Goal: Transaction & Acquisition: Purchase product/service

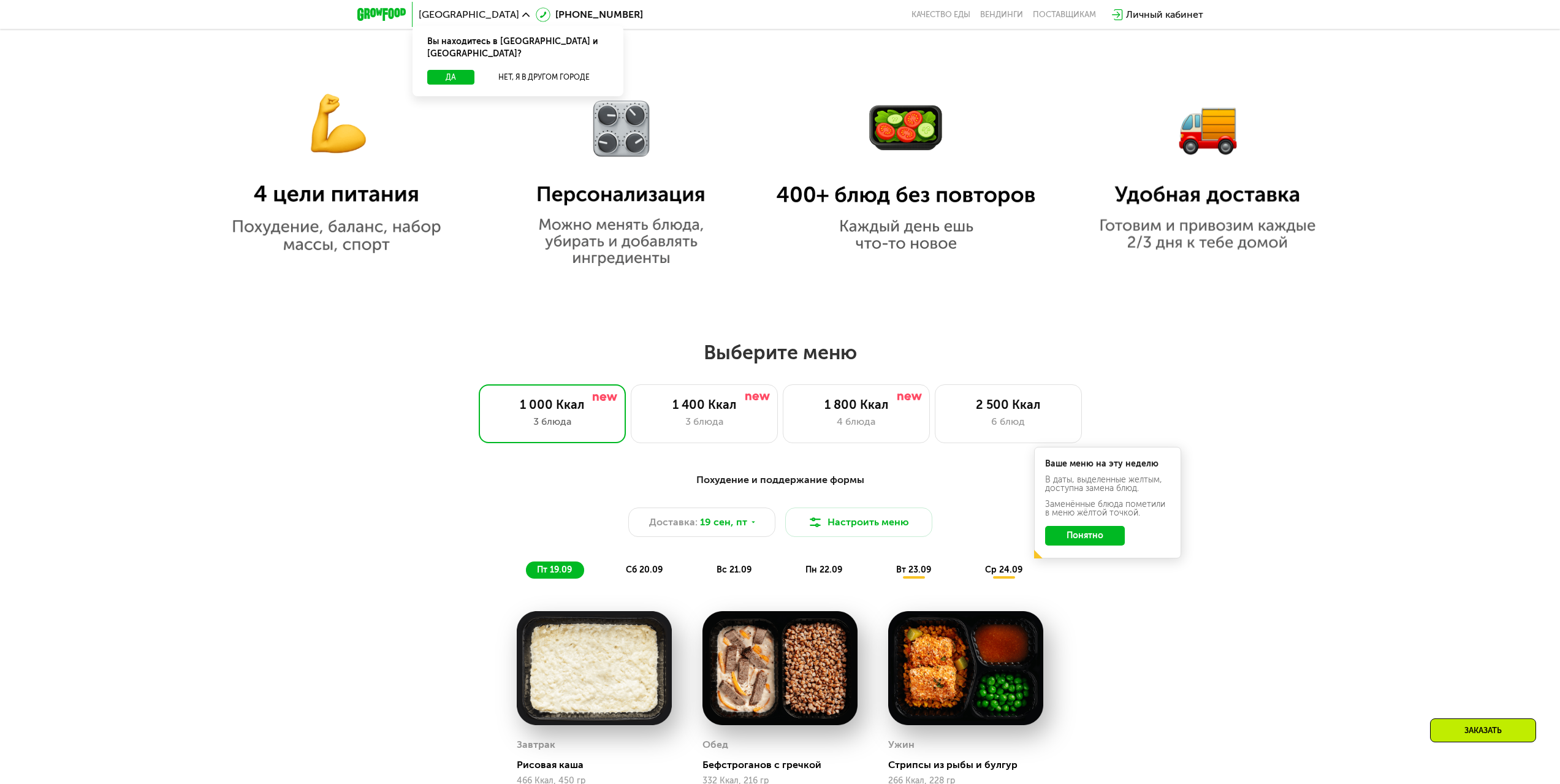
scroll to position [1225, 0]
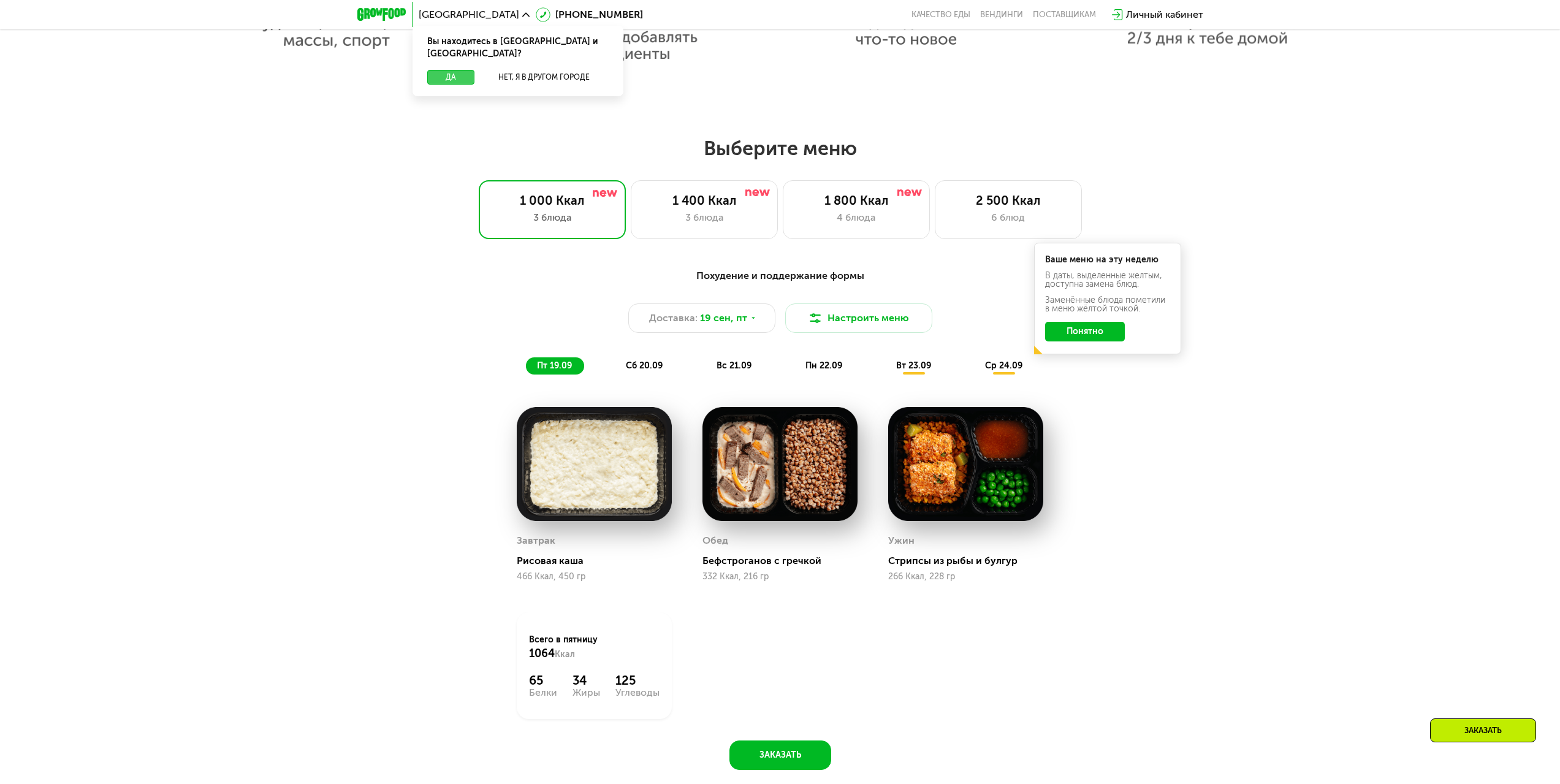
click at [452, 70] on button "Да" at bounding box center [451, 77] width 47 height 15
click at [811, 320] on img at bounding box center [815, 318] width 15 height 15
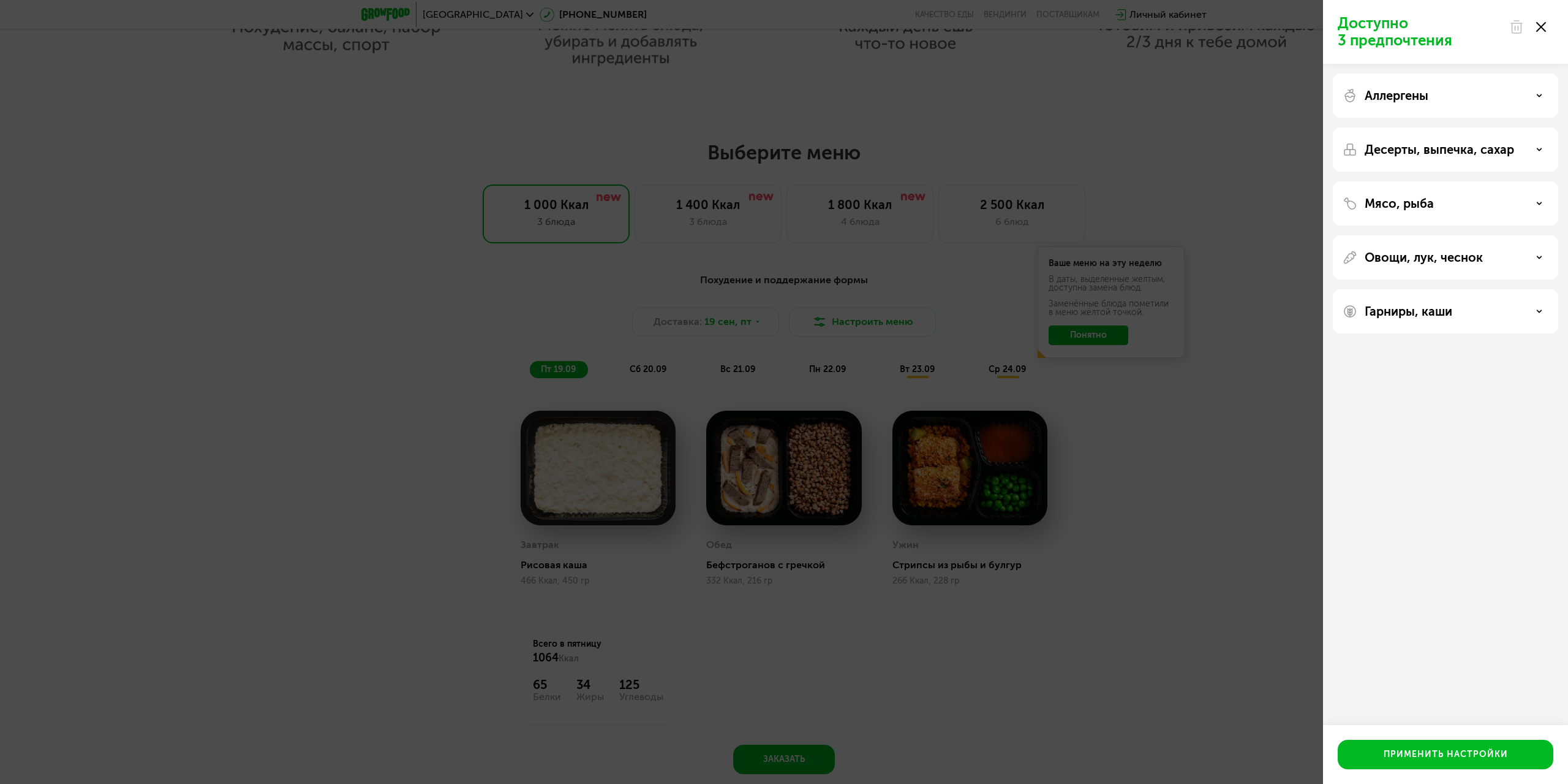
click at [1394, 93] on p "Аллергены" at bounding box center [1397, 96] width 64 height 15
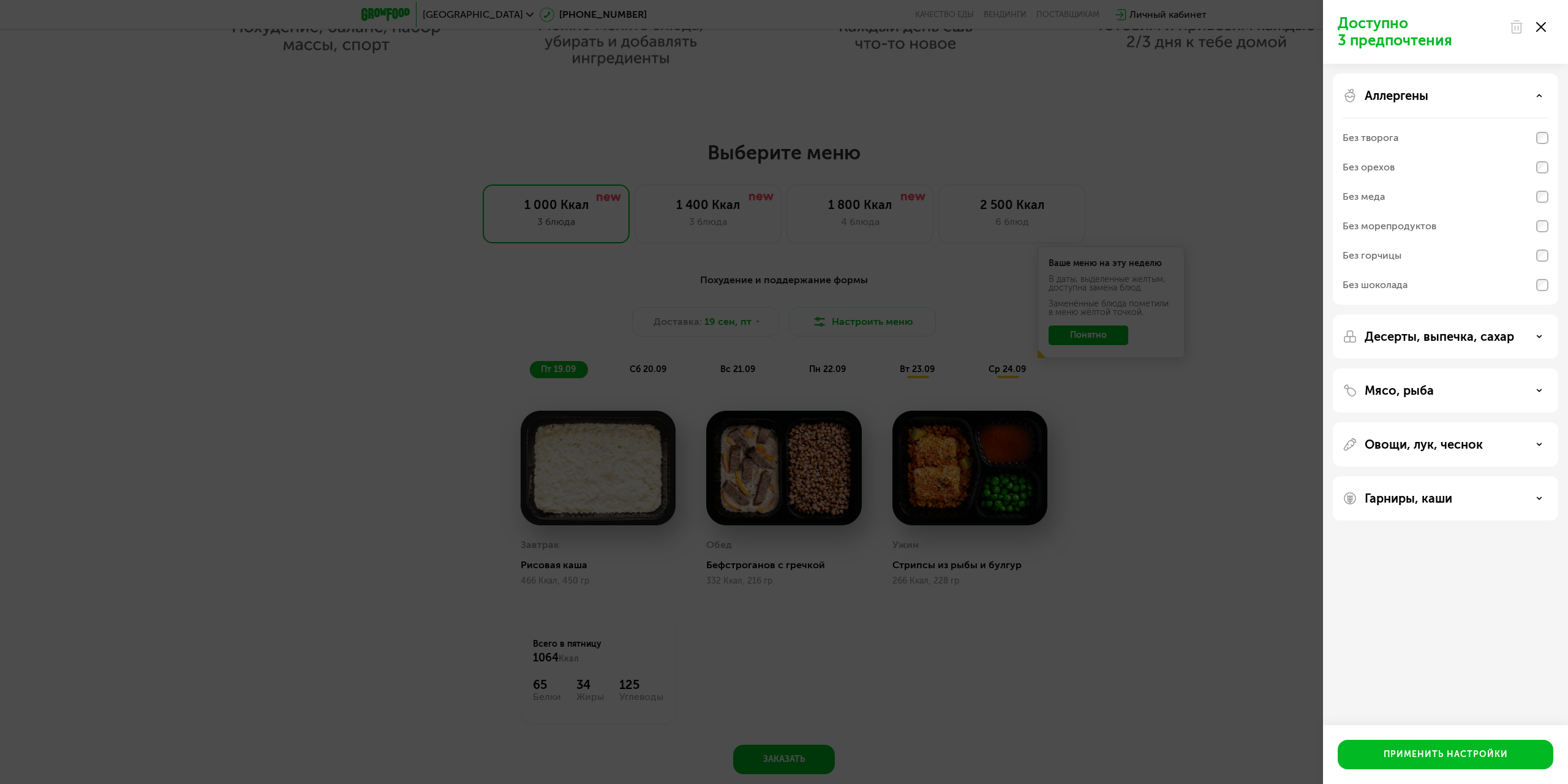
click at [1431, 96] on div "Аллергены" at bounding box center [1446, 96] width 206 height 15
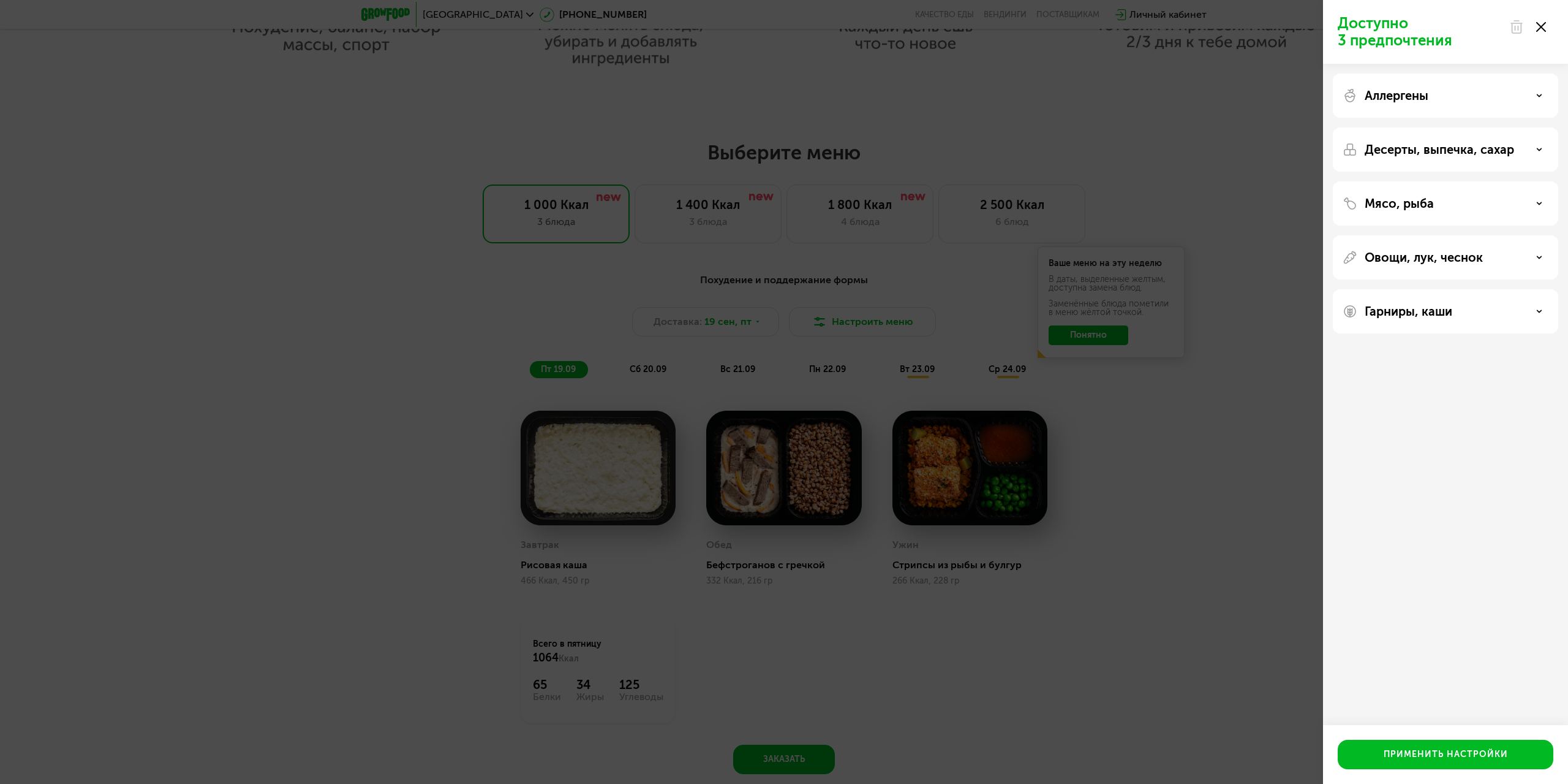
click at [1415, 142] on p "Десерты, выпечка, сахар" at bounding box center [1440, 150] width 150 height 15
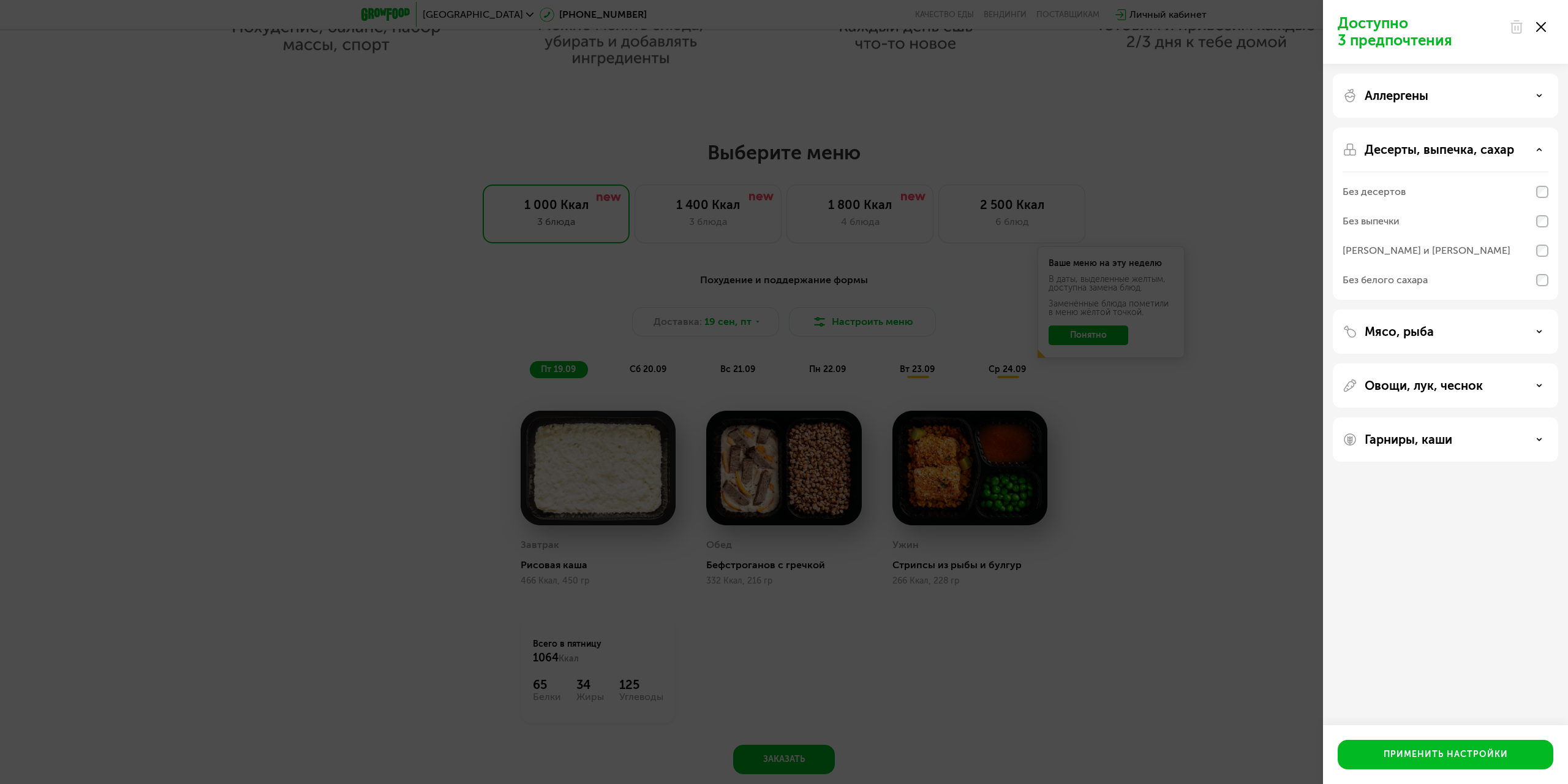
click at [1403, 252] on div "[PERSON_NAME] и [PERSON_NAME]" at bounding box center [1426, 251] width 168 height 15
click at [1406, 146] on p "Десерты, выпечка, сахар" at bounding box center [1440, 150] width 150 height 15
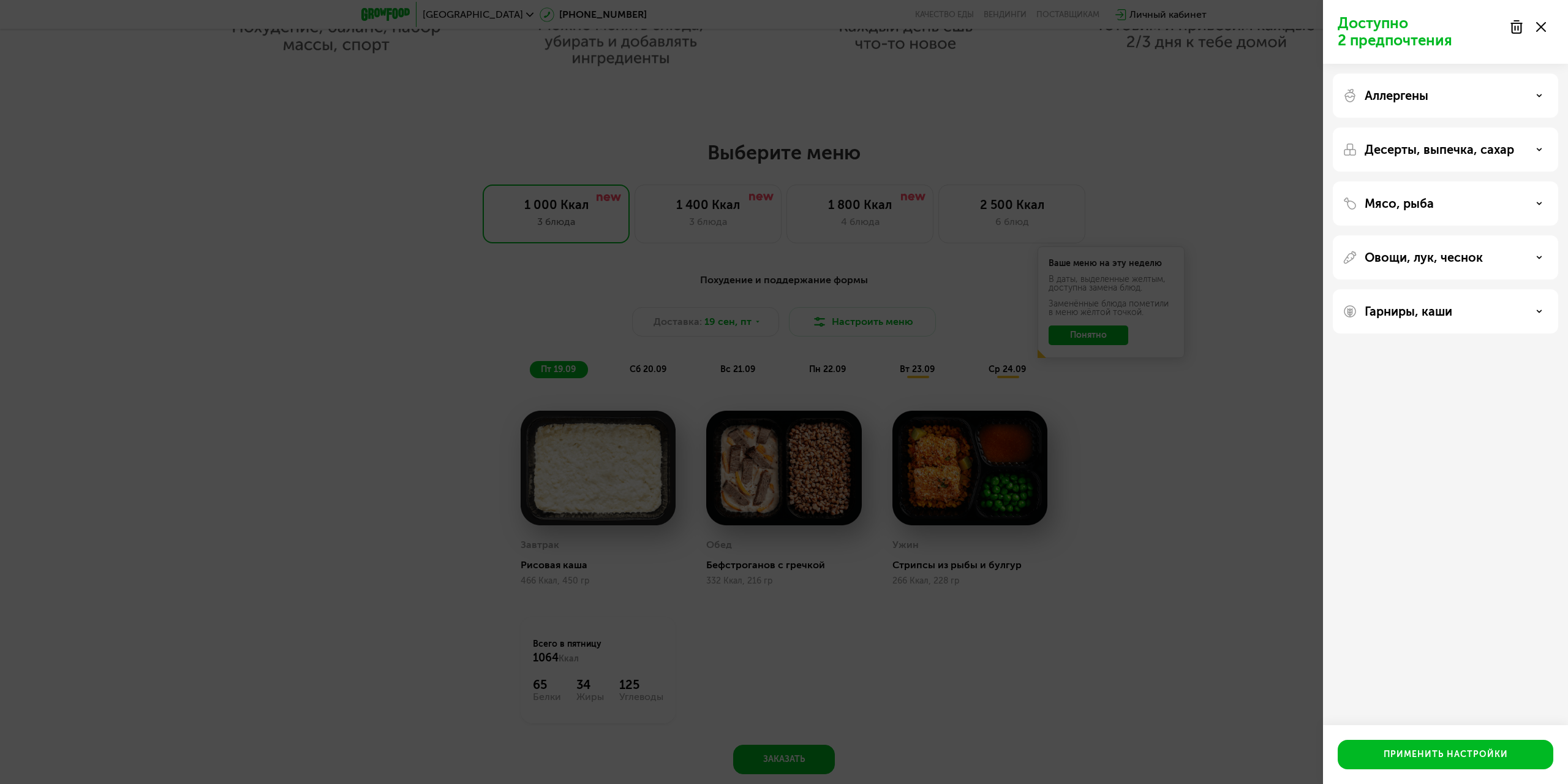
click at [1403, 210] on p "Мясо, рыба" at bounding box center [1399, 203] width 69 height 15
click at [1430, 417] on p "Овощи, лук, чеснок" at bounding box center [1423, 415] width 118 height 15
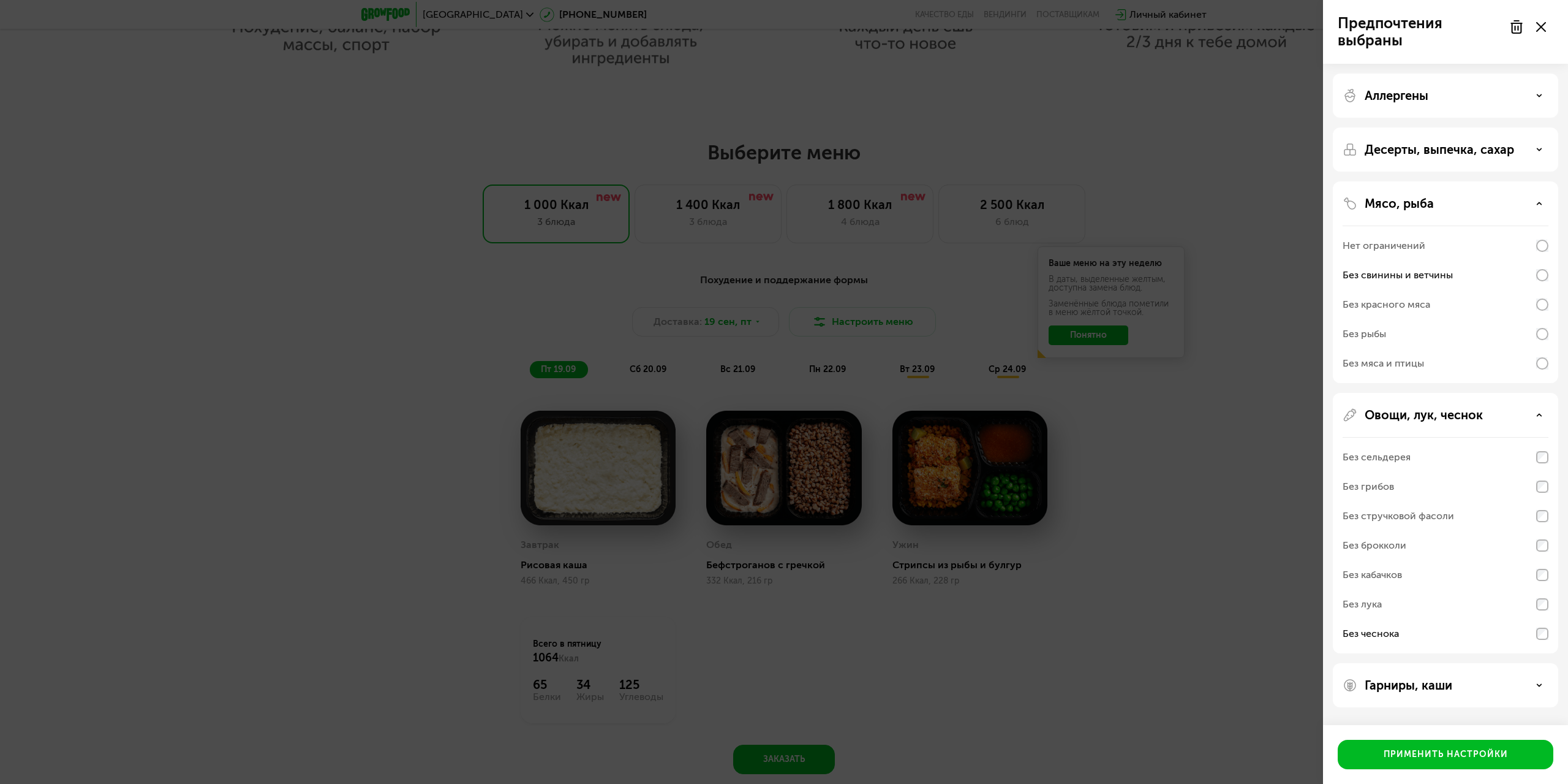
click at [1412, 200] on p "Мясо, рыба" at bounding box center [1399, 203] width 69 height 15
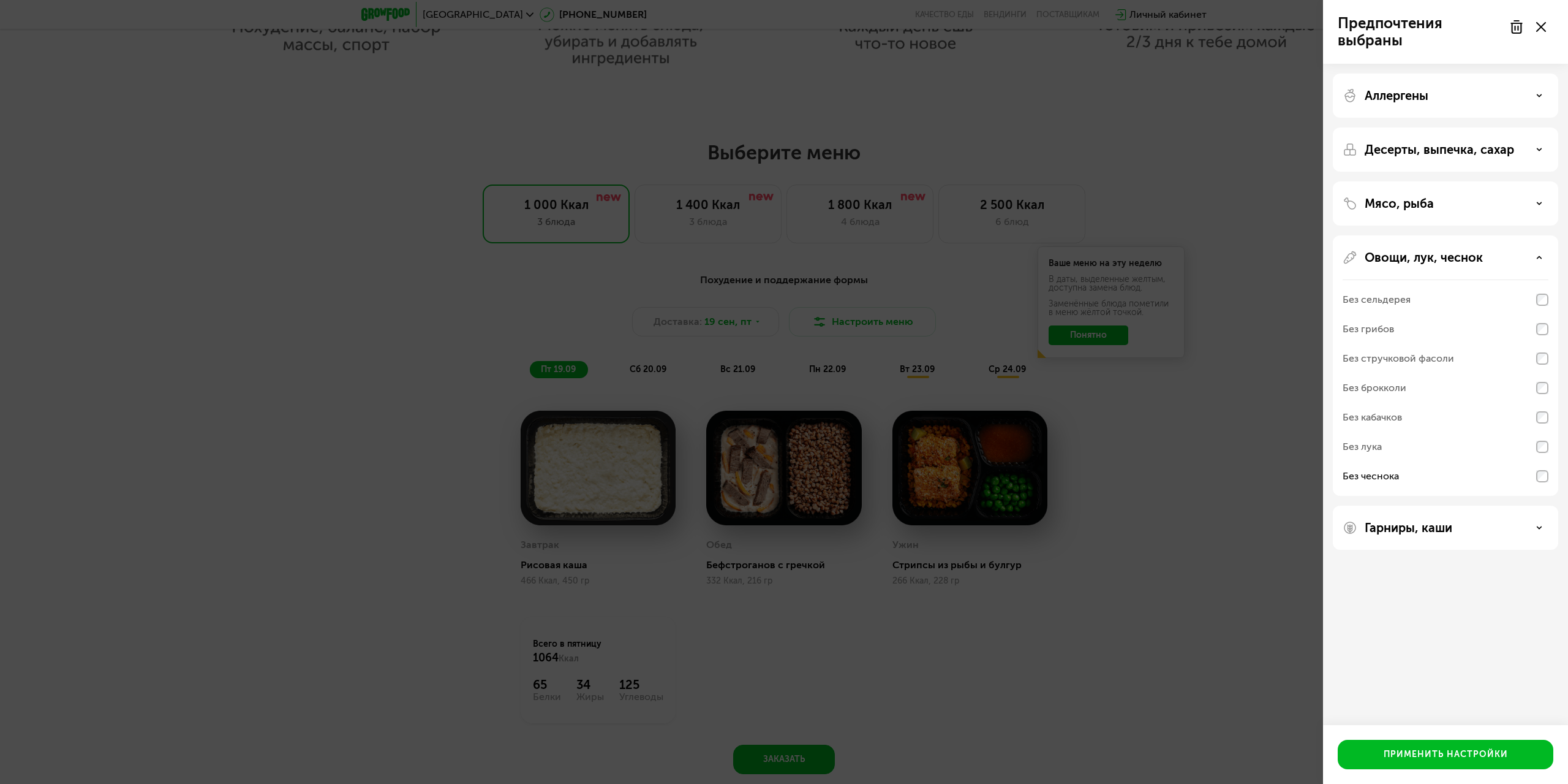
click at [1418, 149] on p "Десерты, выпечка, сахар" at bounding box center [1440, 150] width 150 height 15
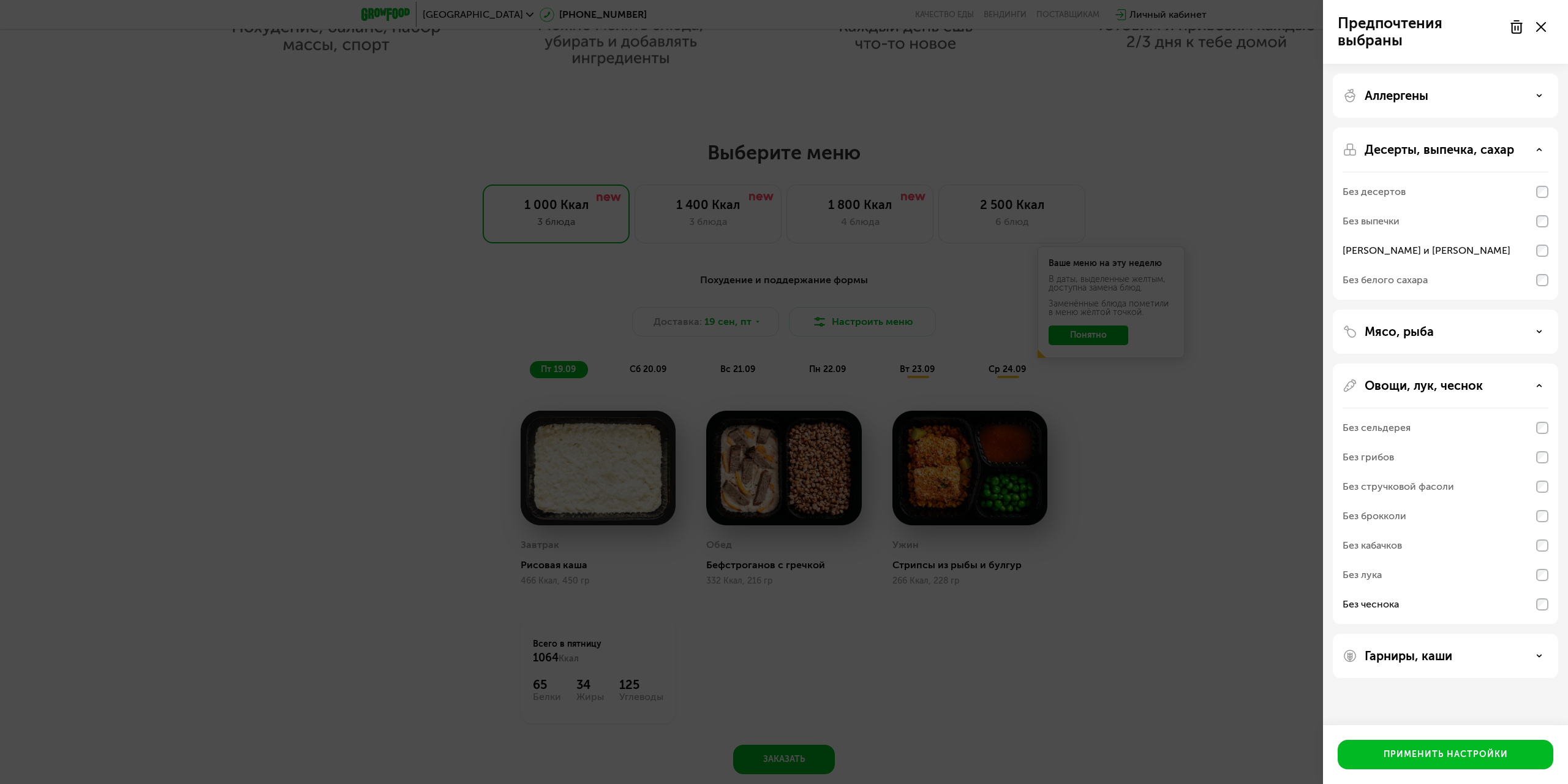
click at [1441, 145] on p "Десерты, выпечка, сахар" at bounding box center [1440, 150] width 150 height 15
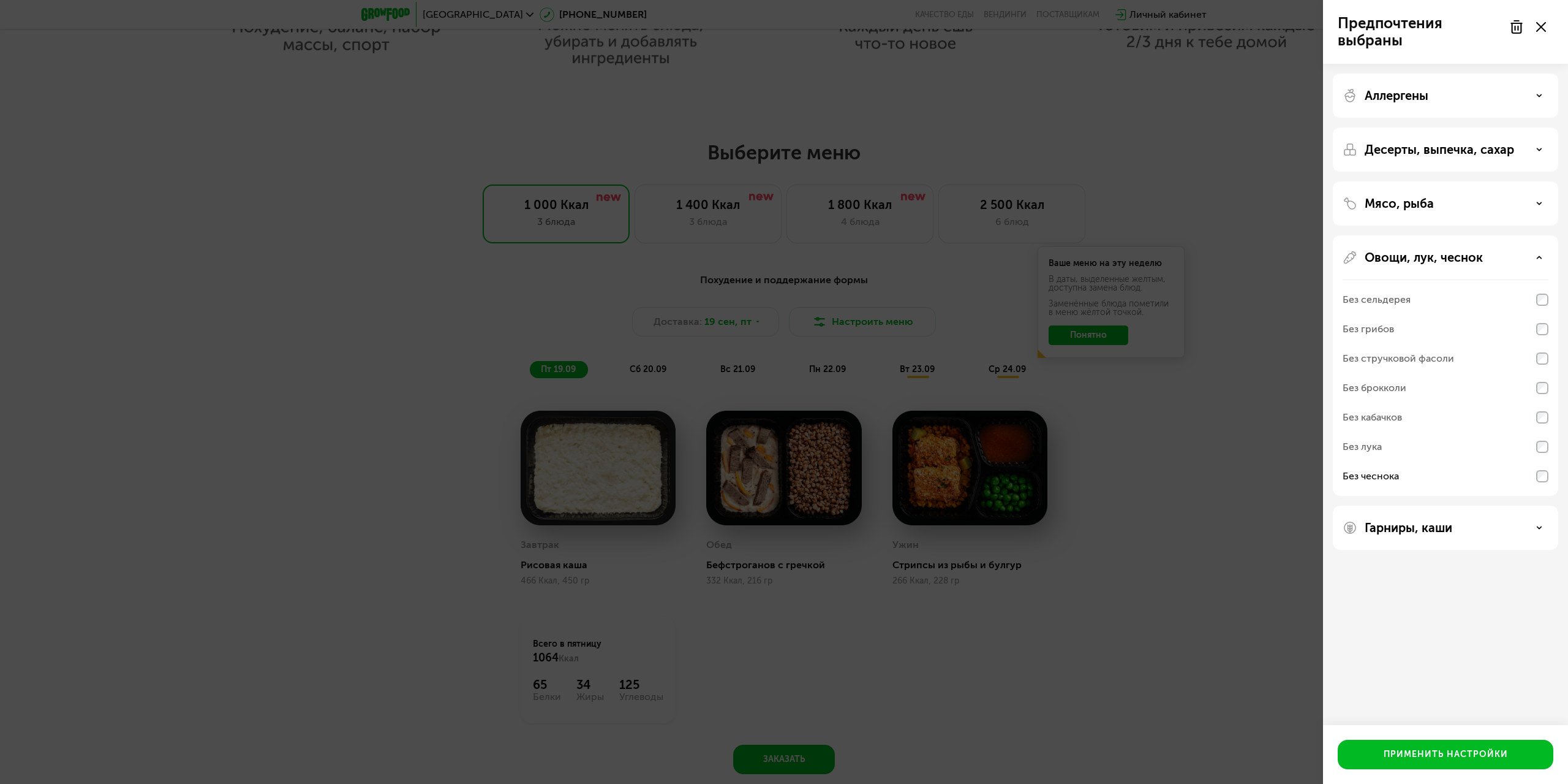
click at [1389, 520] on p "Гарниры, каши" at bounding box center [1409, 527] width 87 height 15
click at [1402, 263] on p "Овощи, лук, чеснок" at bounding box center [1423, 257] width 118 height 15
click at [1378, 349] on div "Без нута" at bounding box center [1363, 354] width 40 height 15
click at [1363, 351] on div "Без нута" at bounding box center [1363, 354] width 40 height 15
click at [1397, 303] on div "Гарниры, каши Без нута Без булгура Без кускуса Без гречки Без молочных каш" at bounding box center [1446, 390] width 225 height 202
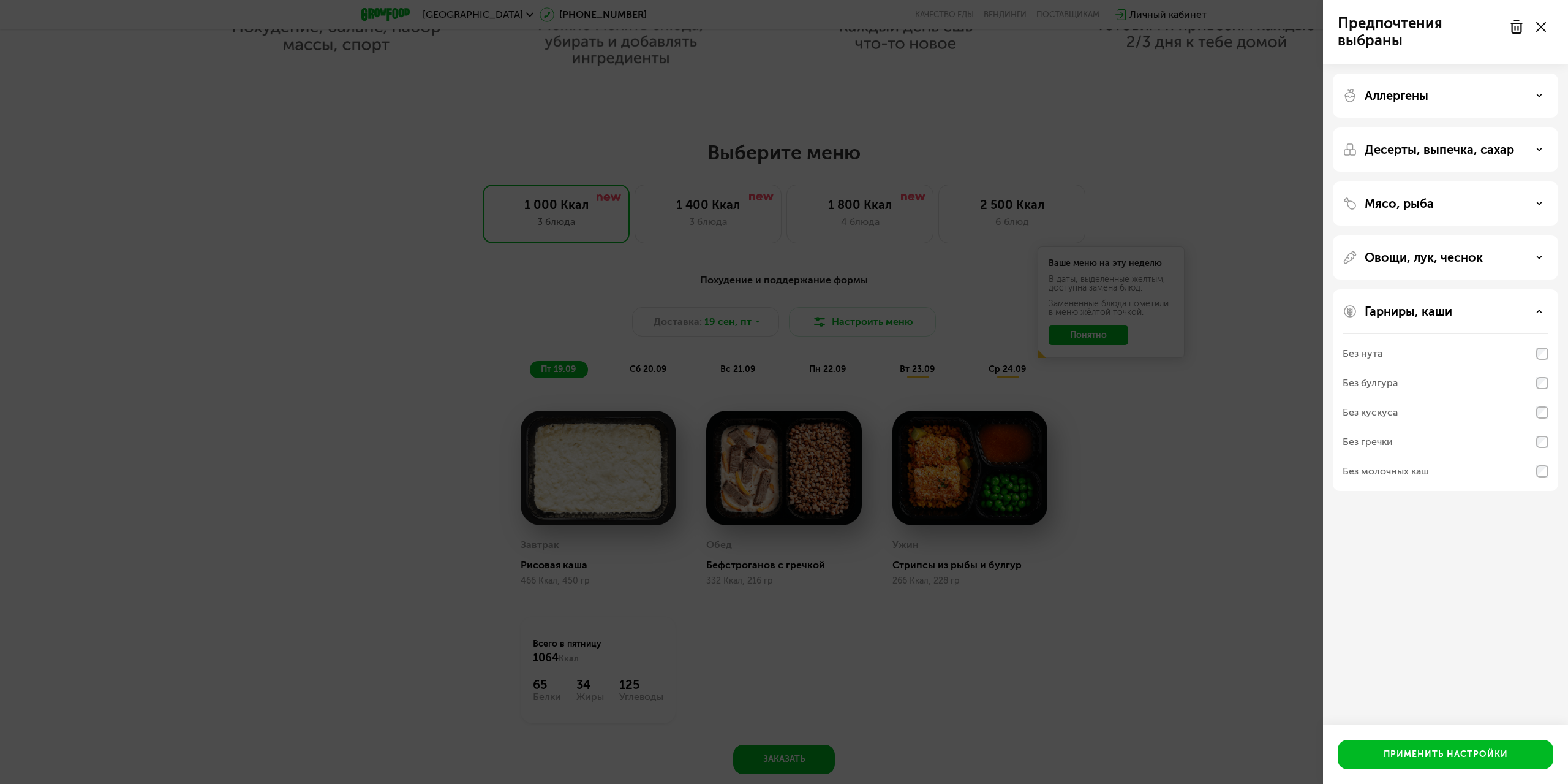
click at [1397, 305] on p "Гарниры, каши" at bounding box center [1409, 312] width 87 height 15
click at [1415, 308] on p "Гарниры, каши" at bounding box center [1409, 312] width 87 height 15
click at [1494, 355] on div "Без нута" at bounding box center [1446, 354] width 206 height 30
click at [1469, 262] on p "Овощи, лук, чеснок" at bounding box center [1423, 257] width 118 height 15
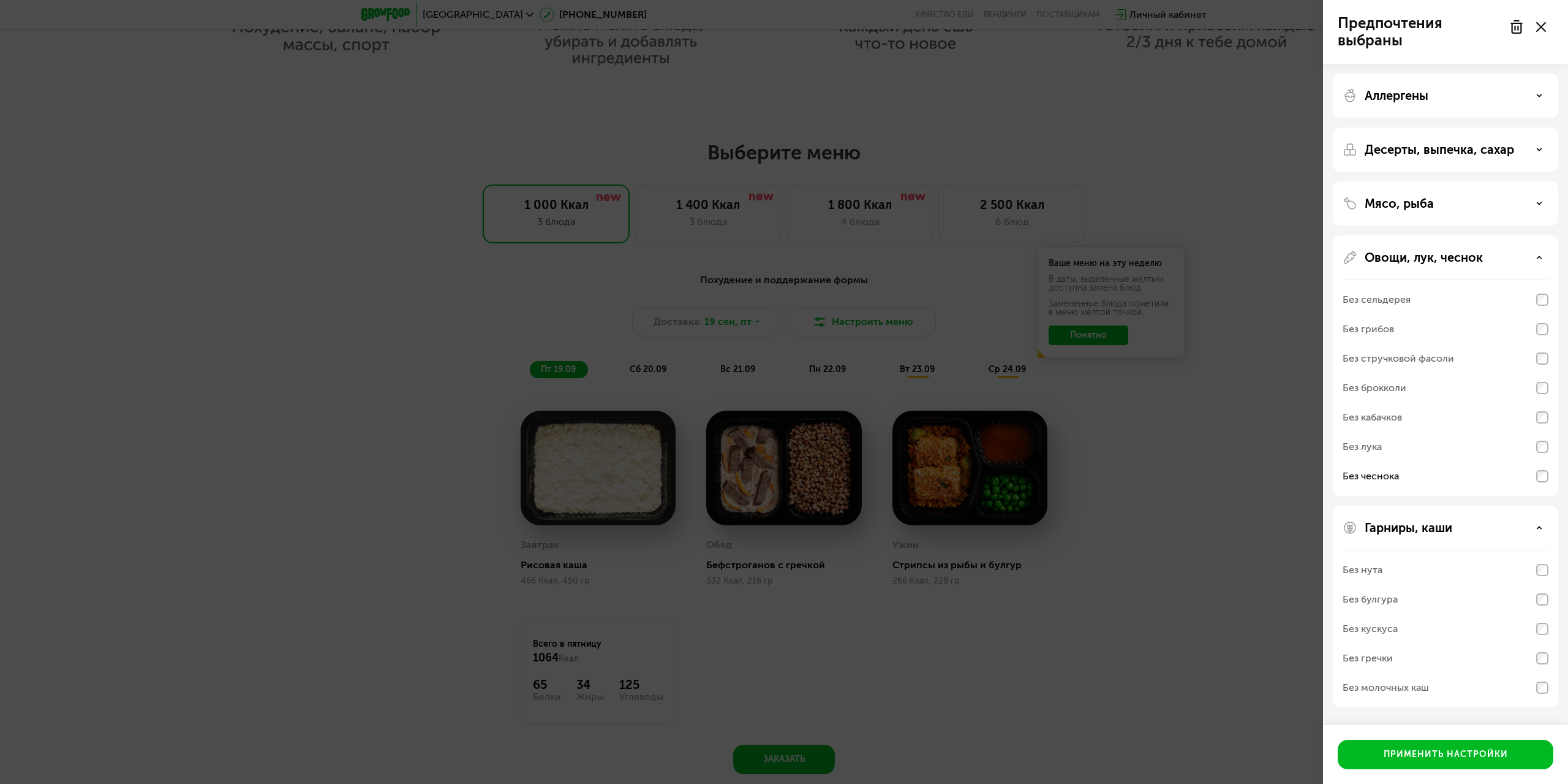
click at [1476, 301] on div "Без сельдерея" at bounding box center [1446, 300] width 206 height 30
click at [1377, 301] on div "Без сельдерея" at bounding box center [1377, 300] width 68 height 15
click at [1454, 253] on p "Овощи, лук, чеснок" at bounding box center [1423, 257] width 118 height 15
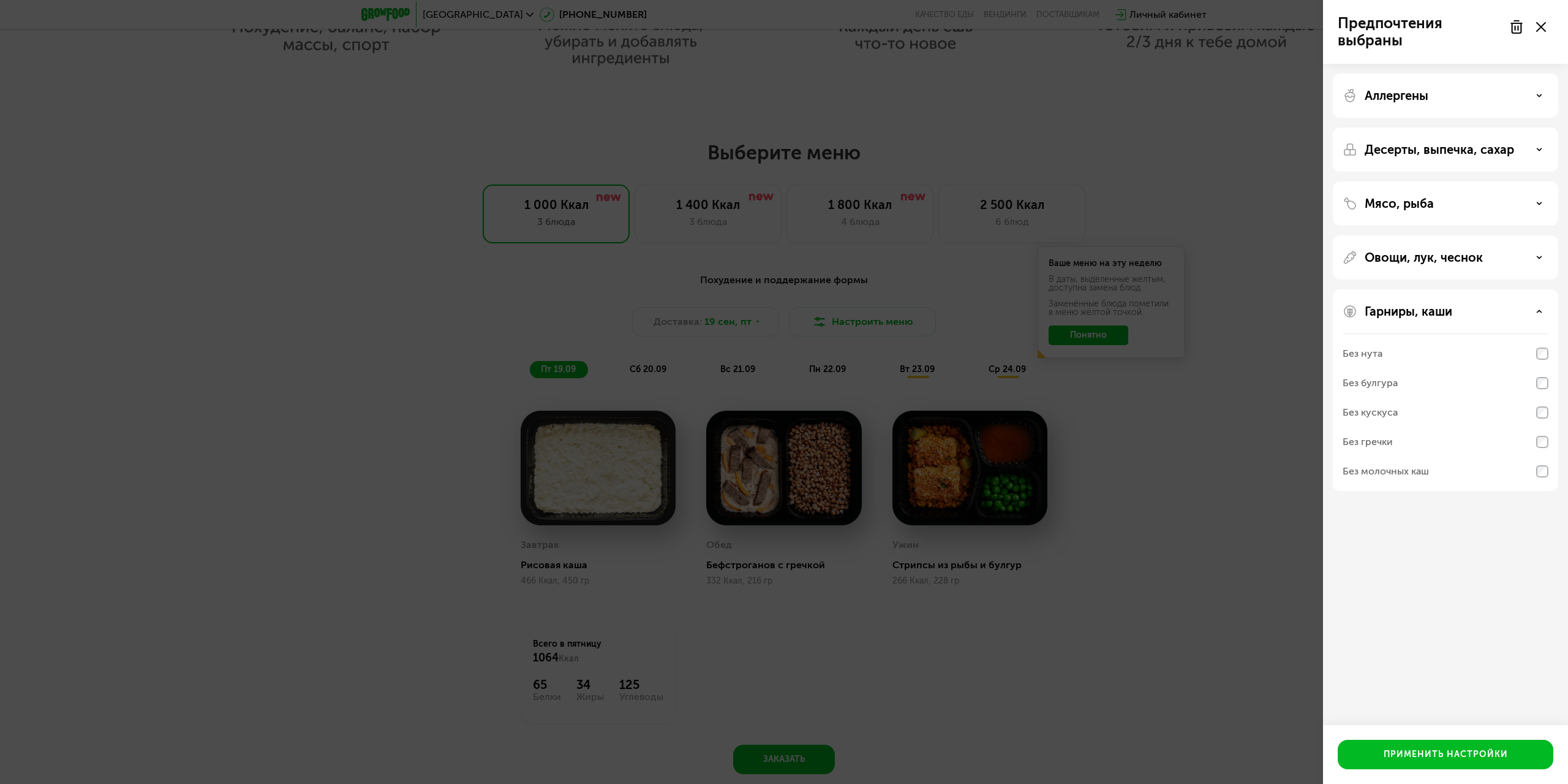
click at [1276, 210] on div "Предпочтения выбраны Аллергены Десерты, выпечка, сахар Мясо, рыба Овощи, лук, ч…" at bounding box center [784, 392] width 1568 height 784
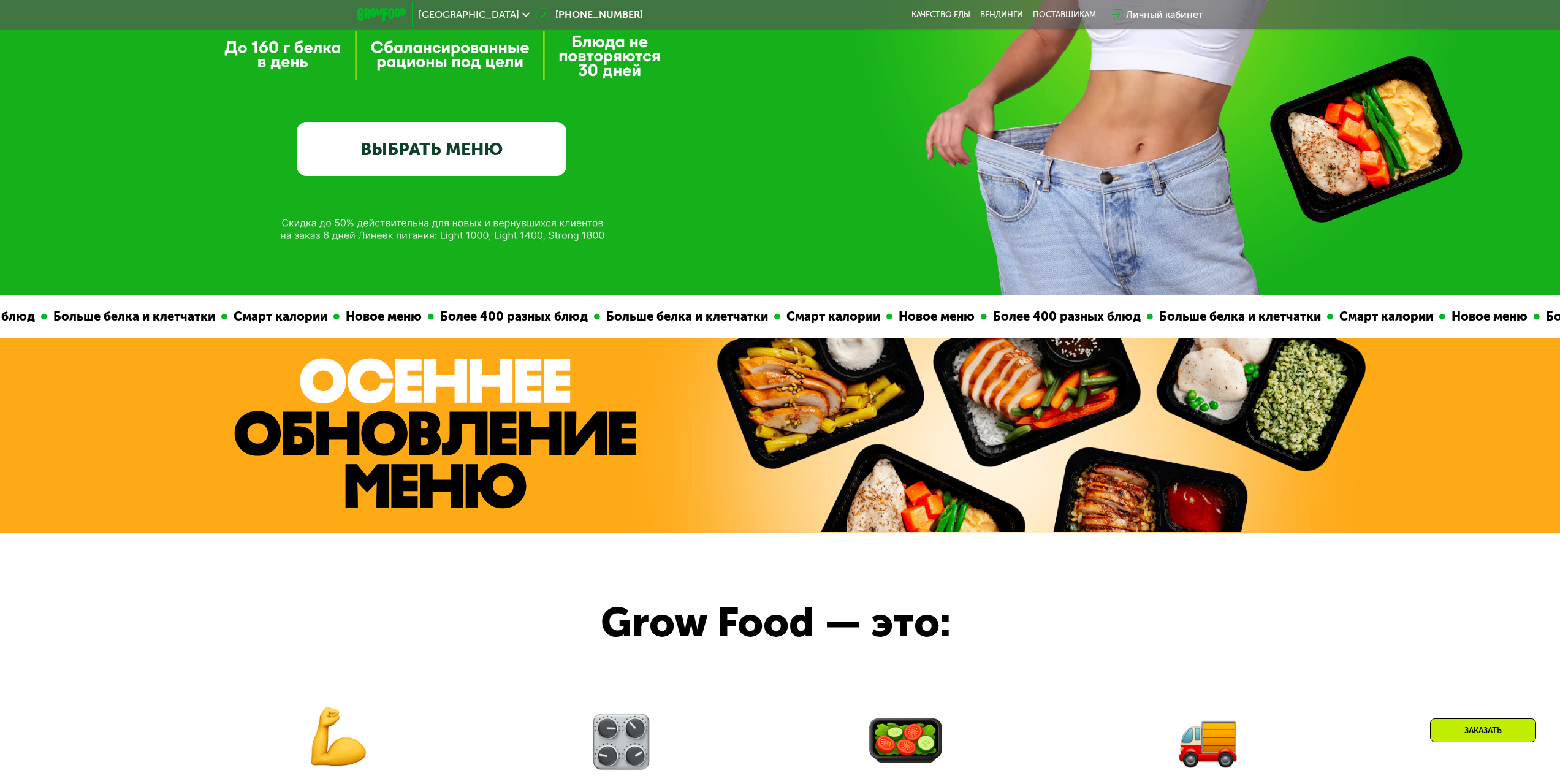
click at [478, 143] on link "ВЫБРАТЬ МЕНЮ" at bounding box center [432, 148] width 270 height 54
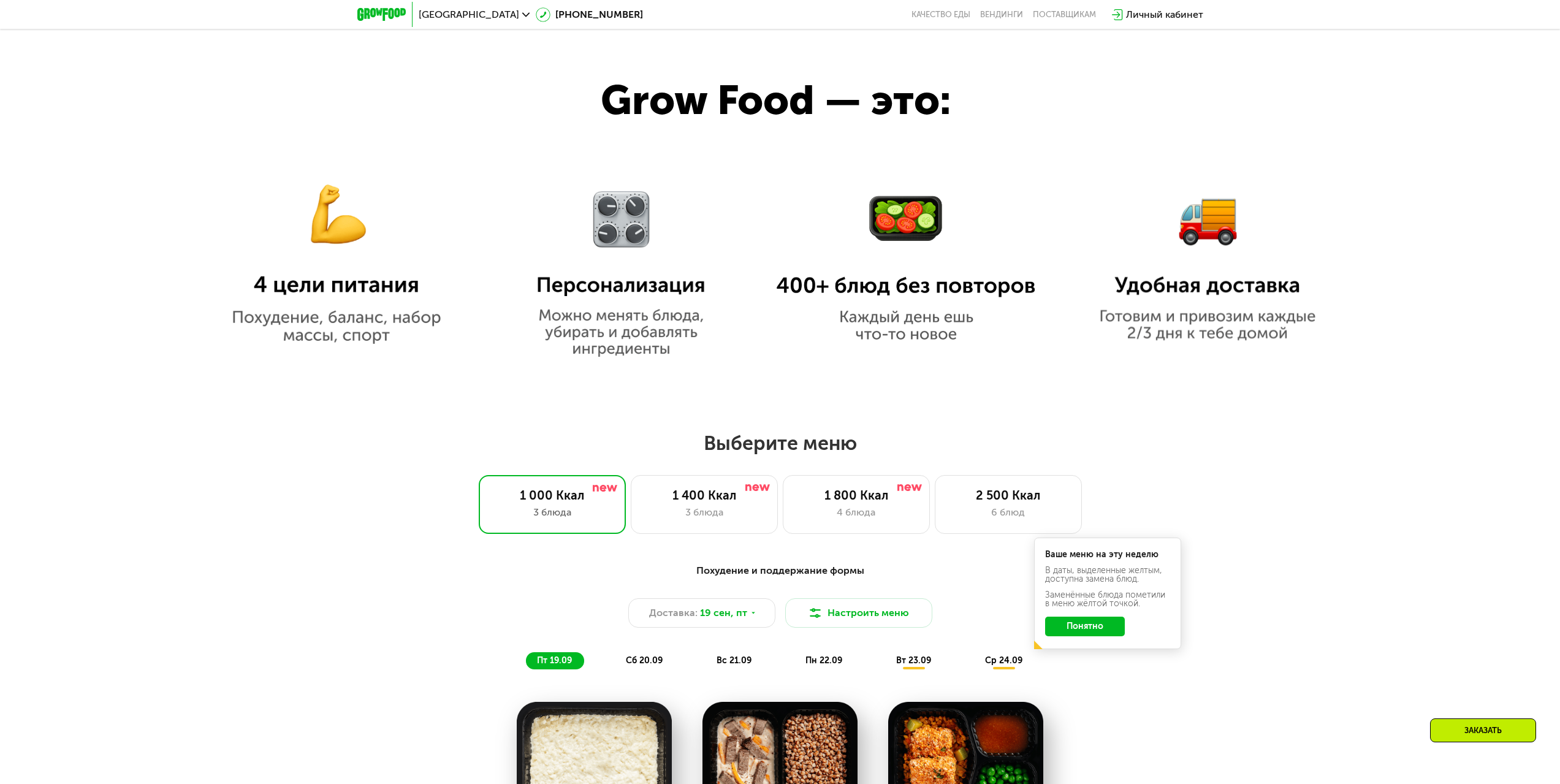
scroll to position [929, 0]
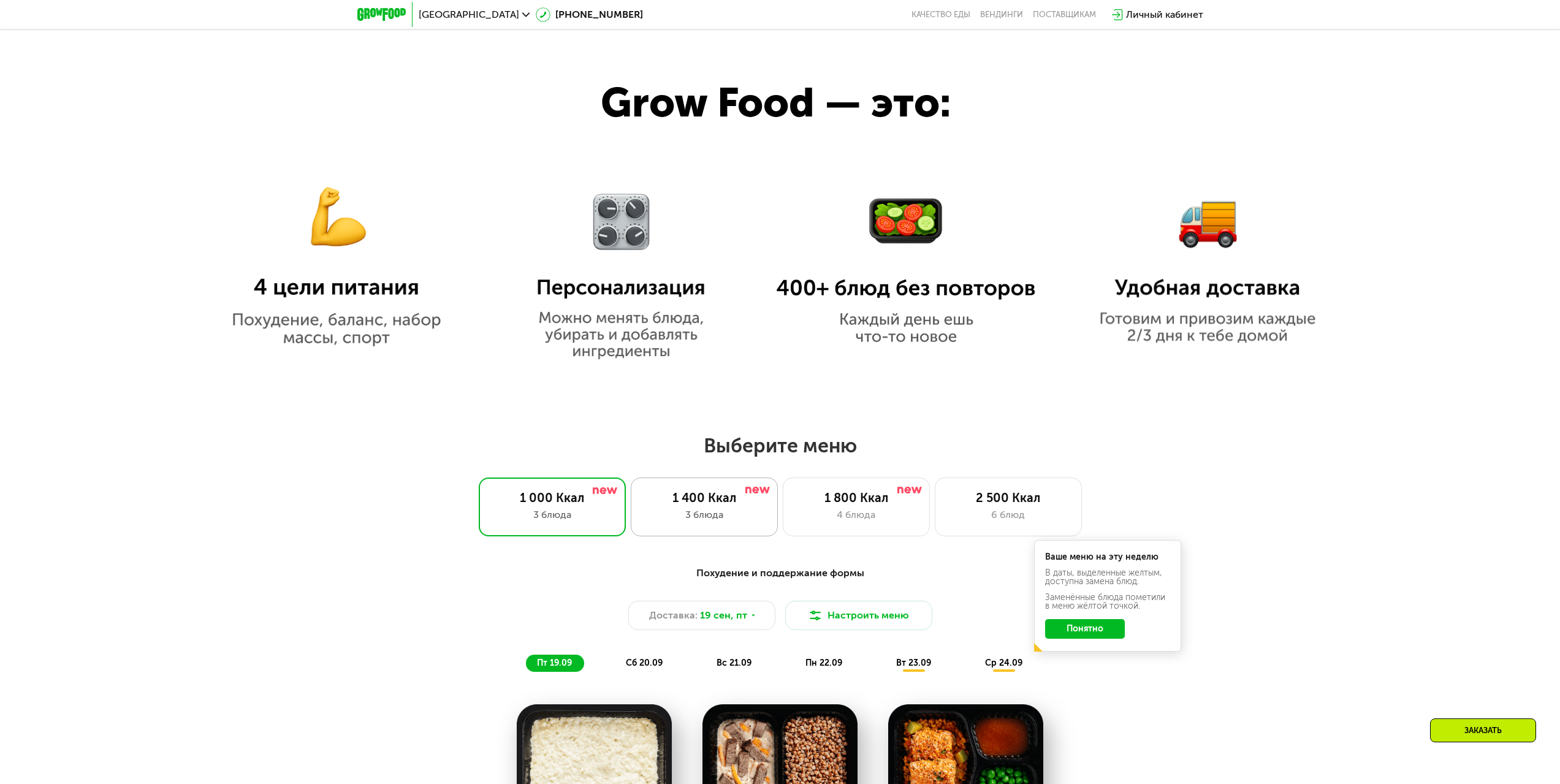
click at [730, 520] on div "3 блюда" at bounding box center [704, 515] width 122 height 15
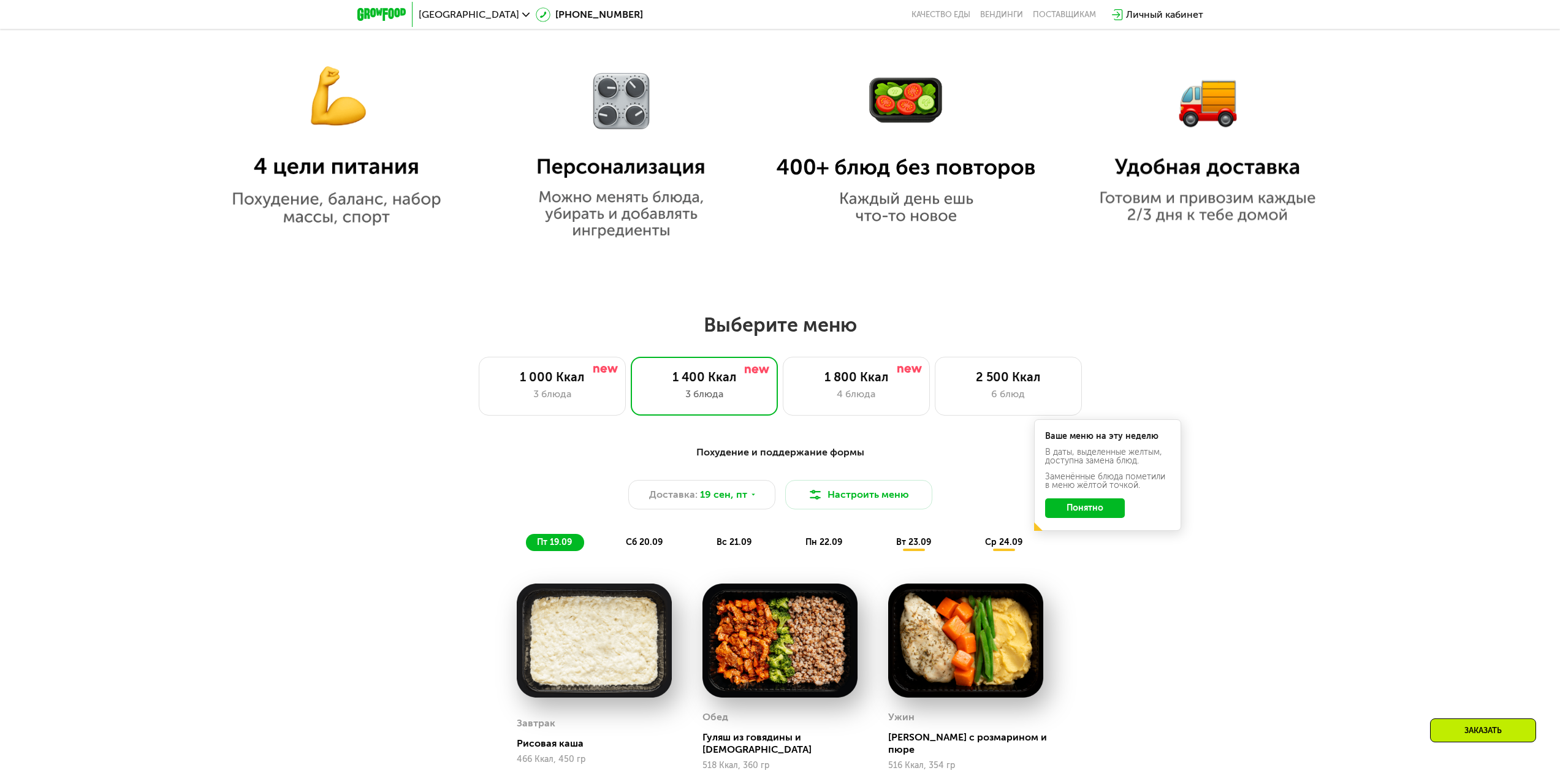
scroll to position [1133, 0]
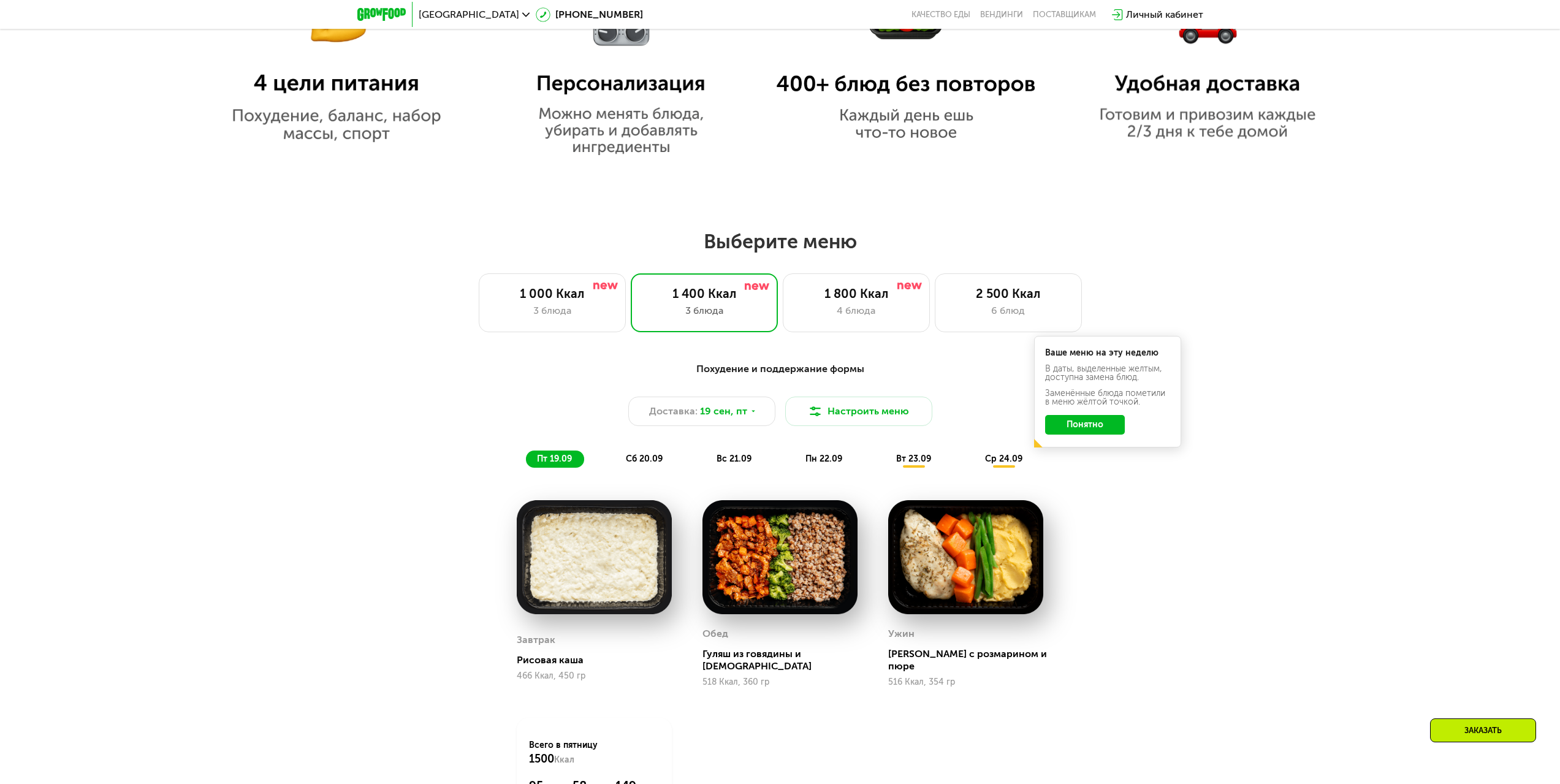
click at [549, 547] on img at bounding box center [593, 557] width 155 height 114
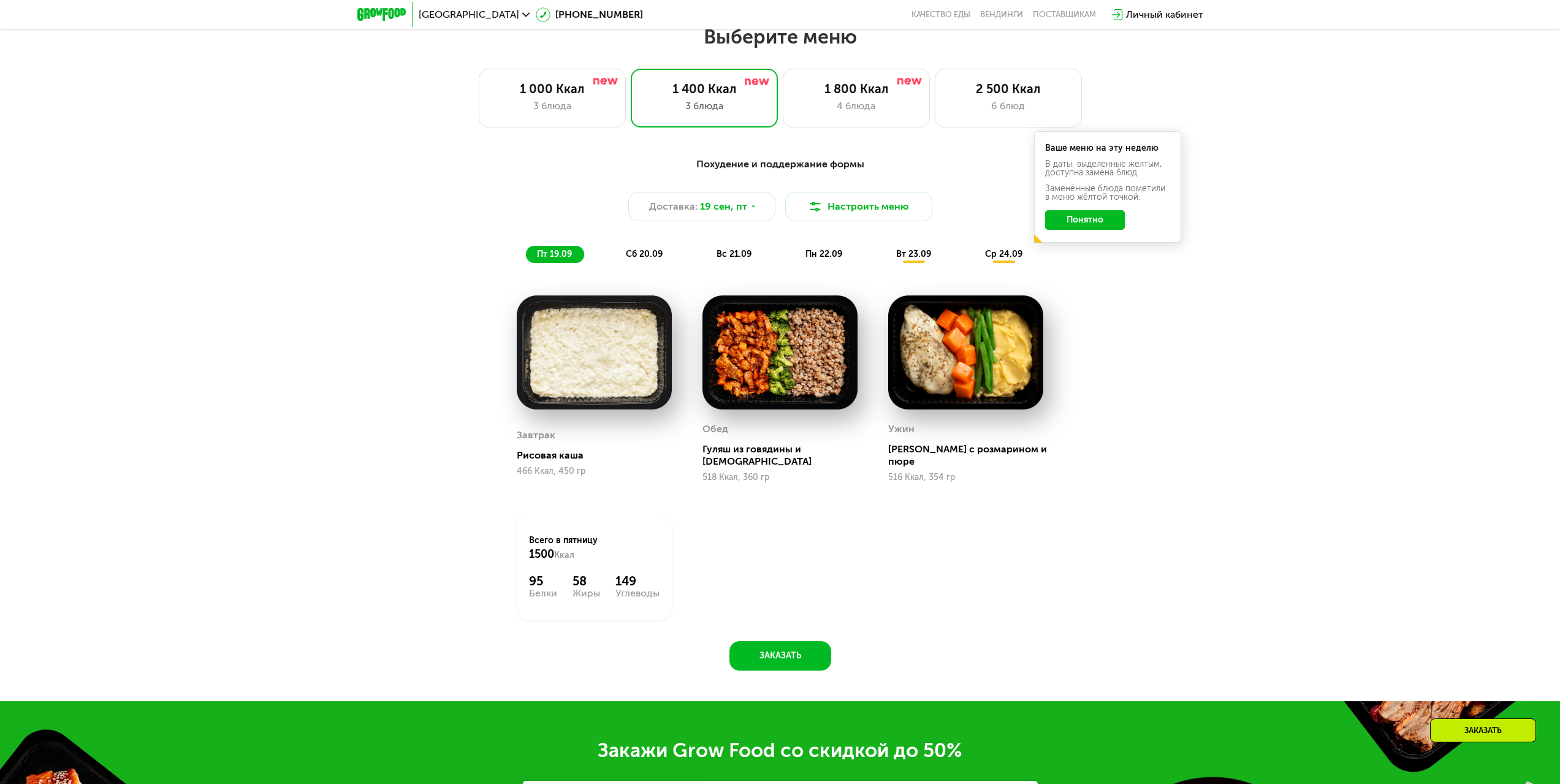
click at [642, 256] on span "сб 20.09" at bounding box center [645, 254] width 37 height 10
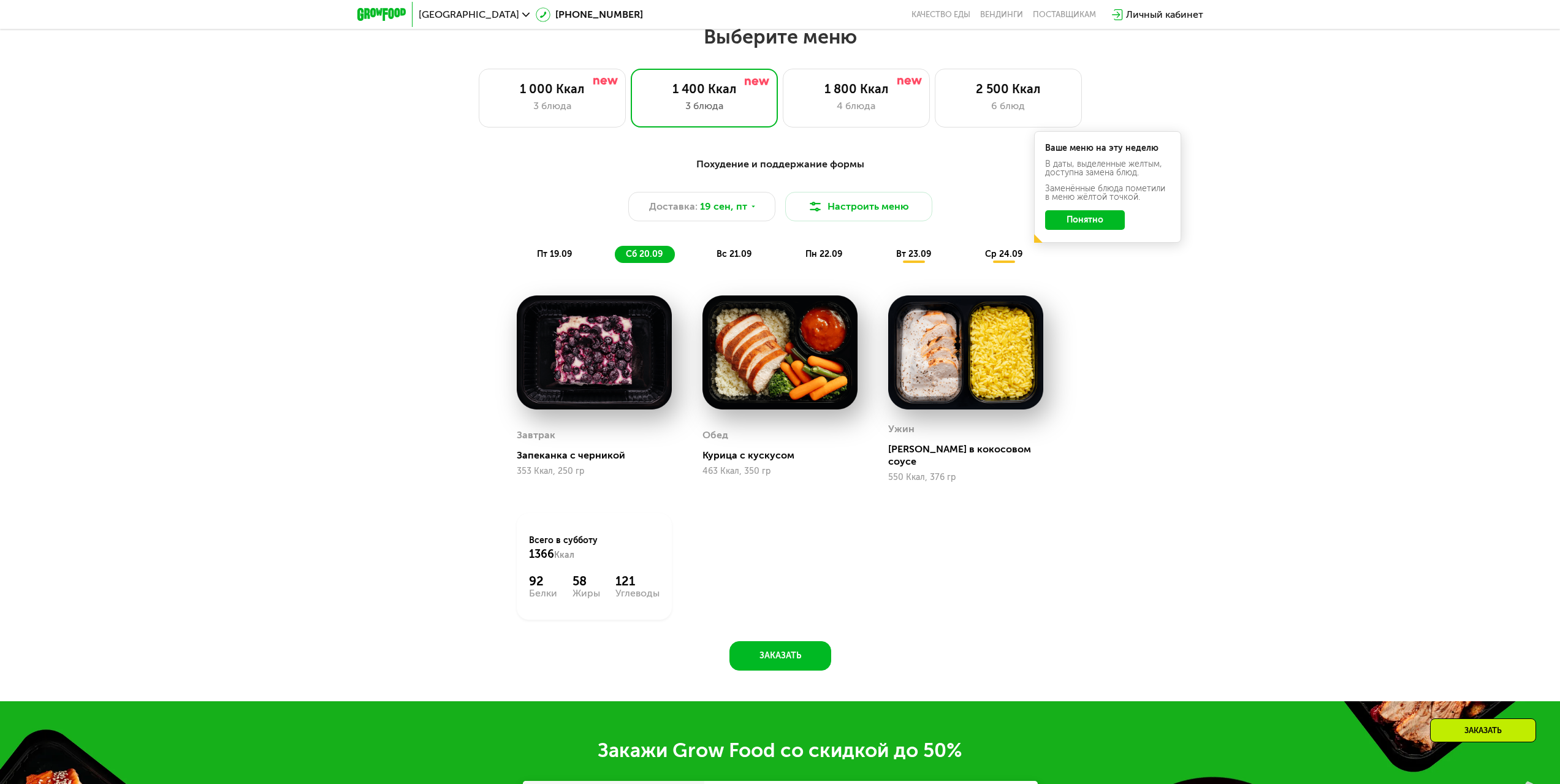
click at [552, 258] on span "пт 19.09" at bounding box center [554, 254] width 35 height 10
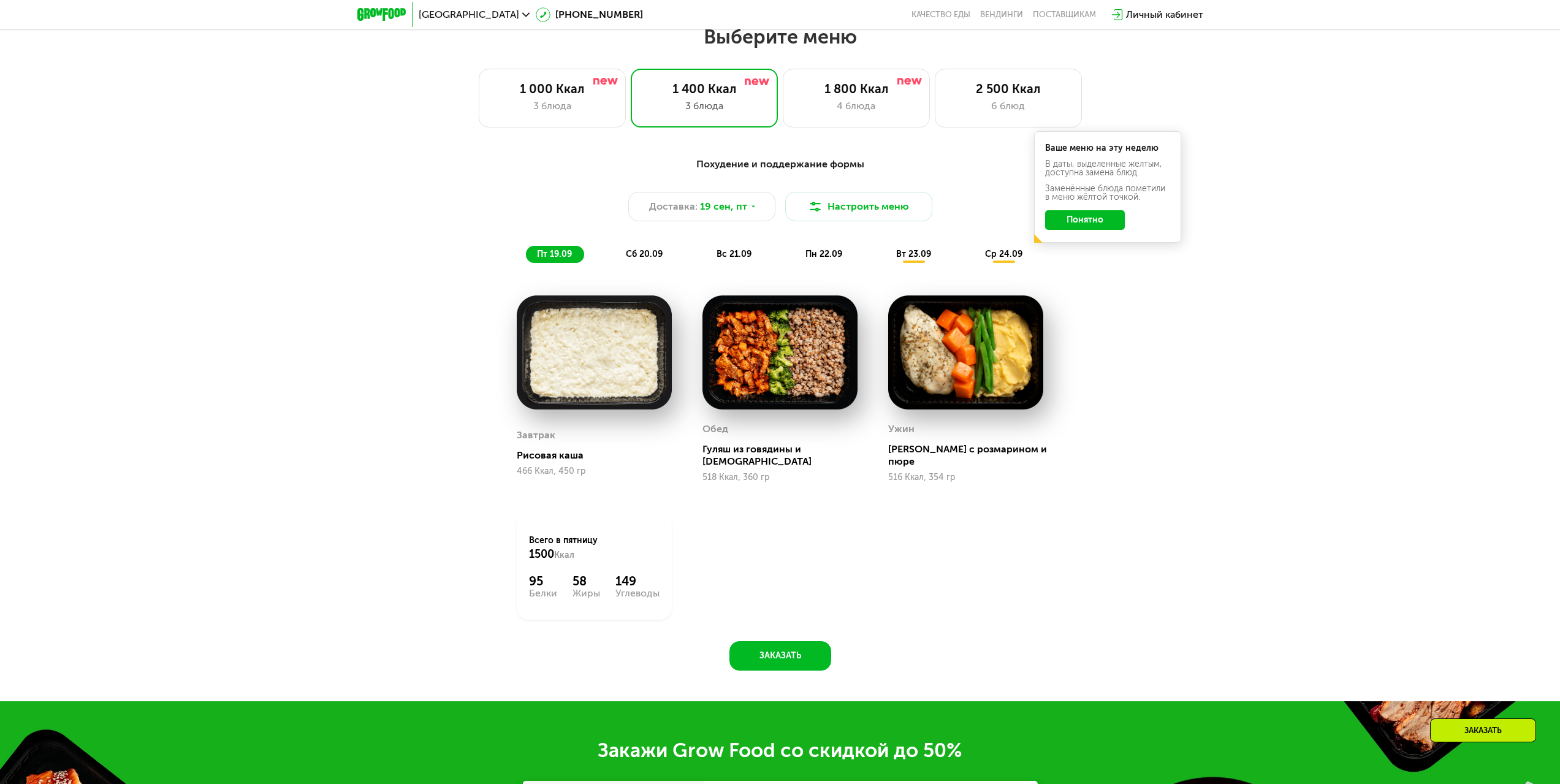
click at [734, 257] on span "вс 21.09" at bounding box center [734, 254] width 35 height 10
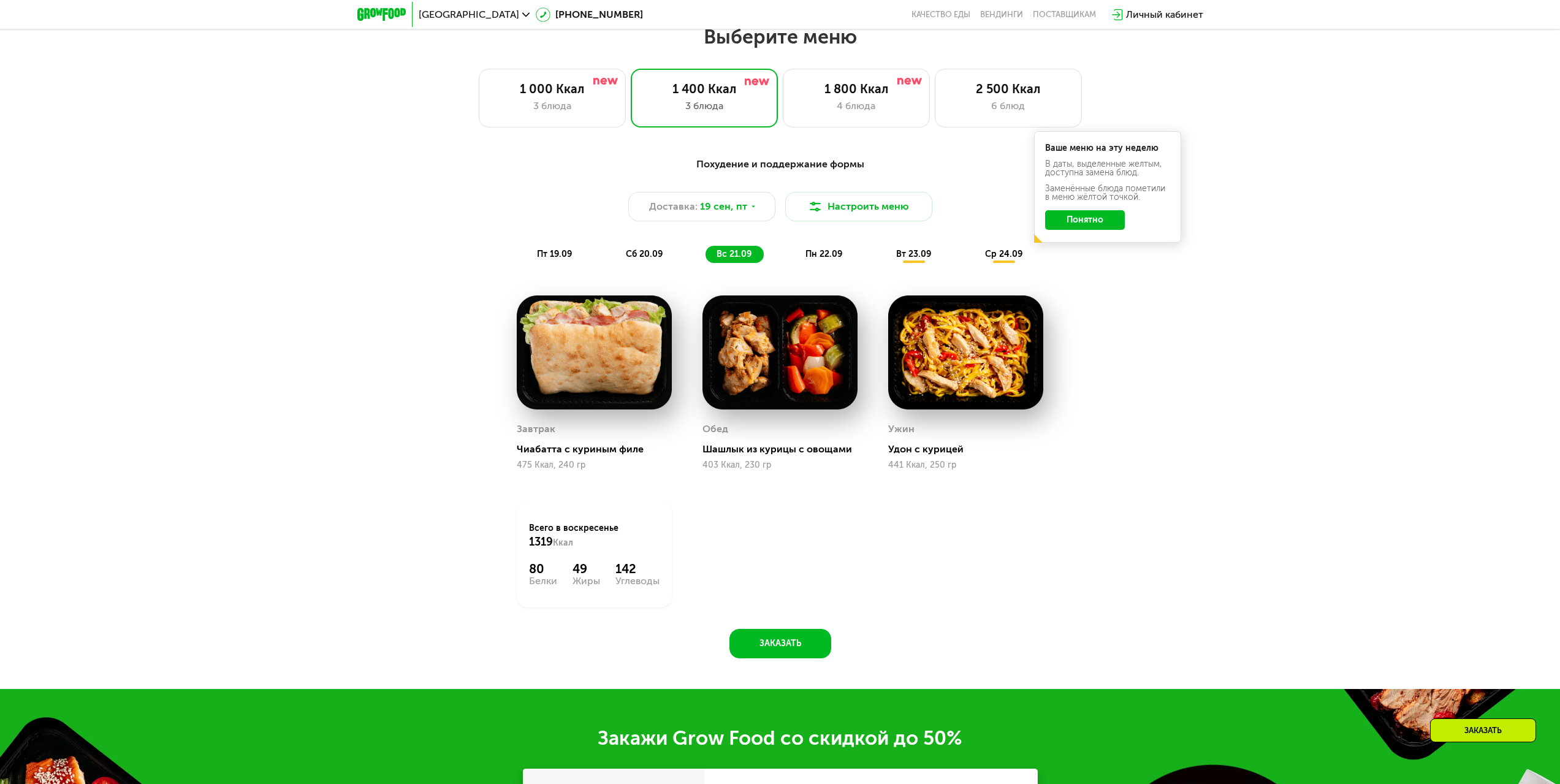
click at [899, 257] on span "вт 23.09" at bounding box center [913, 254] width 35 height 10
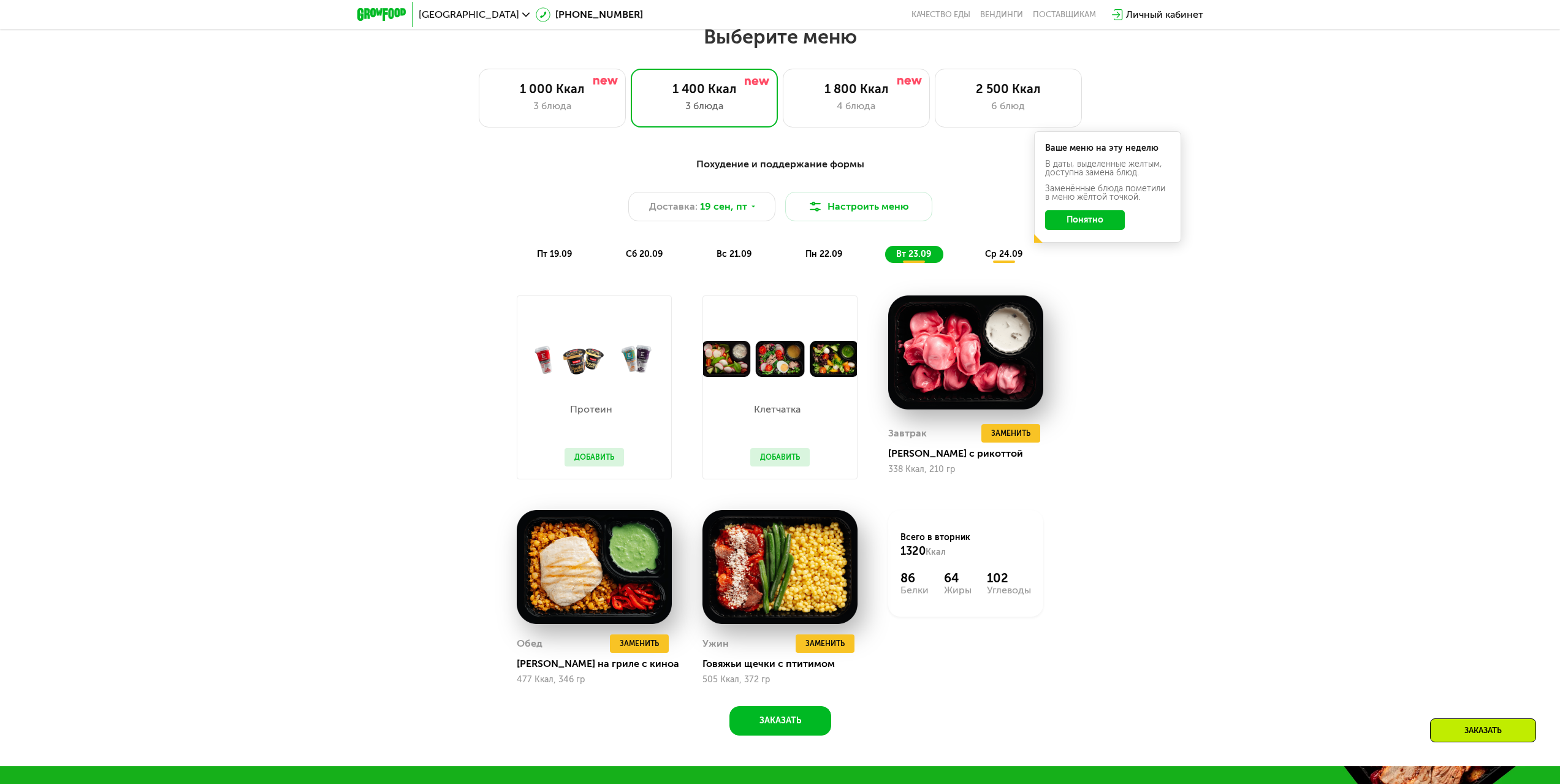
scroll to position [929, 0]
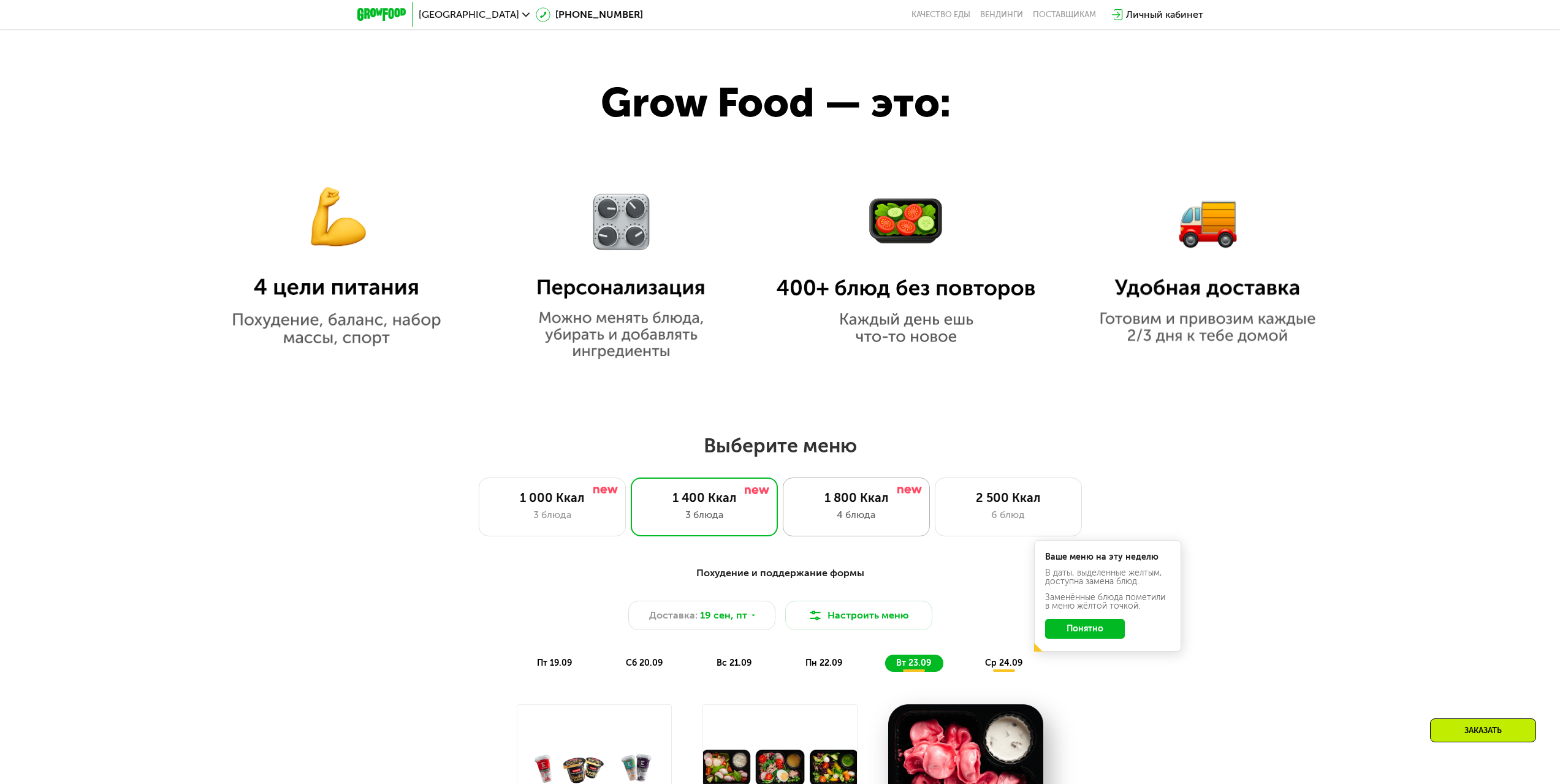
click at [870, 501] on div "1 800 Ккал" at bounding box center [856, 498] width 122 height 15
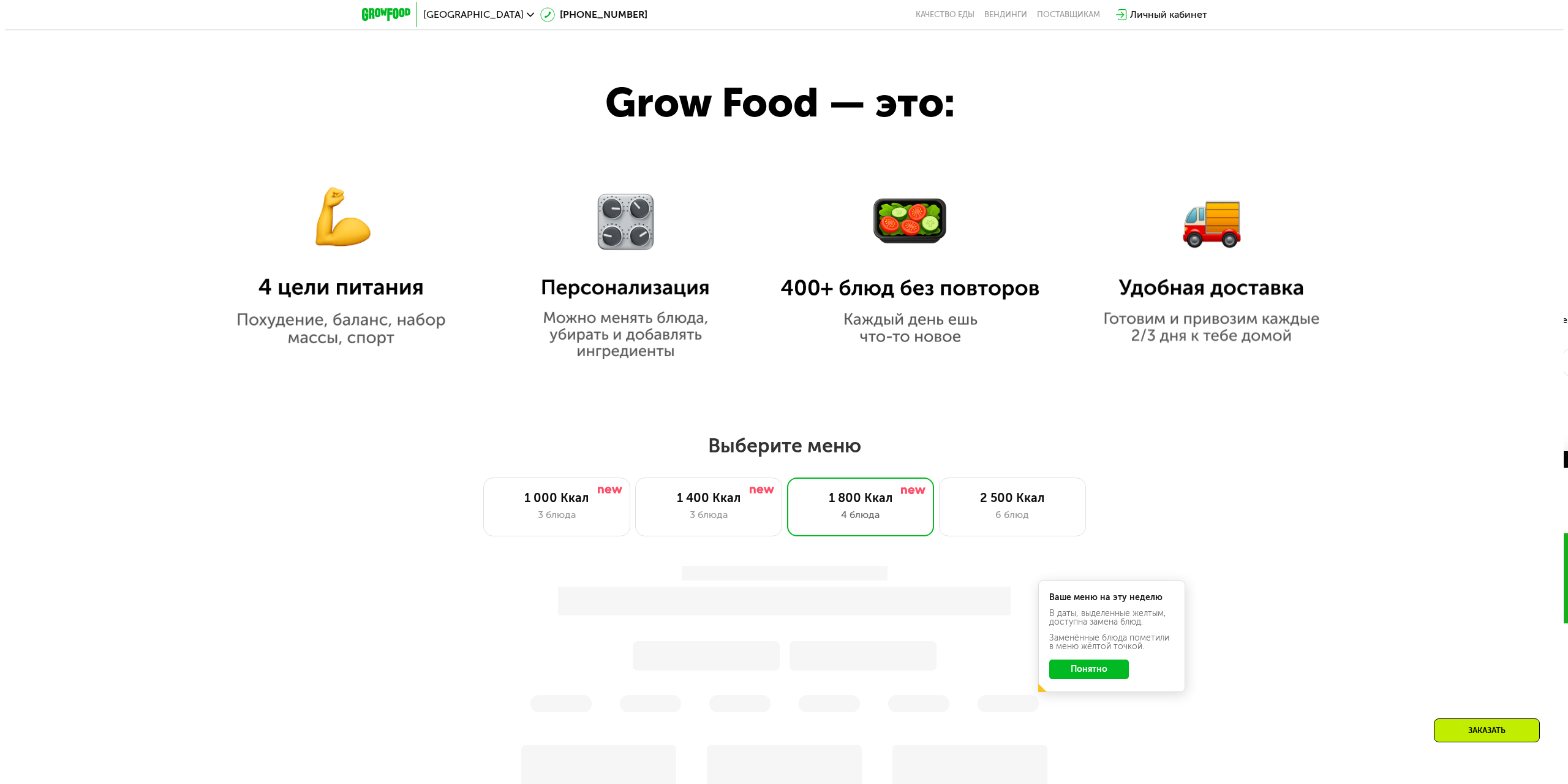
scroll to position [1337, 0]
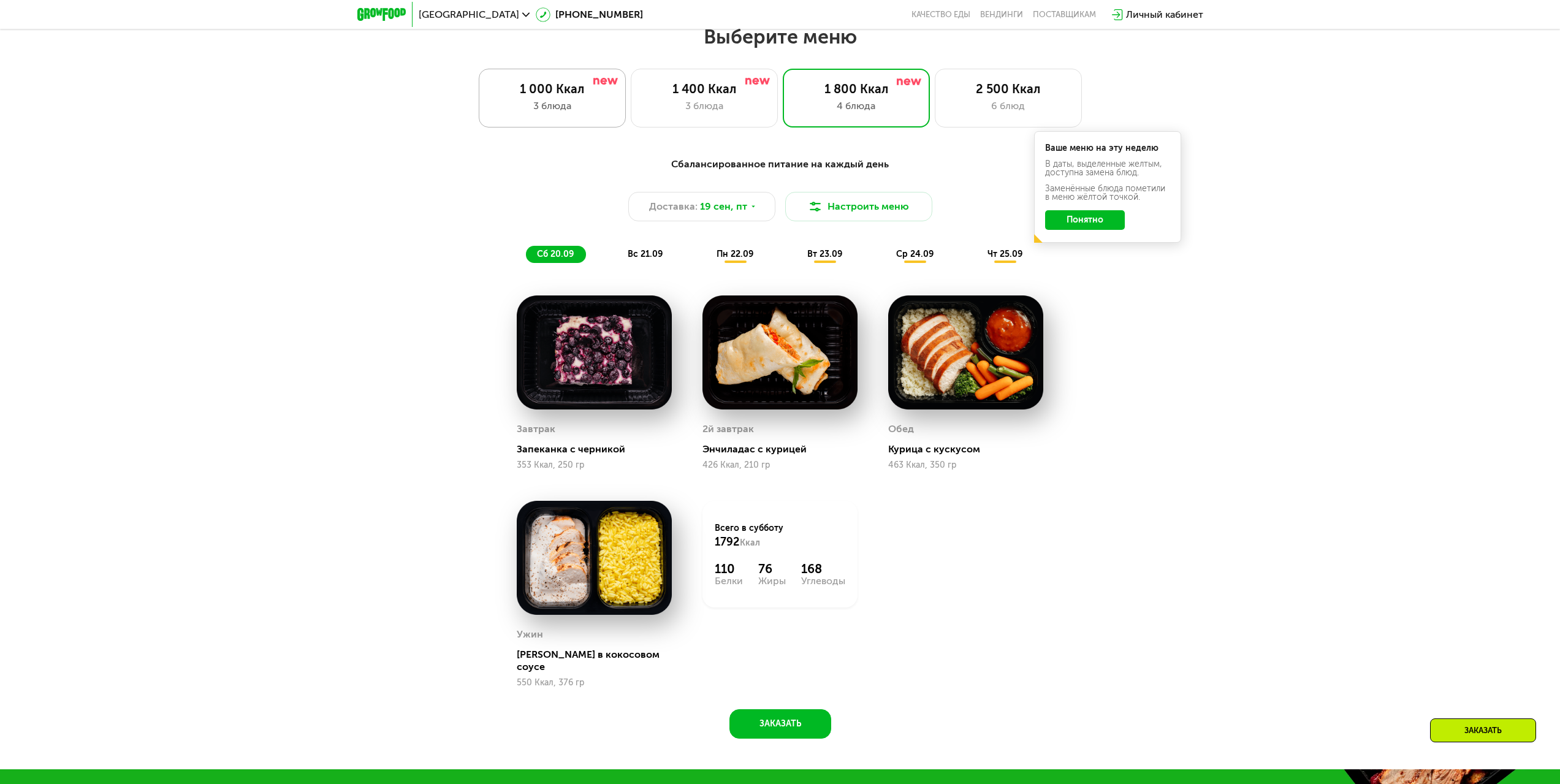
click at [564, 107] on div "3 блюда" at bounding box center [553, 106] width 122 height 15
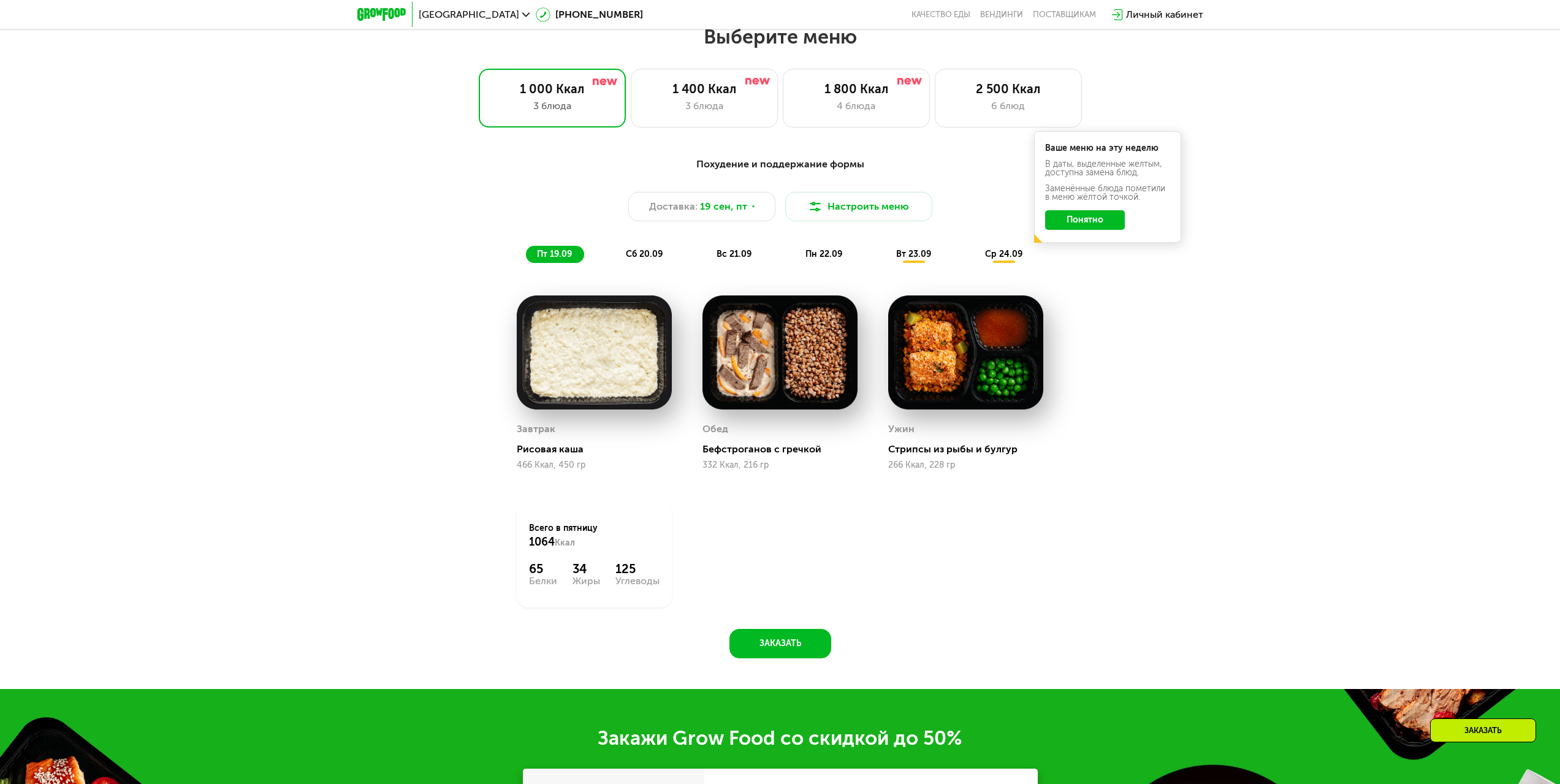
click at [659, 257] on div "сб 20.09" at bounding box center [645, 254] width 60 height 17
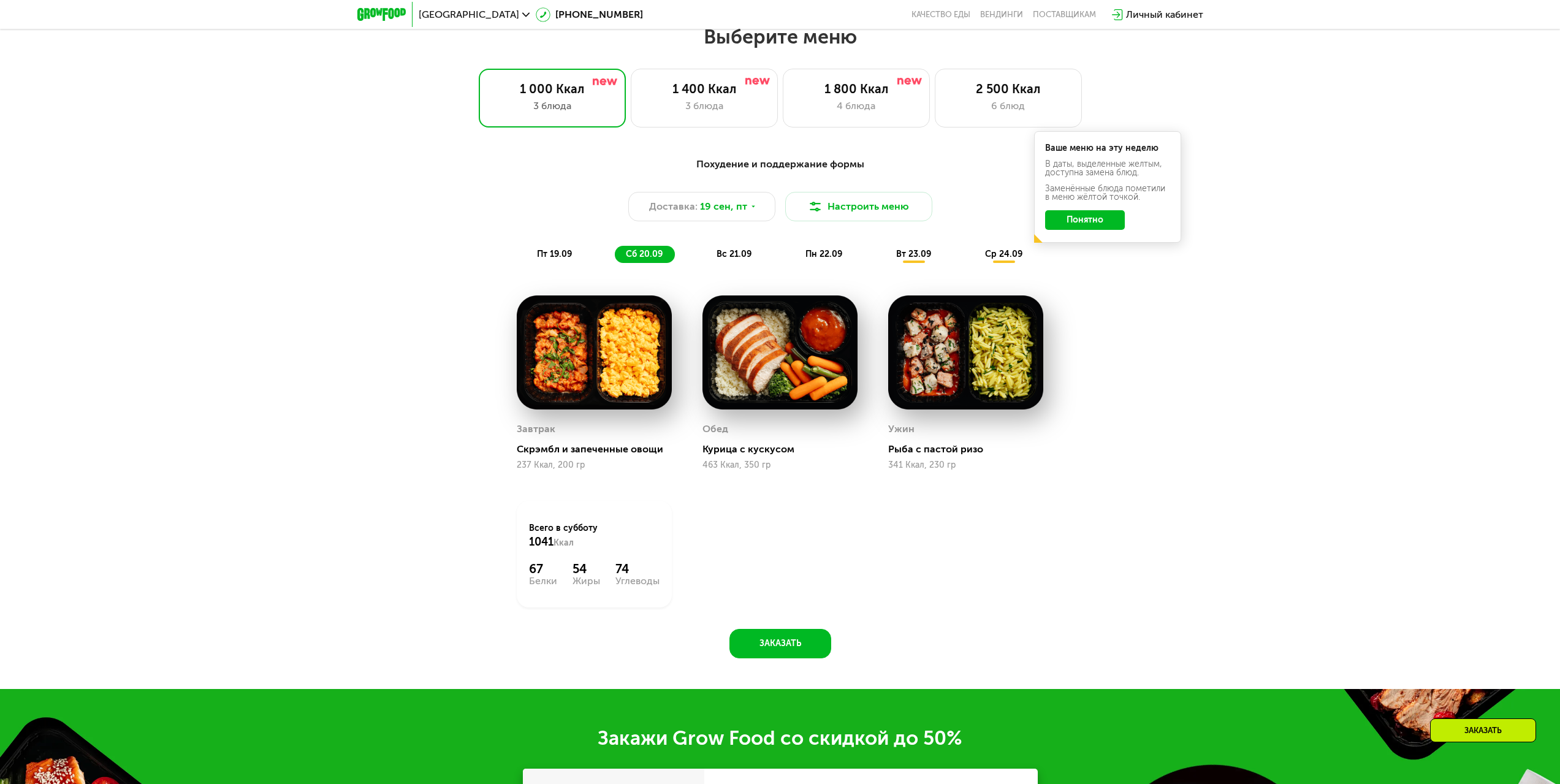
click at [737, 259] on span "вс 21.09" at bounding box center [734, 254] width 35 height 10
click at [830, 259] on span "пн 22.09" at bounding box center [824, 254] width 37 height 10
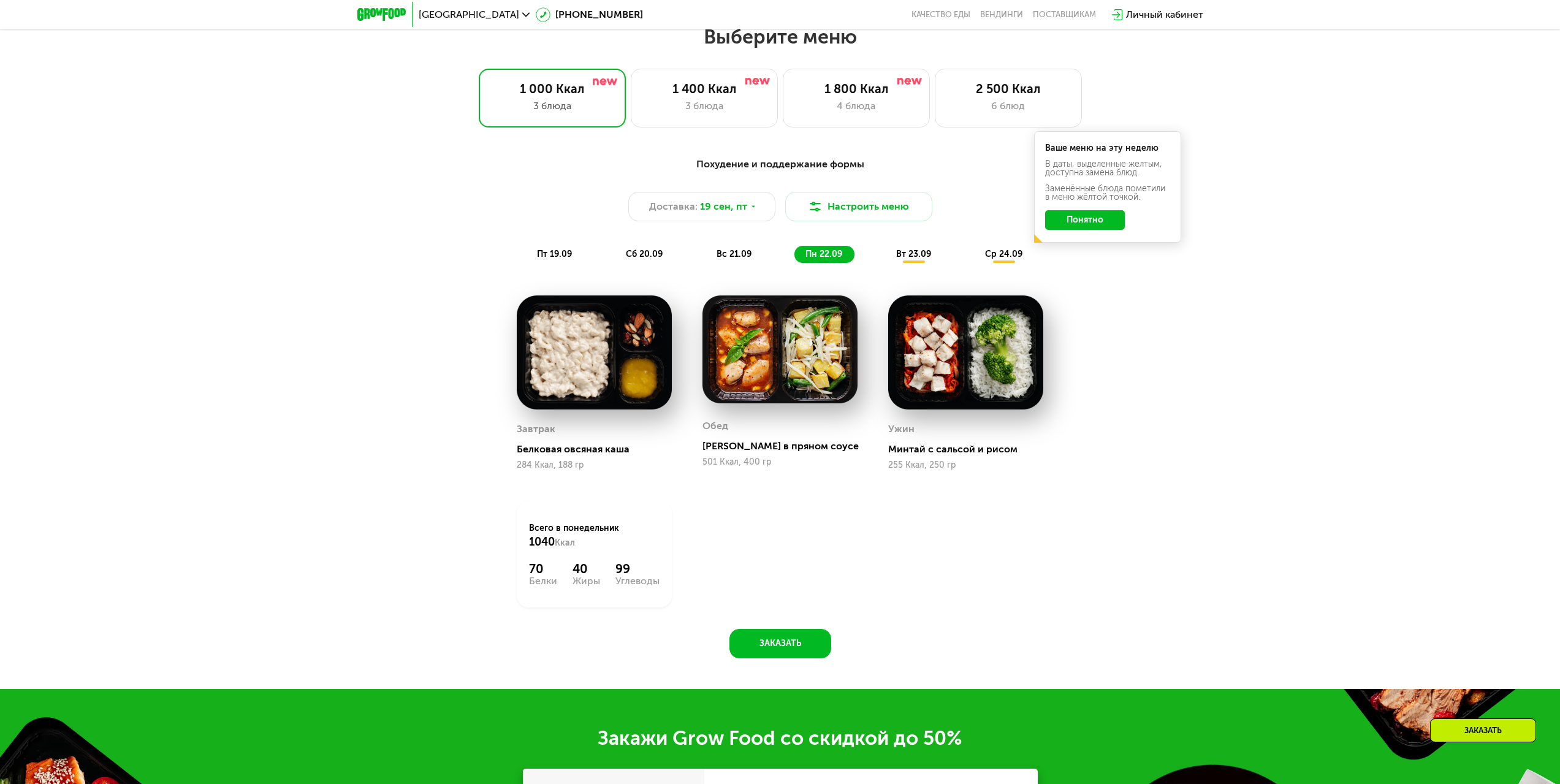
click at [540, 254] on span "пт 19.09" at bounding box center [554, 254] width 35 height 10
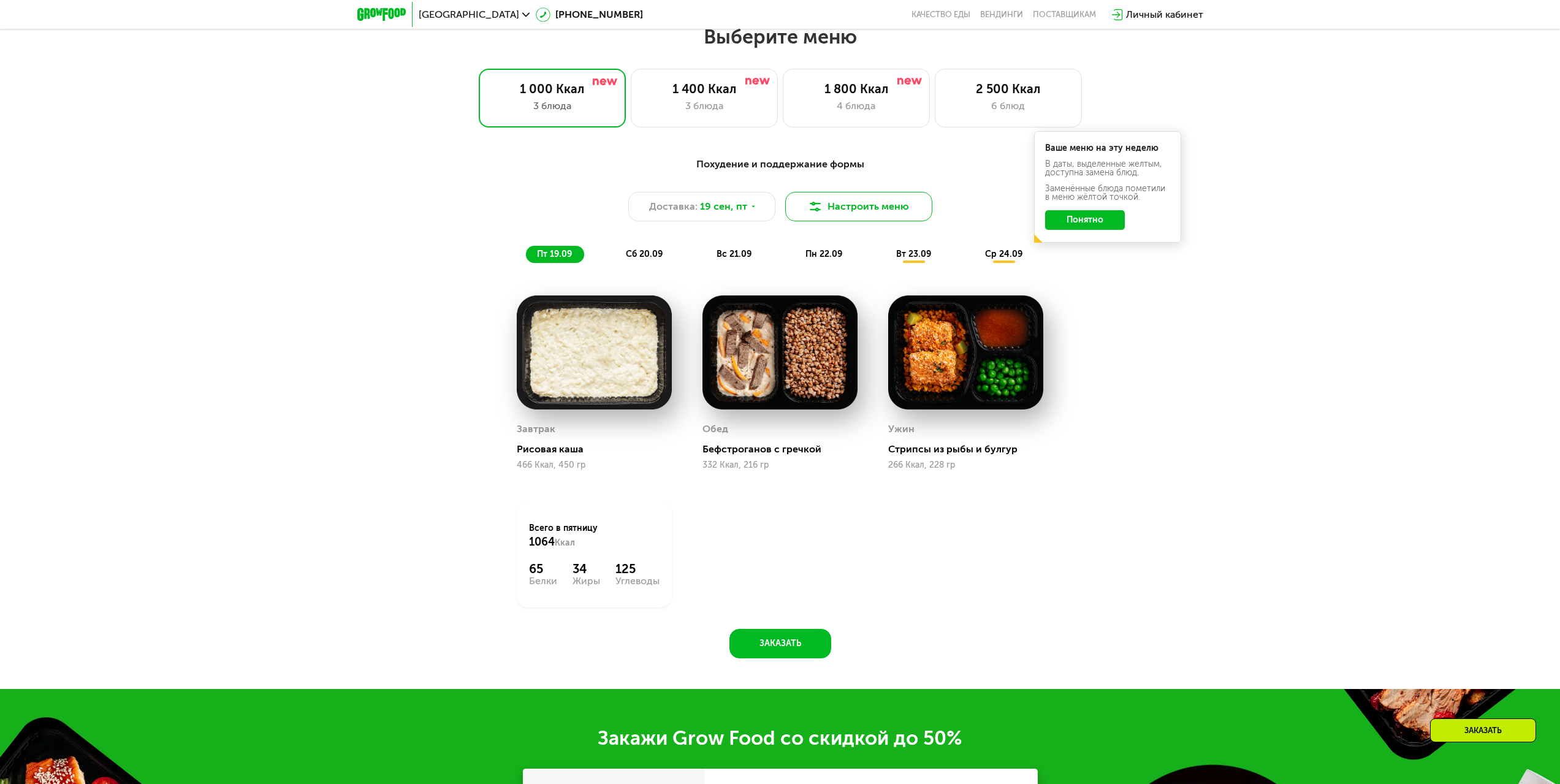
click at [828, 208] on button "Настроить меню" at bounding box center [858, 207] width 147 height 30
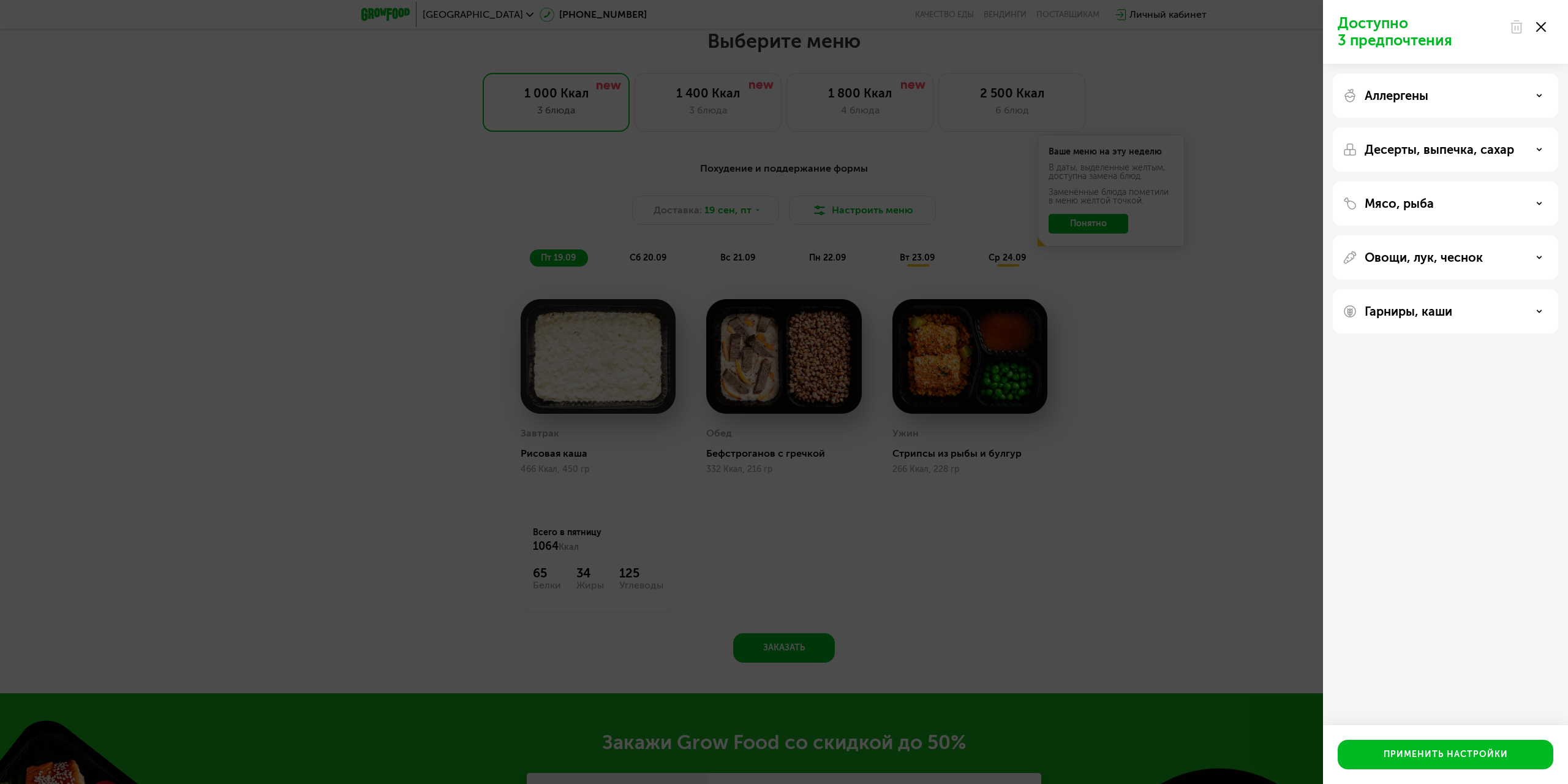
click at [1386, 102] on p "Аллергены" at bounding box center [1397, 96] width 64 height 15
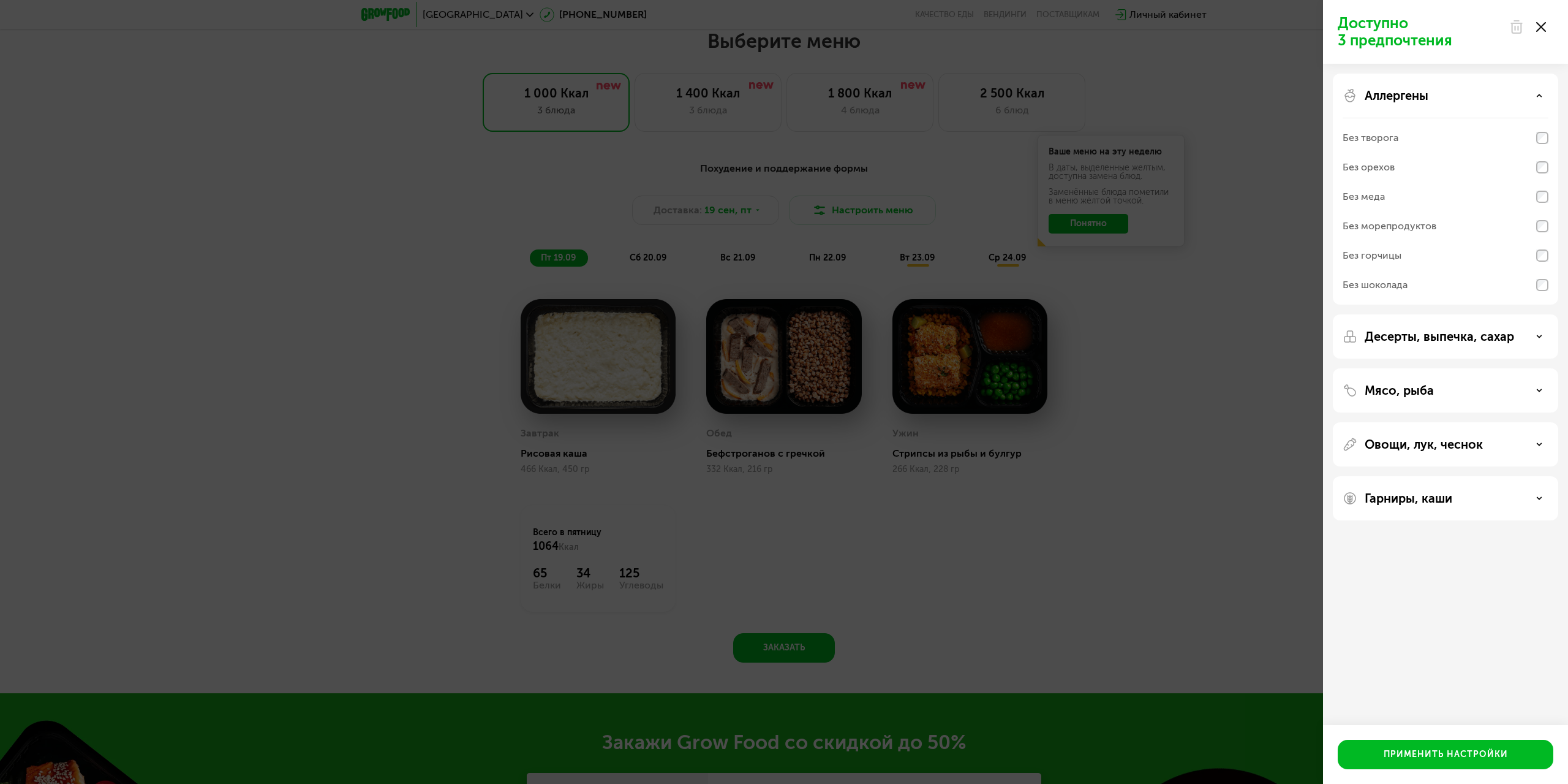
click at [1400, 289] on div "Без шоколада" at bounding box center [1375, 285] width 65 height 15
click at [1377, 501] on p "Гарниры, каши" at bounding box center [1409, 498] width 87 height 15
click at [1387, 547] on div "Без нута" at bounding box center [1446, 541] width 206 height 30
click at [1389, 570] on div "Без булгура" at bounding box center [1370, 570] width 55 height 15
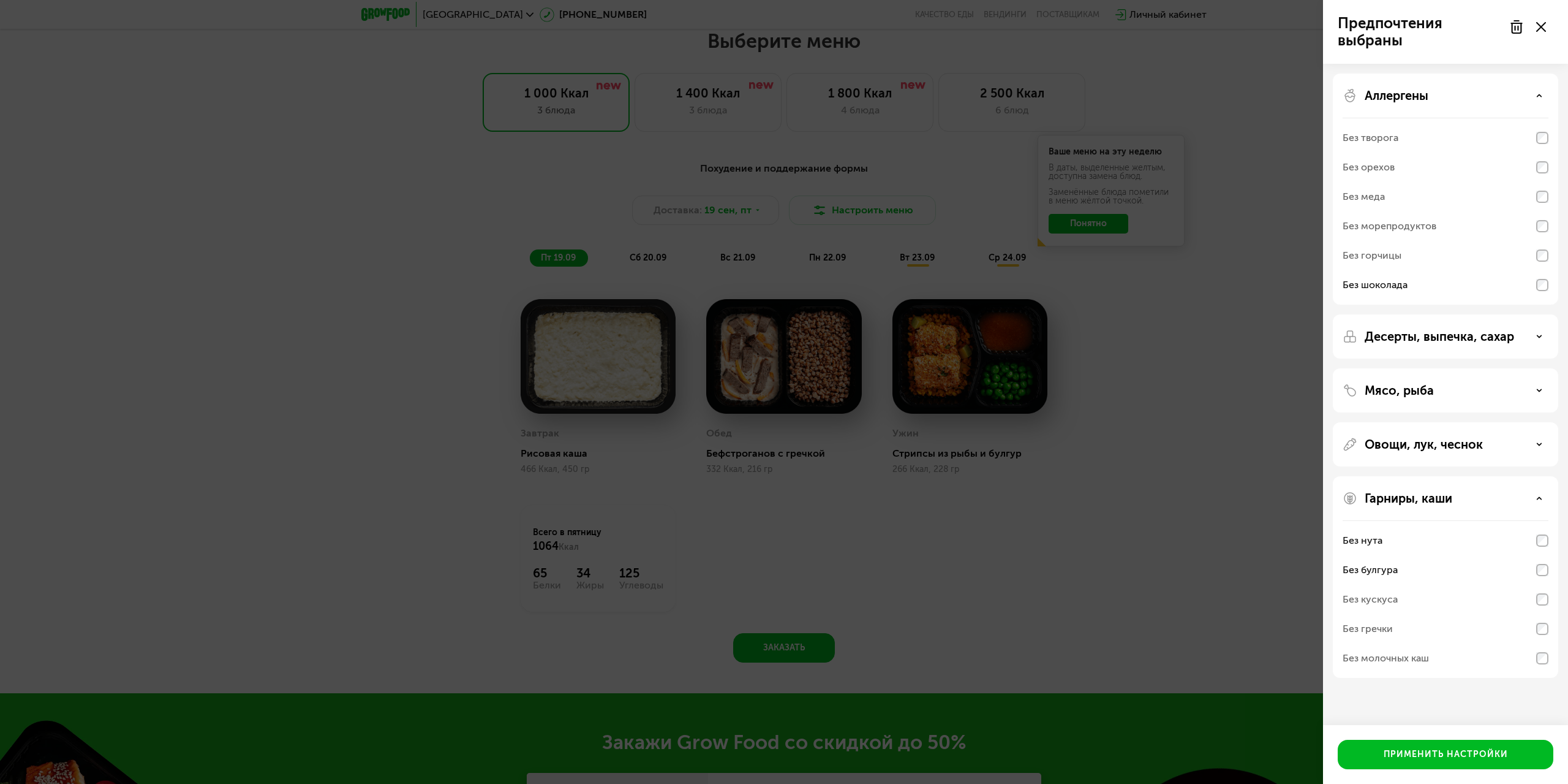
click at [1387, 598] on div "Без кускуса" at bounding box center [1370, 599] width 55 height 15
click at [1380, 570] on div "Без булгура" at bounding box center [1370, 570] width 55 height 15
click at [1404, 571] on div "Без булгура" at bounding box center [1446, 570] width 206 height 30
click at [1418, 607] on div "Без кускуса" at bounding box center [1446, 599] width 206 height 30
click at [1409, 448] on p "Овощи, лук, чеснок" at bounding box center [1423, 444] width 118 height 15
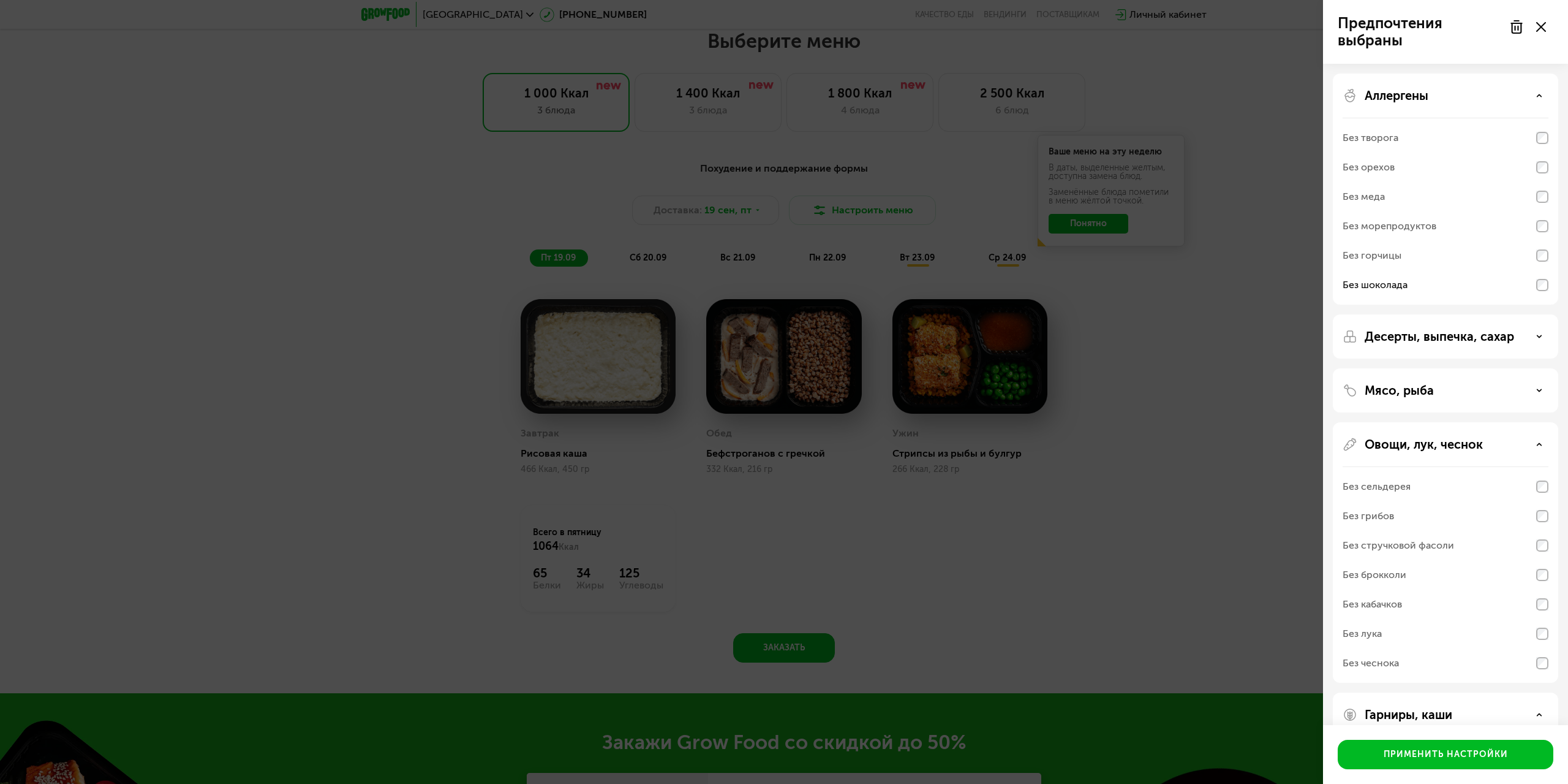
drag, startPoint x: 1400, startPoint y: 662, endPoint x: 1400, endPoint y: 605, distance: 57.0
click at [1399, 661] on div "Без чеснока" at bounding box center [1446, 663] width 206 height 30
drag, startPoint x: 1438, startPoint y: 452, endPoint x: 1428, endPoint y: 419, distance: 34.5
click at [1436, 449] on div "Овощи, лук, чеснок Без сельдерея Без грибов Без стручковой фасоли Без брокколи …" at bounding box center [1446, 552] width 225 height 260
click at [1410, 347] on div "Десерты, выпечка, сахар" at bounding box center [1446, 336] width 225 height 44
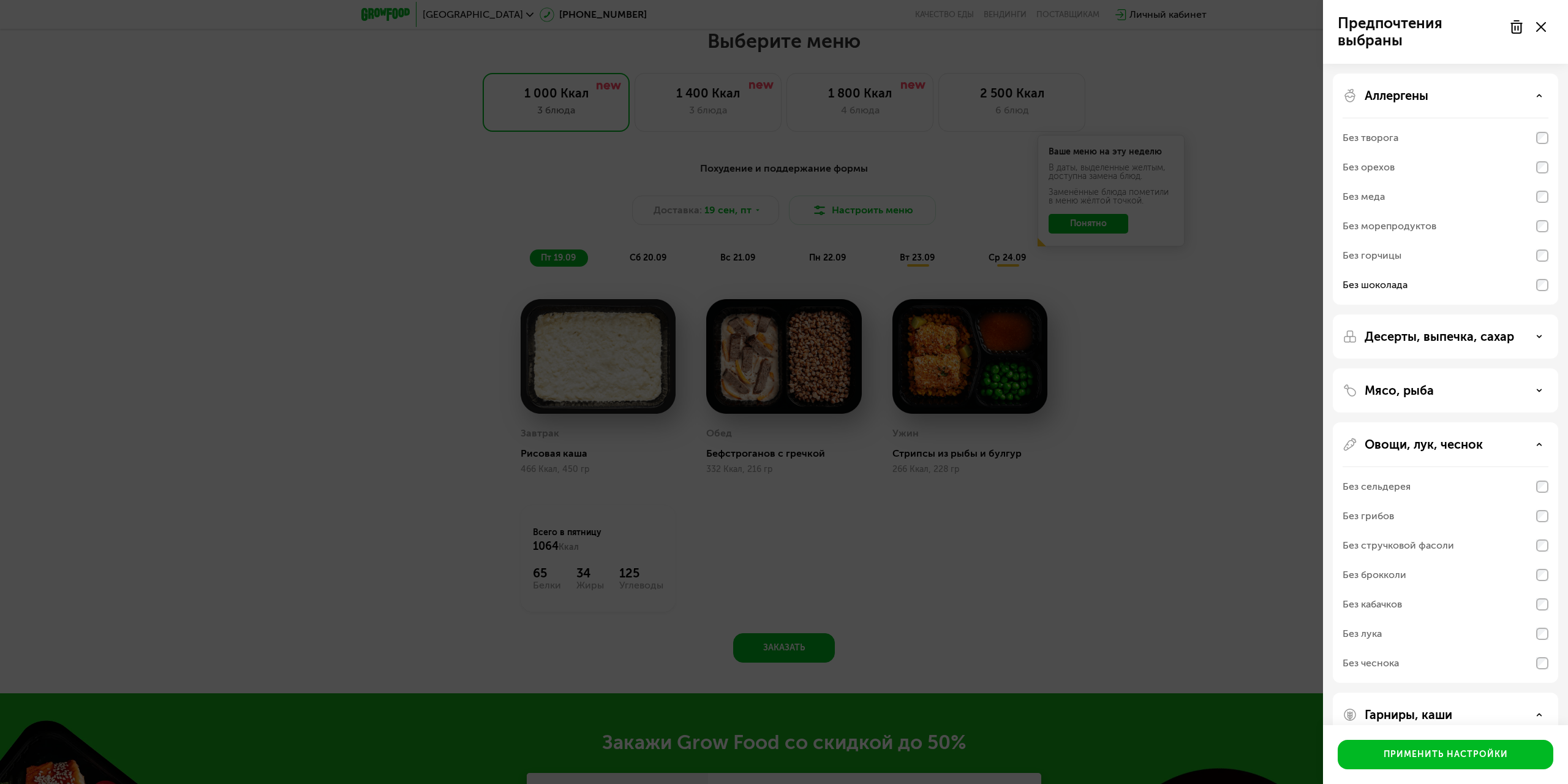
click at [1405, 329] on p "Десерты, выпечка, сахар" at bounding box center [1440, 337] width 150 height 15
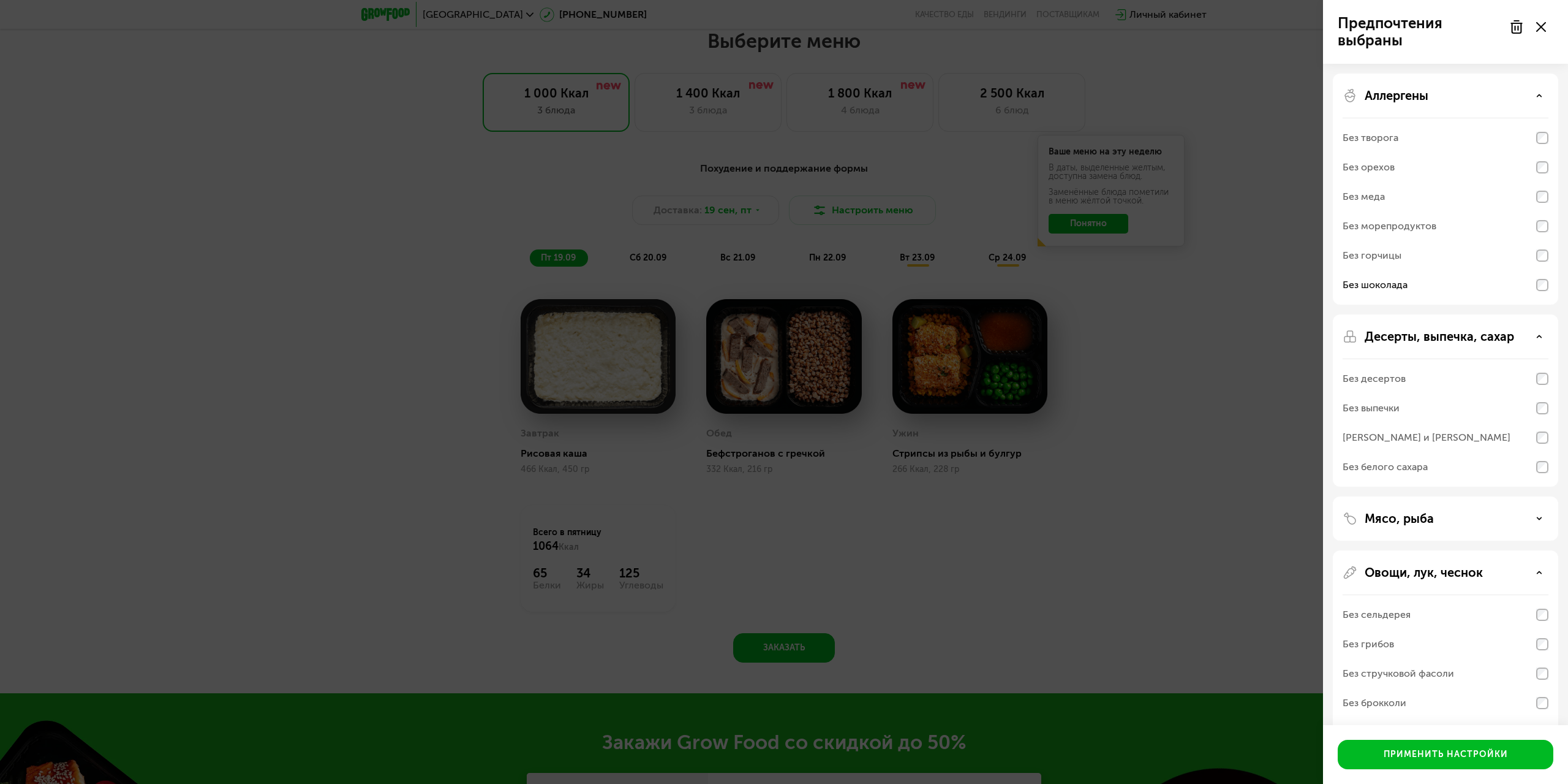
click at [1429, 442] on div "[PERSON_NAME] и [PERSON_NAME]" at bounding box center [1426, 438] width 168 height 15
click at [1395, 514] on p "Мясо, рыба" at bounding box center [1399, 518] width 69 height 15
click at [1397, 337] on p "Десерты, выпечка, сахар" at bounding box center [1440, 337] width 150 height 15
click at [1410, 448] on div "Без свинины и ветчины" at bounding box center [1446, 462] width 206 height 30
click at [1418, 336] on p "Десерты, выпечка, сахар" at bounding box center [1440, 337] width 150 height 15
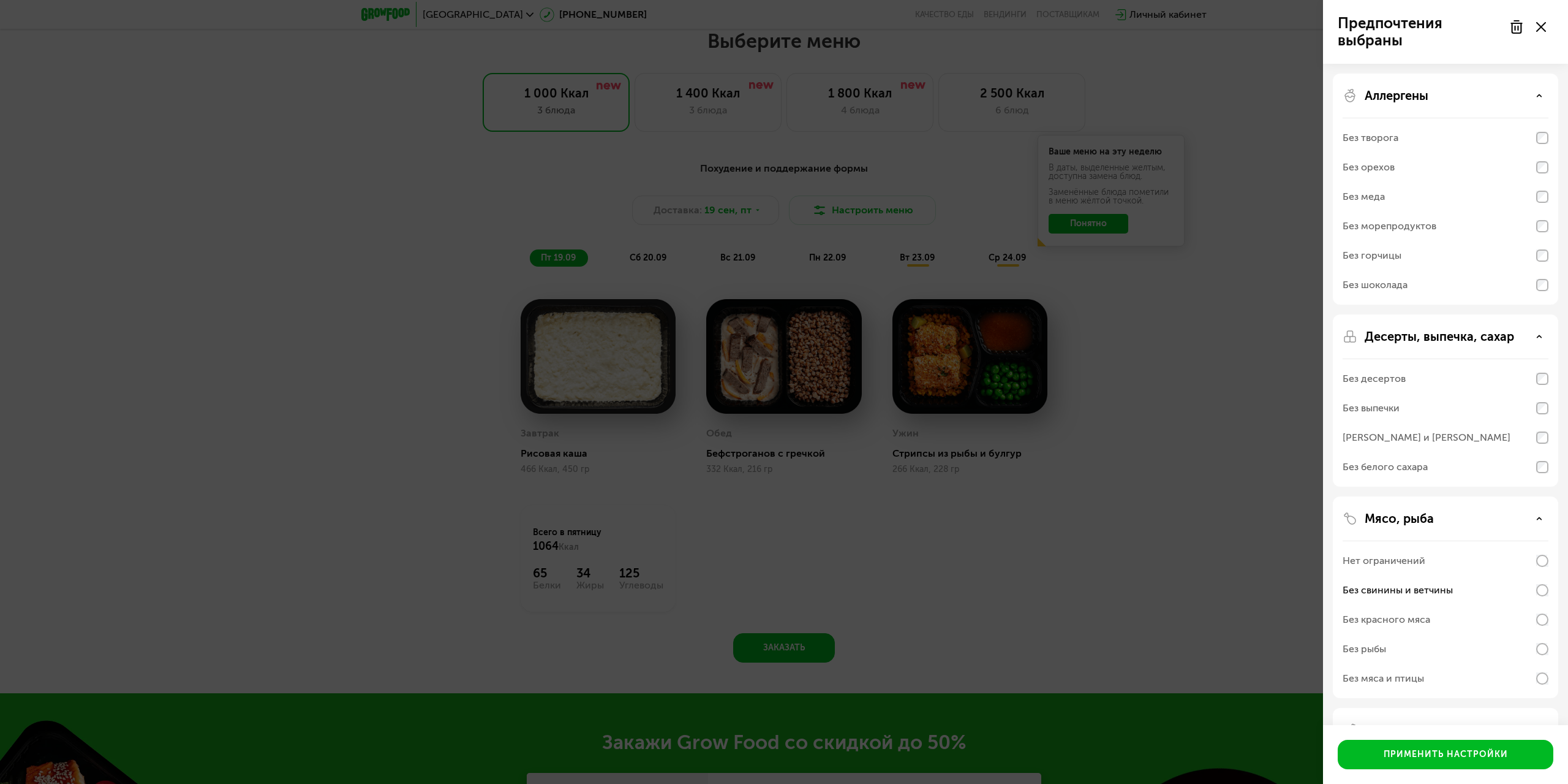
click at [1543, 444] on div "[PERSON_NAME] и [PERSON_NAME]" at bounding box center [1446, 438] width 206 height 30
click at [1457, 343] on p "Десерты, выпечка, сахар" at bounding box center [1440, 337] width 150 height 15
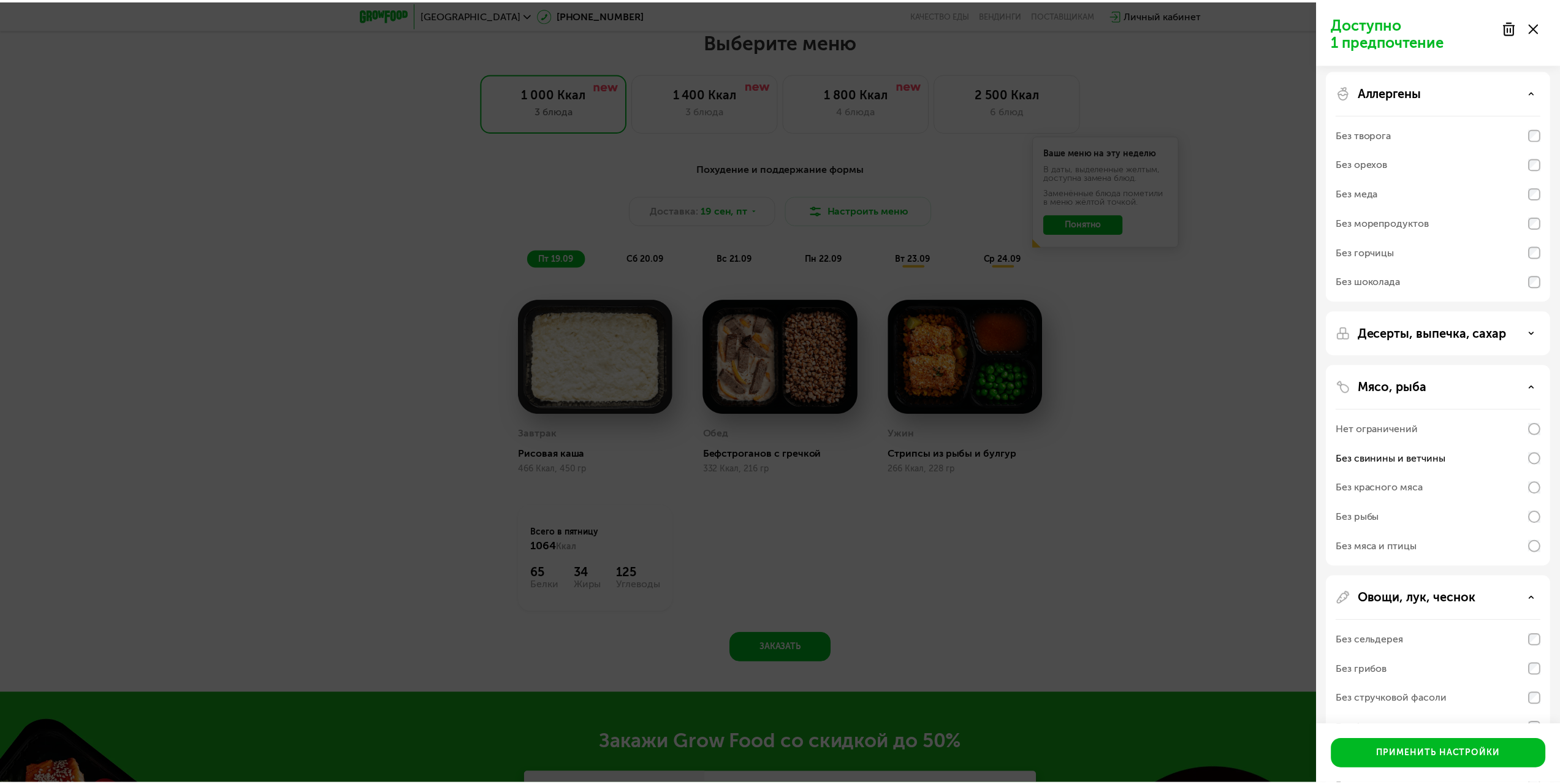
scroll to position [0, 0]
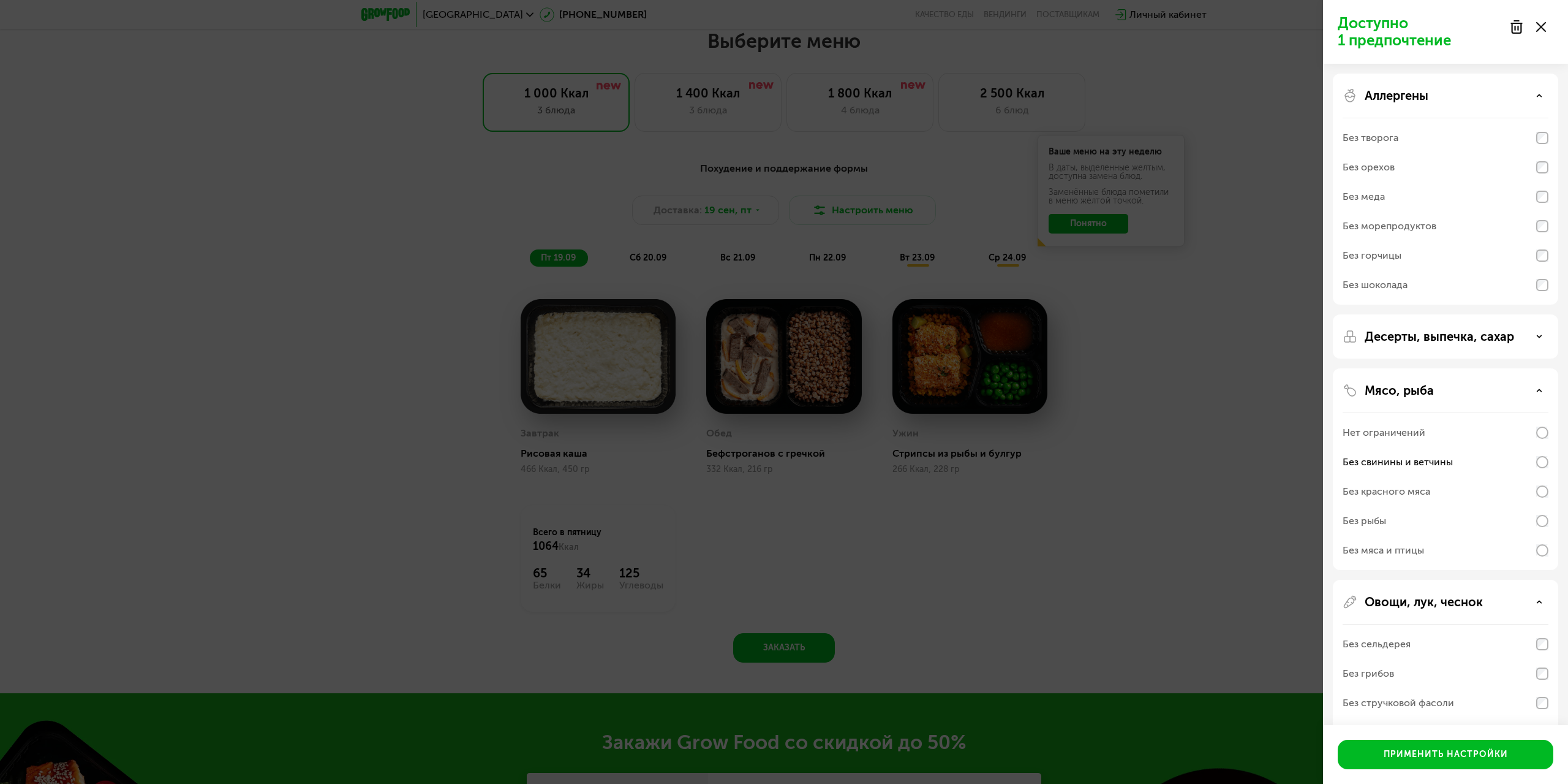
click at [1487, 284] on div "Без шоколада" at bounding box center [1446, 285] width 206 height 30
click at [1412, 744] on button "Применить настройки" at bounding box center [1445, 754] width 216 height 30
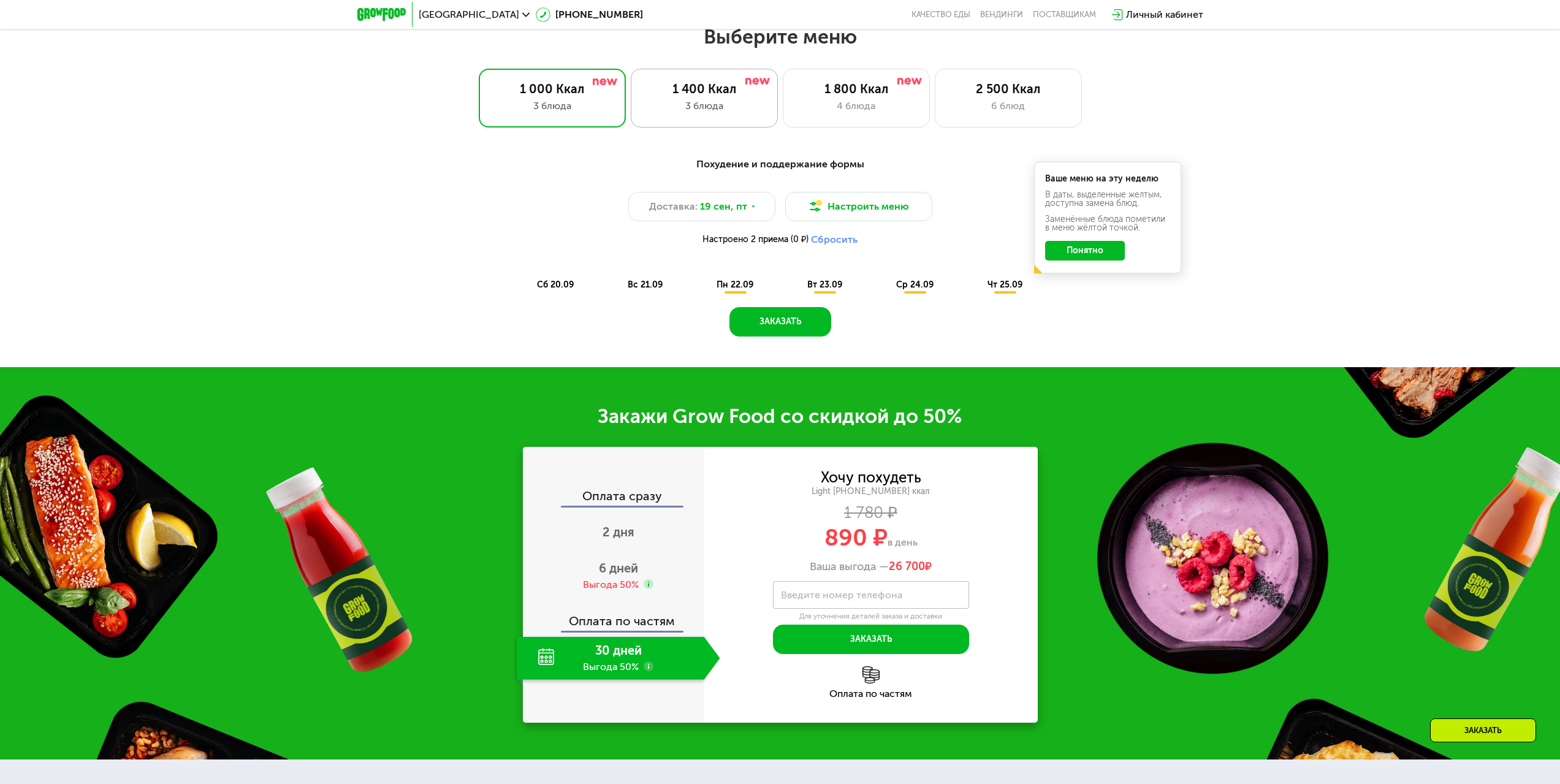
click at [697, 107] on div "3 блюда" at bounding box center [704, 106] width 122 height 15
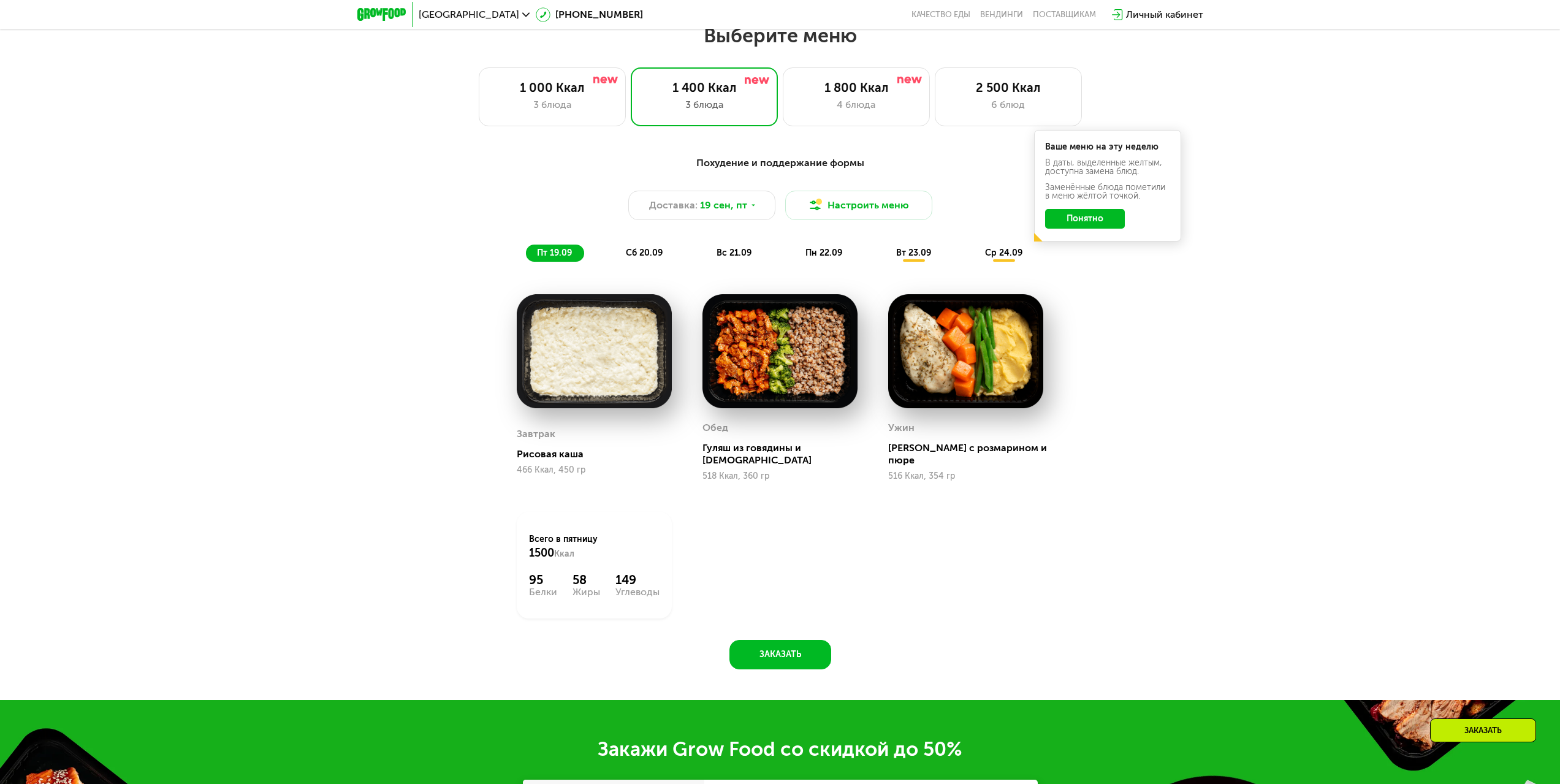
scroll to position [1337, 0]
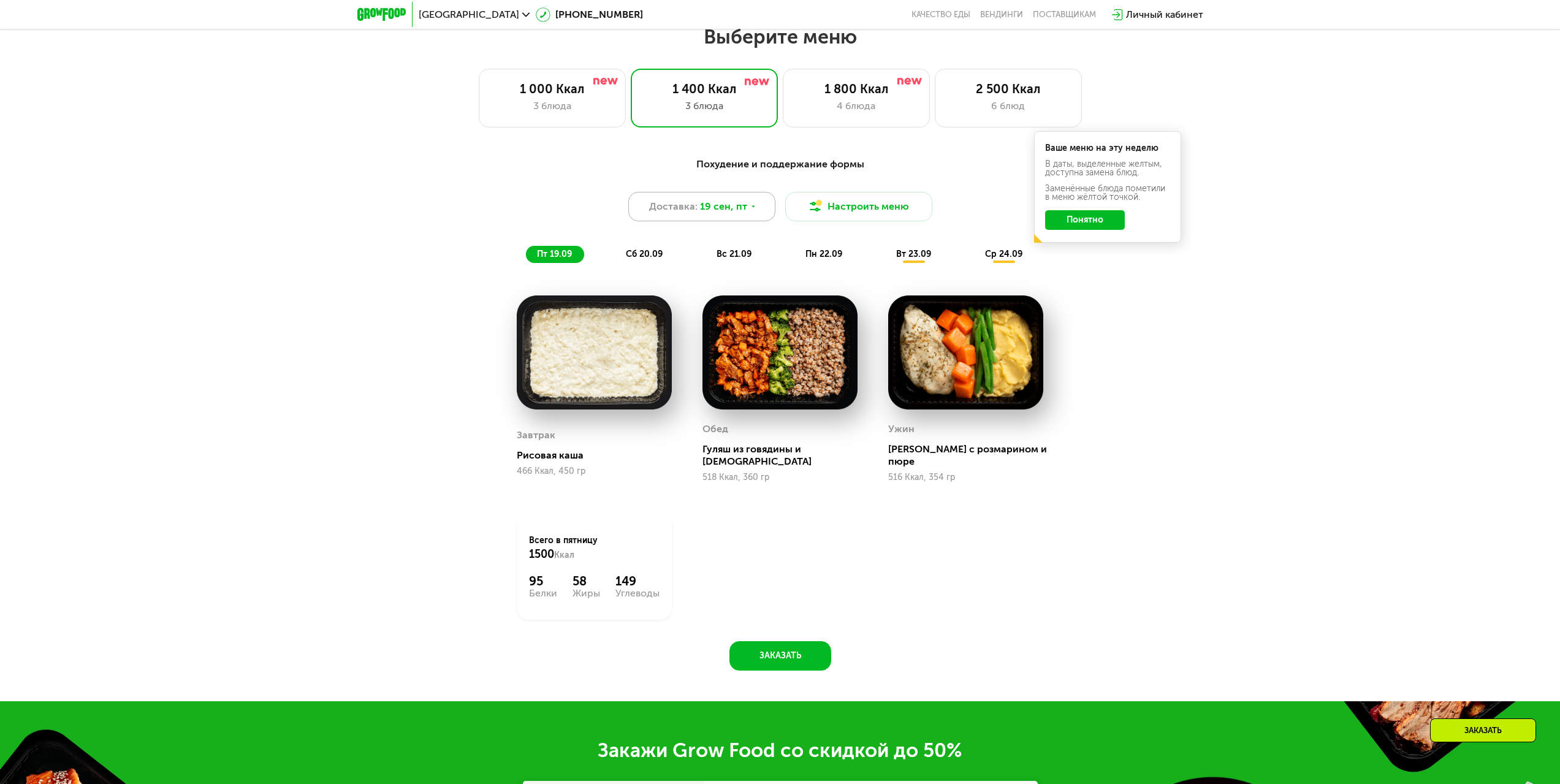
click at [714, 212] on span "19 сен, пт" at bounding box center [723, 207] width 47 height 15
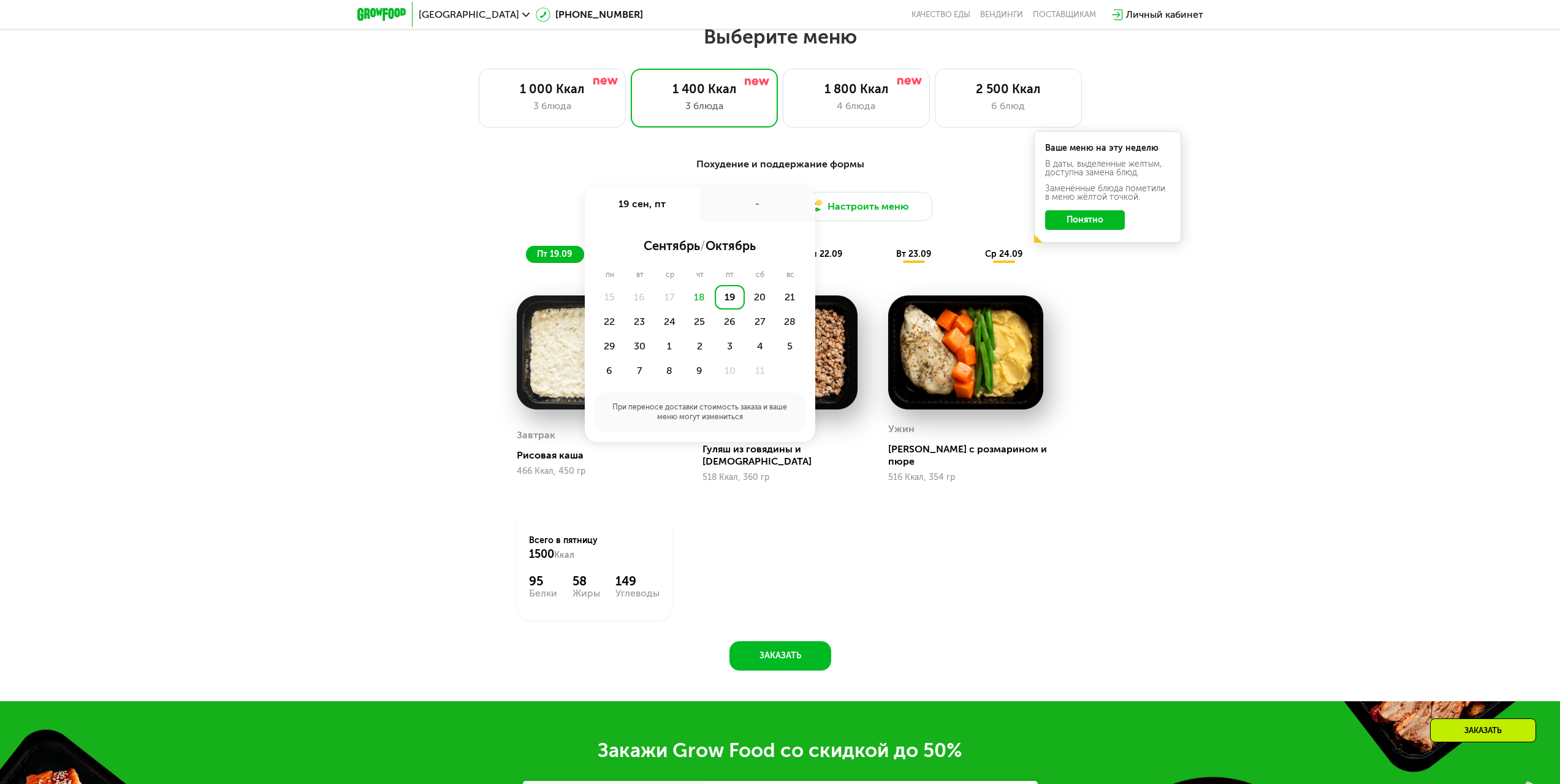
click at [714, 212] on div "-" at bounding box center [757, 204] width 115 height 34
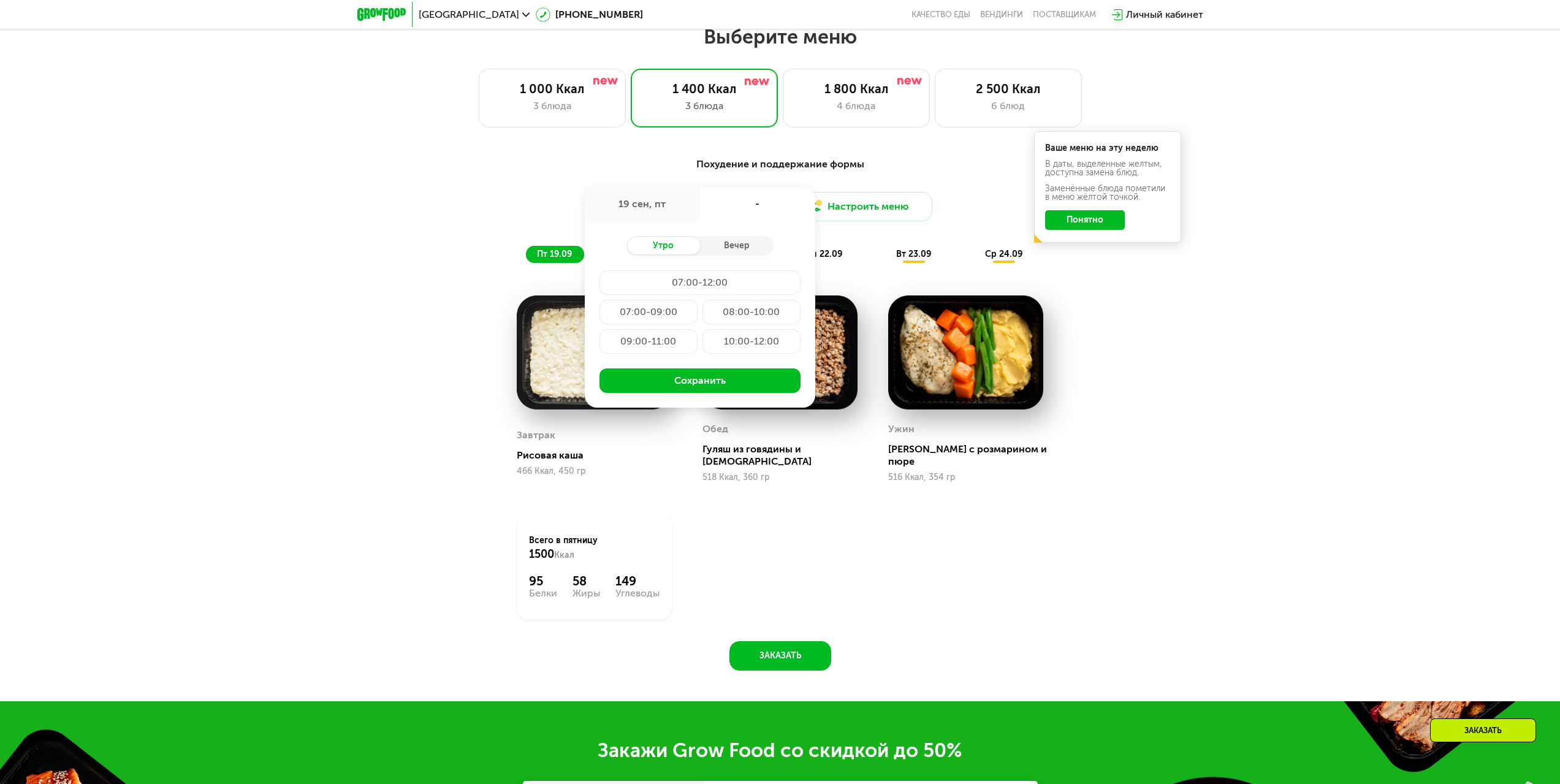
click at [455, 200] on div "Доставка: [DATE] сен, пт - Утро Вечер 07:00-12:00 07:00-09:00 08:00-10:00 09:00…" at bounding box center [780, 207] width 725 height 30
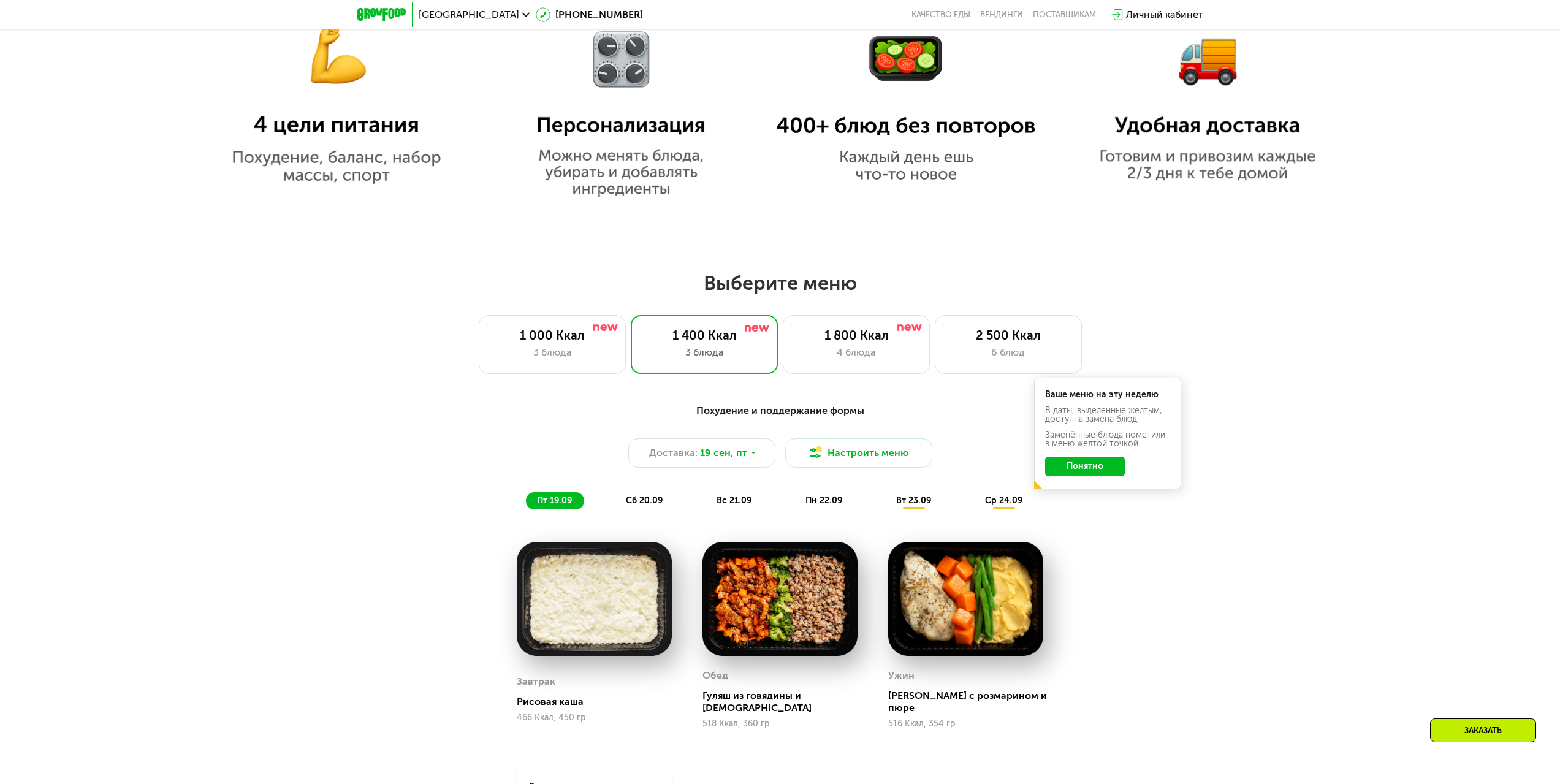
scroll to position [1133, 0]
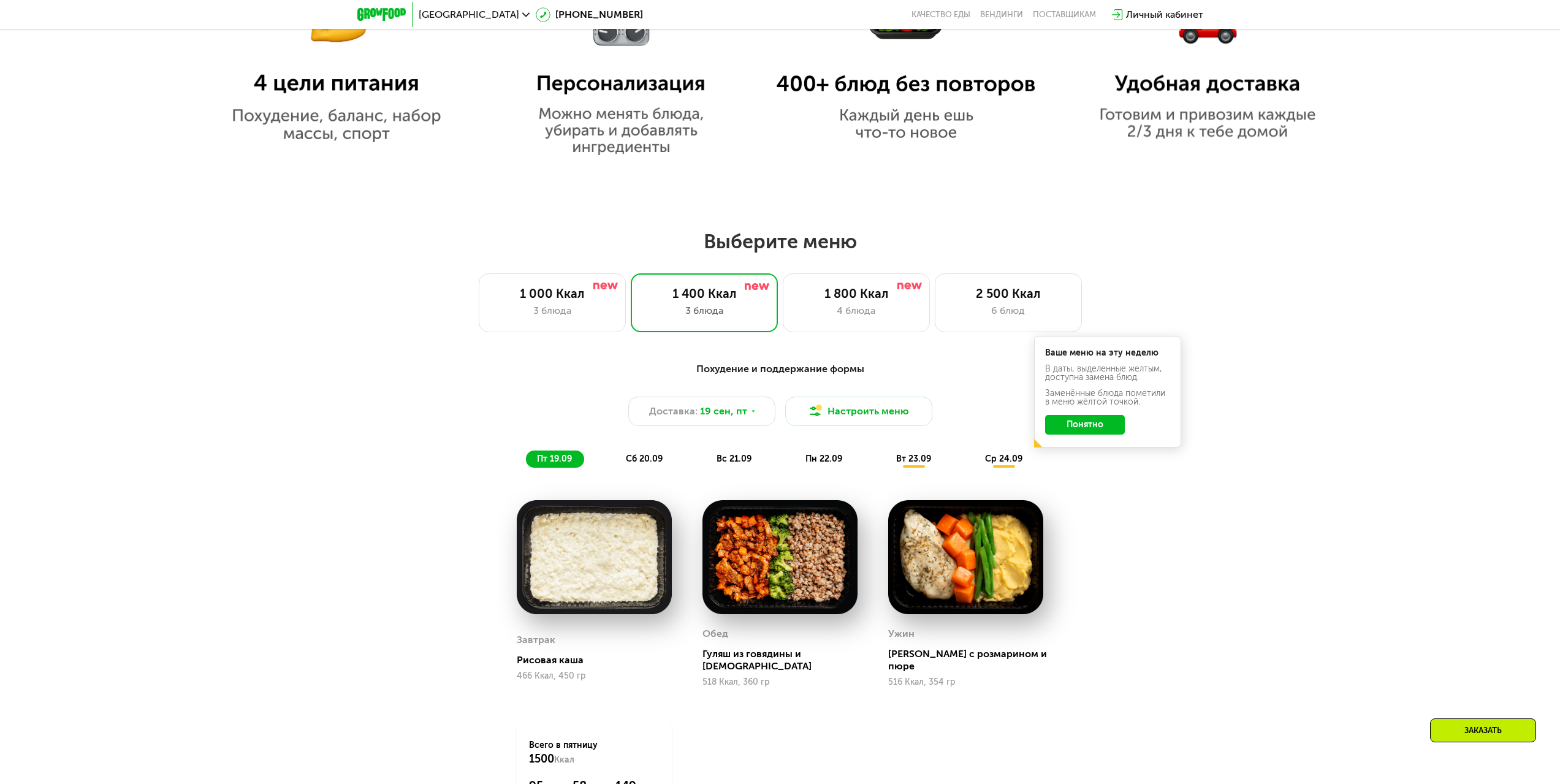
click at [724, 375] on div "Похудение и поддержание формы" at bounding box center [780, 369] width 725 height 16
click at [1079, 428] on button "Понятно" at bounding box center [1085, 424] width 79 height 19
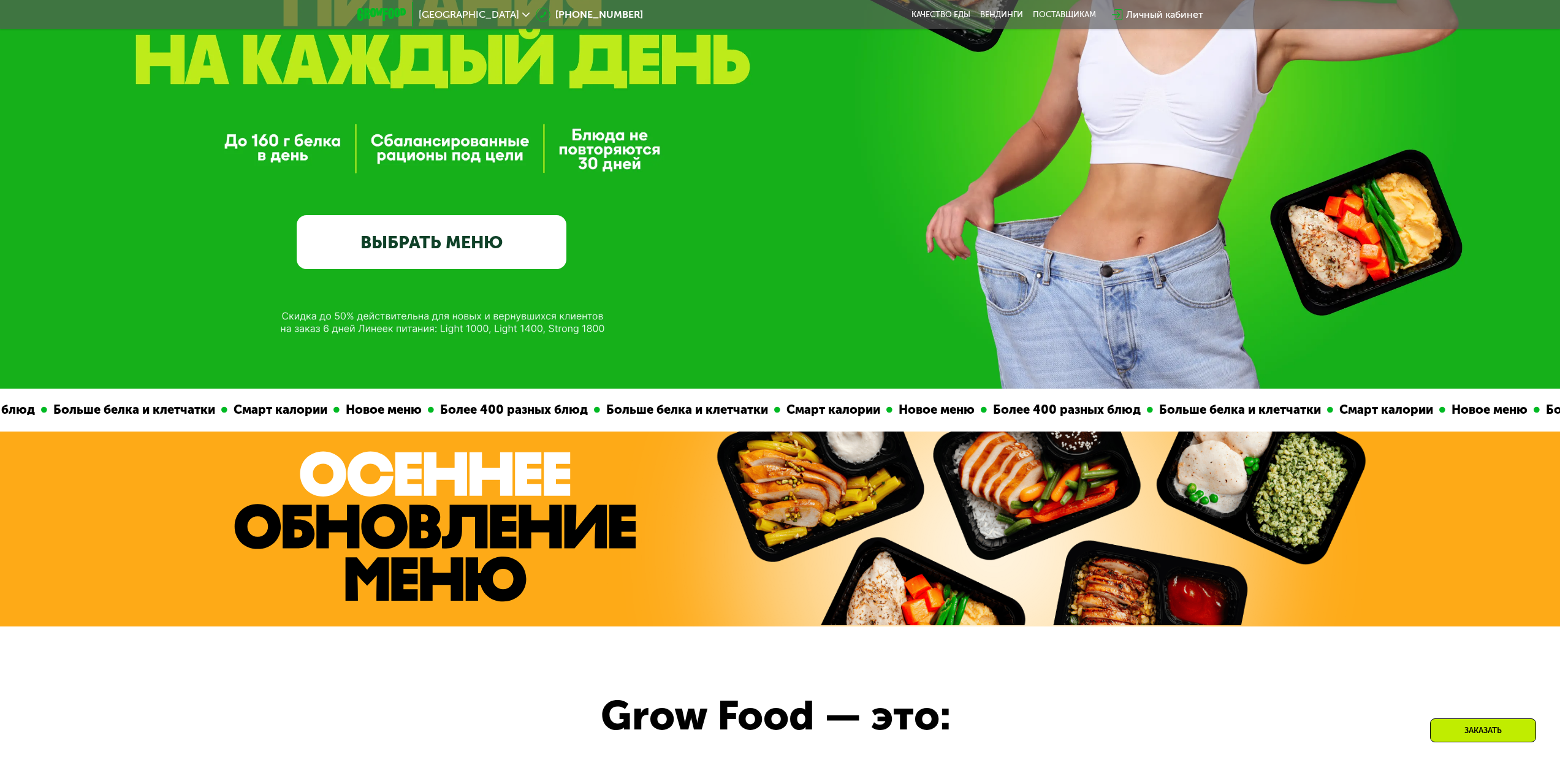
scroll to position [0, 0]
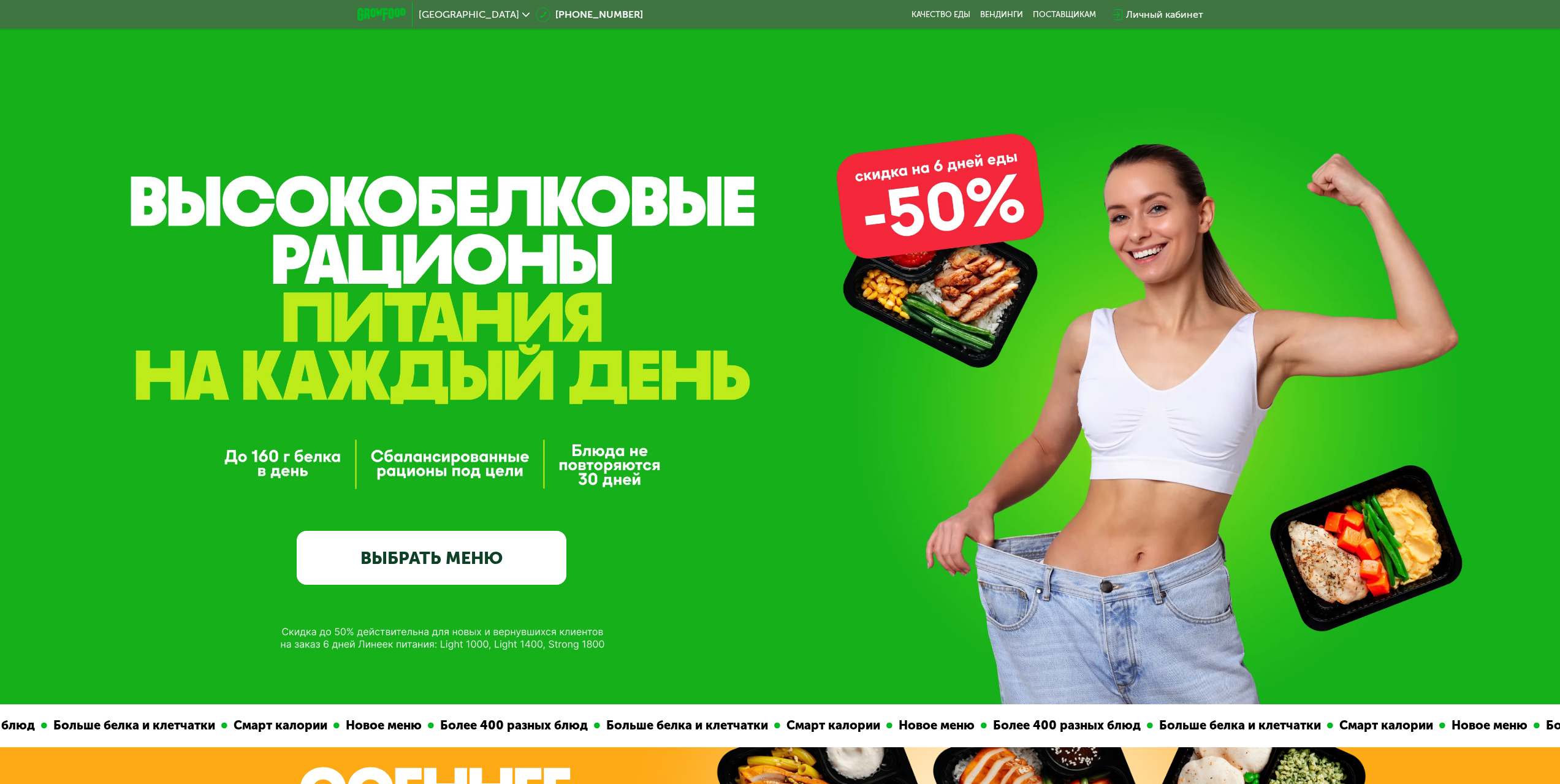
click at [435, 570] on link "ВЫБРАТЬ МЕНЮ" at bounding box center [432, 557] width 270 height 54
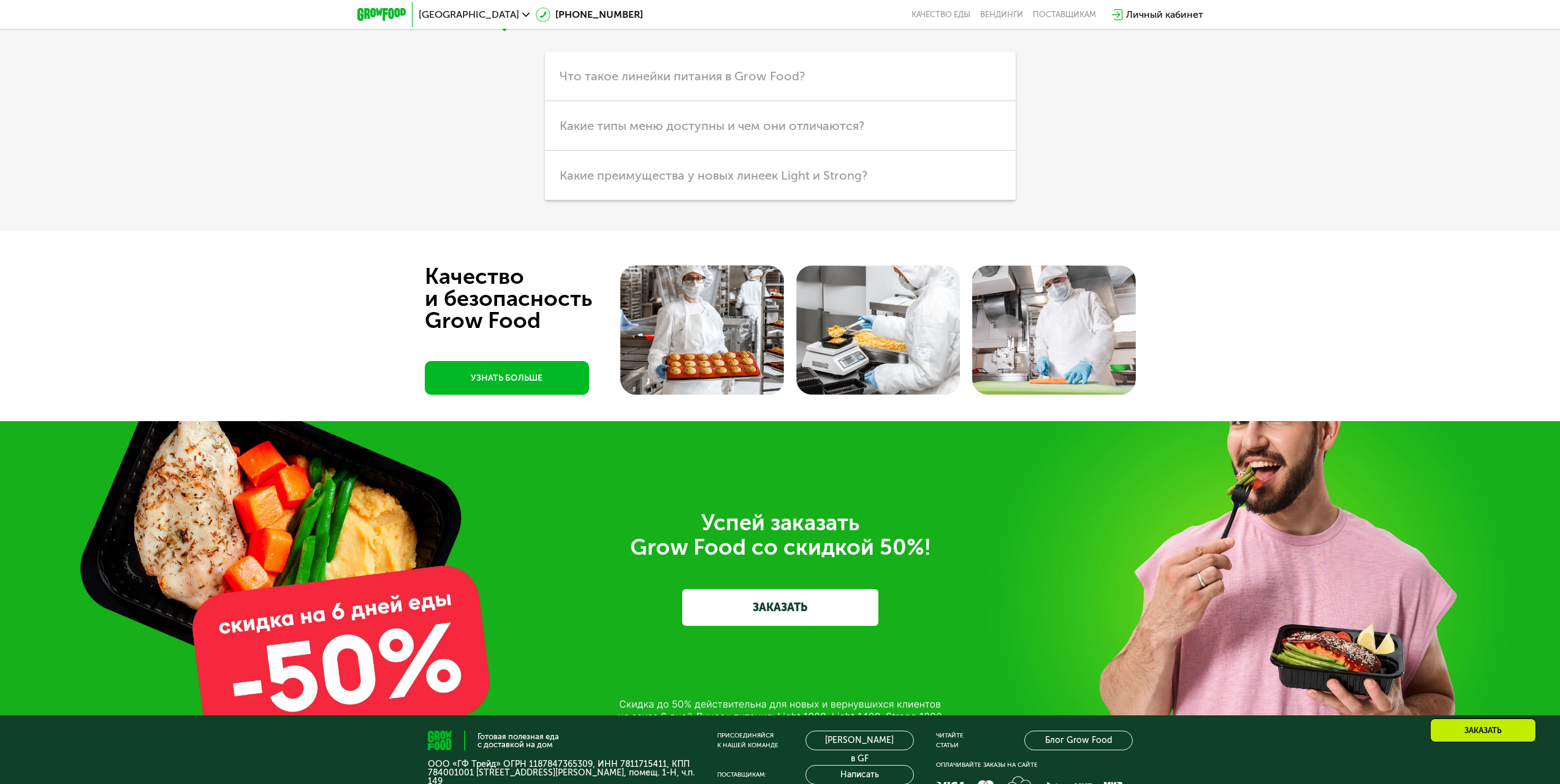
scroll to position [3881, 0]
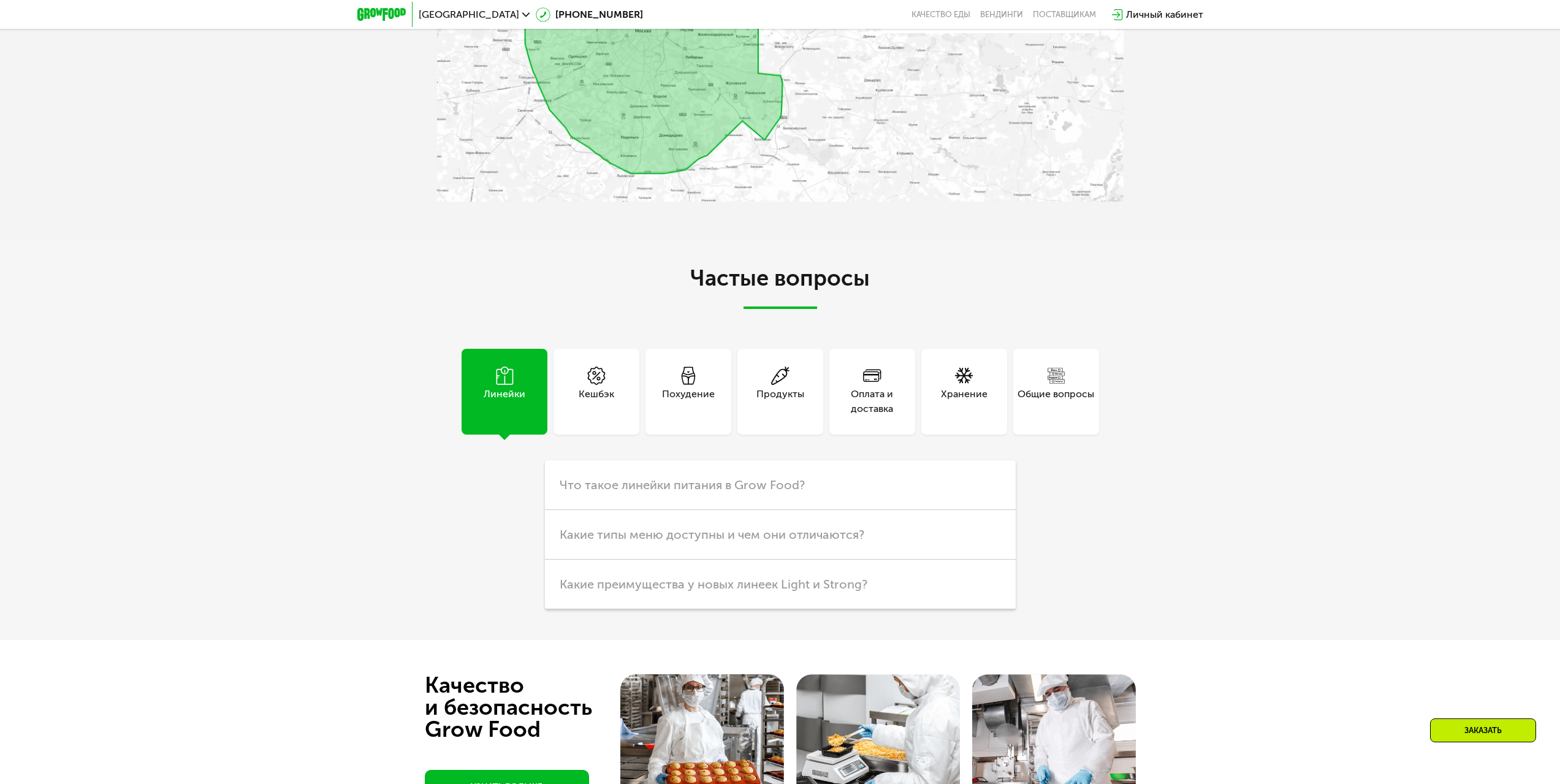
click at [680, 366] on icon at bounding box center [688, 375] width 19 height 19
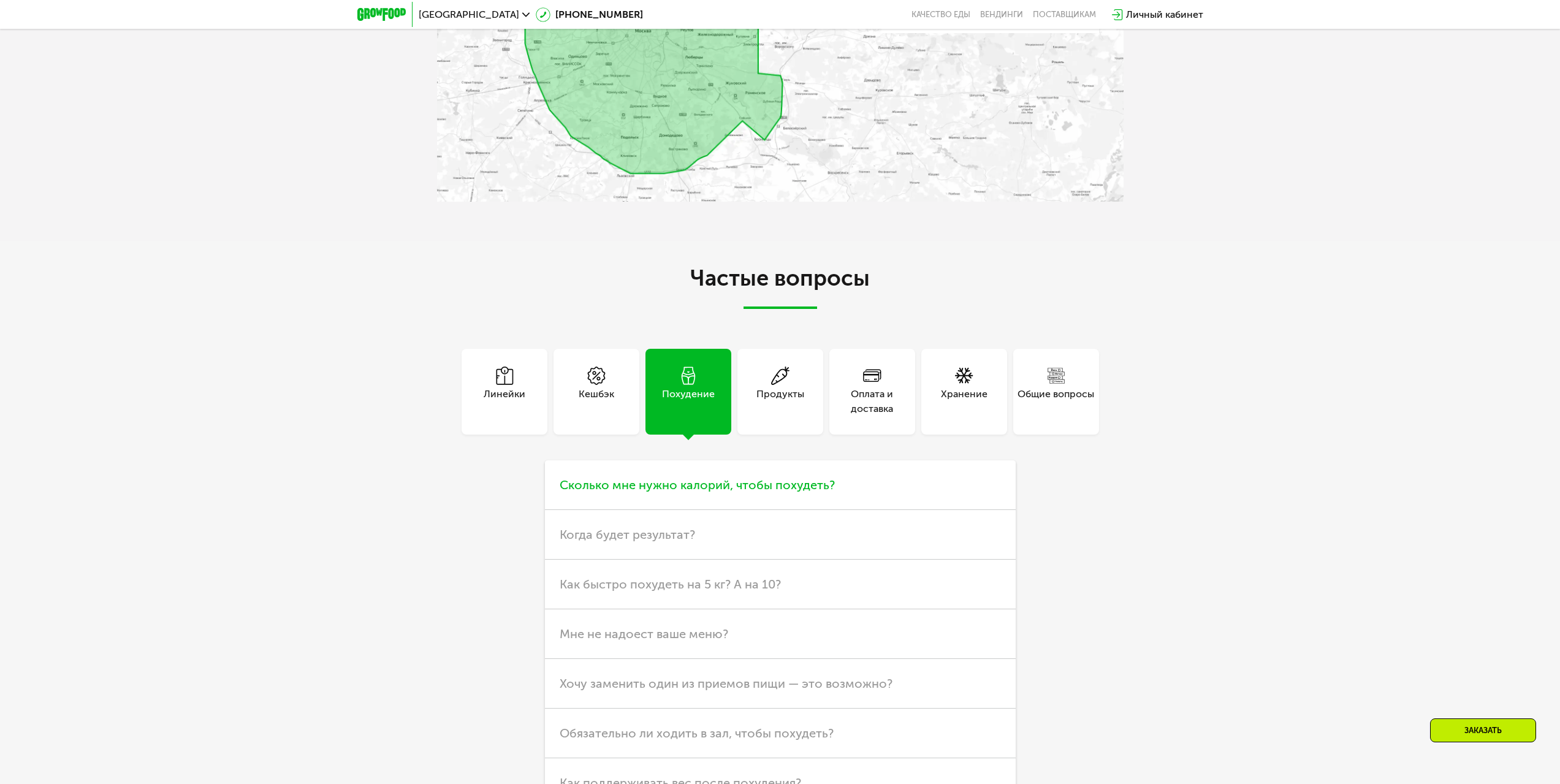
click at [642, 478] on span "Сколько мне нужно калорий, чтобы похудеть?" at bounding box center [697, 485] width 275 height 15
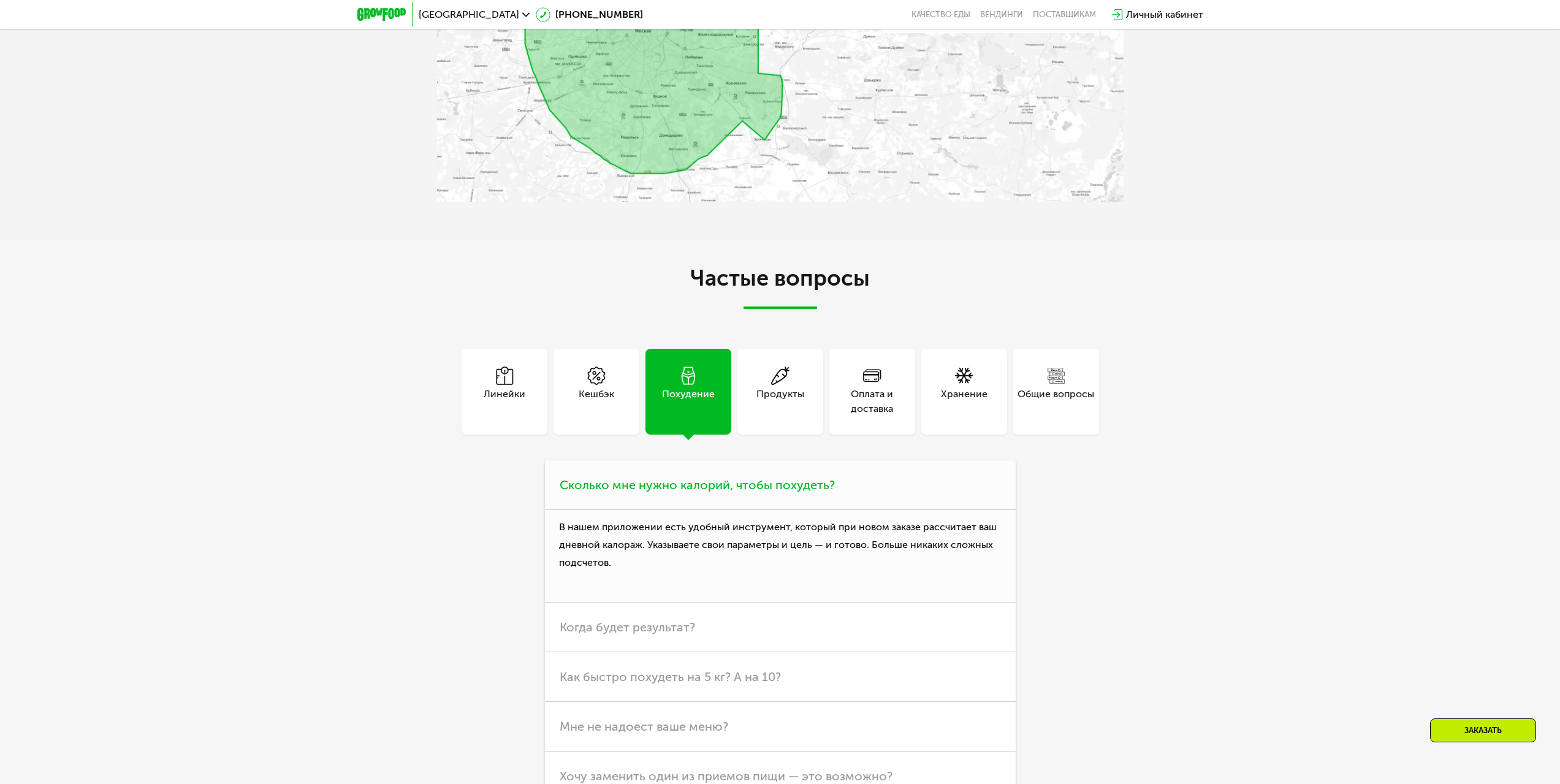
click at [642, 478] on span "Сколько мне нужно калорий, чтобы похудеть?" at bounding box center [697, 485] width 275 height 15
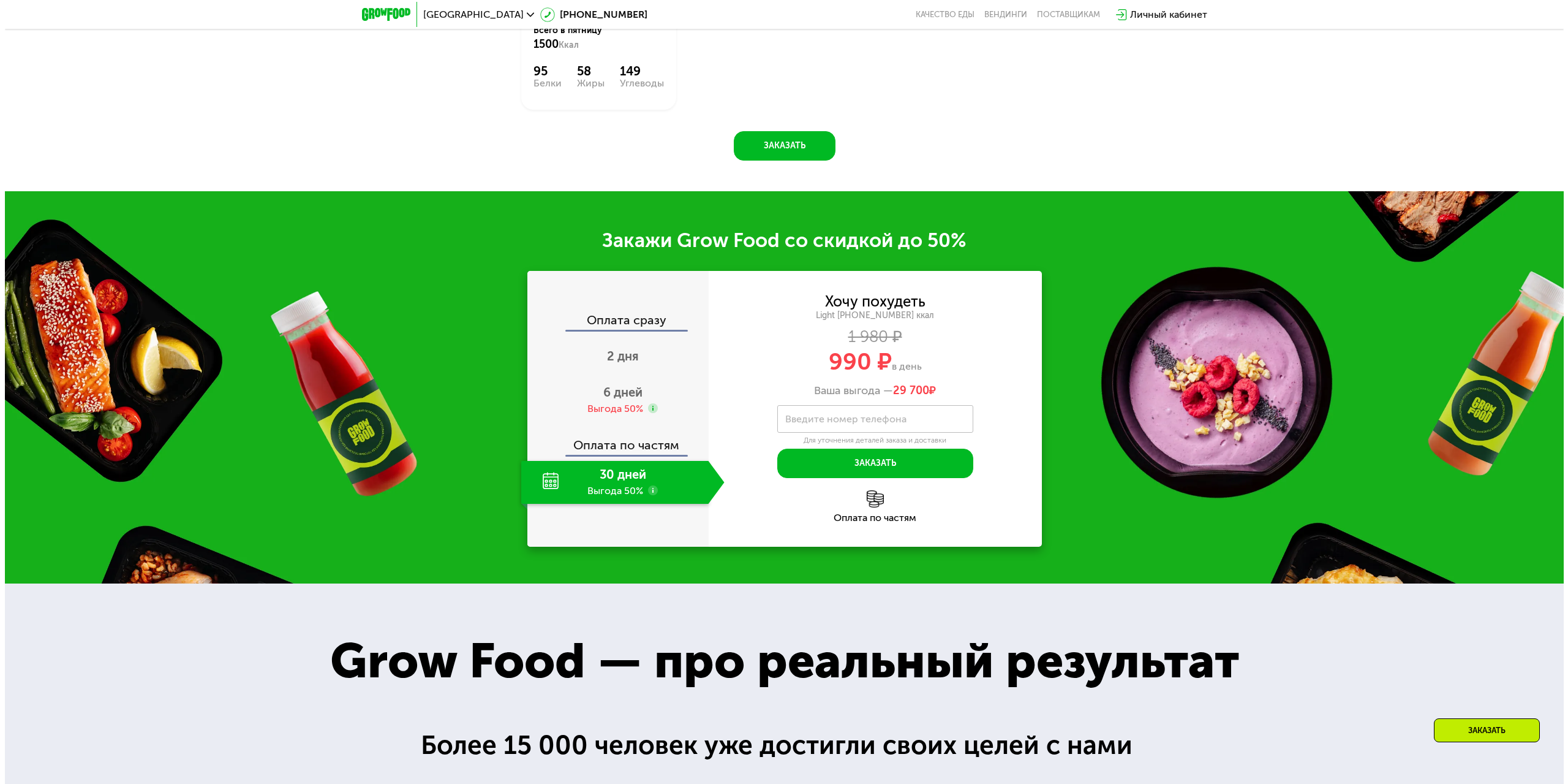
scroll to position [1235, 0]
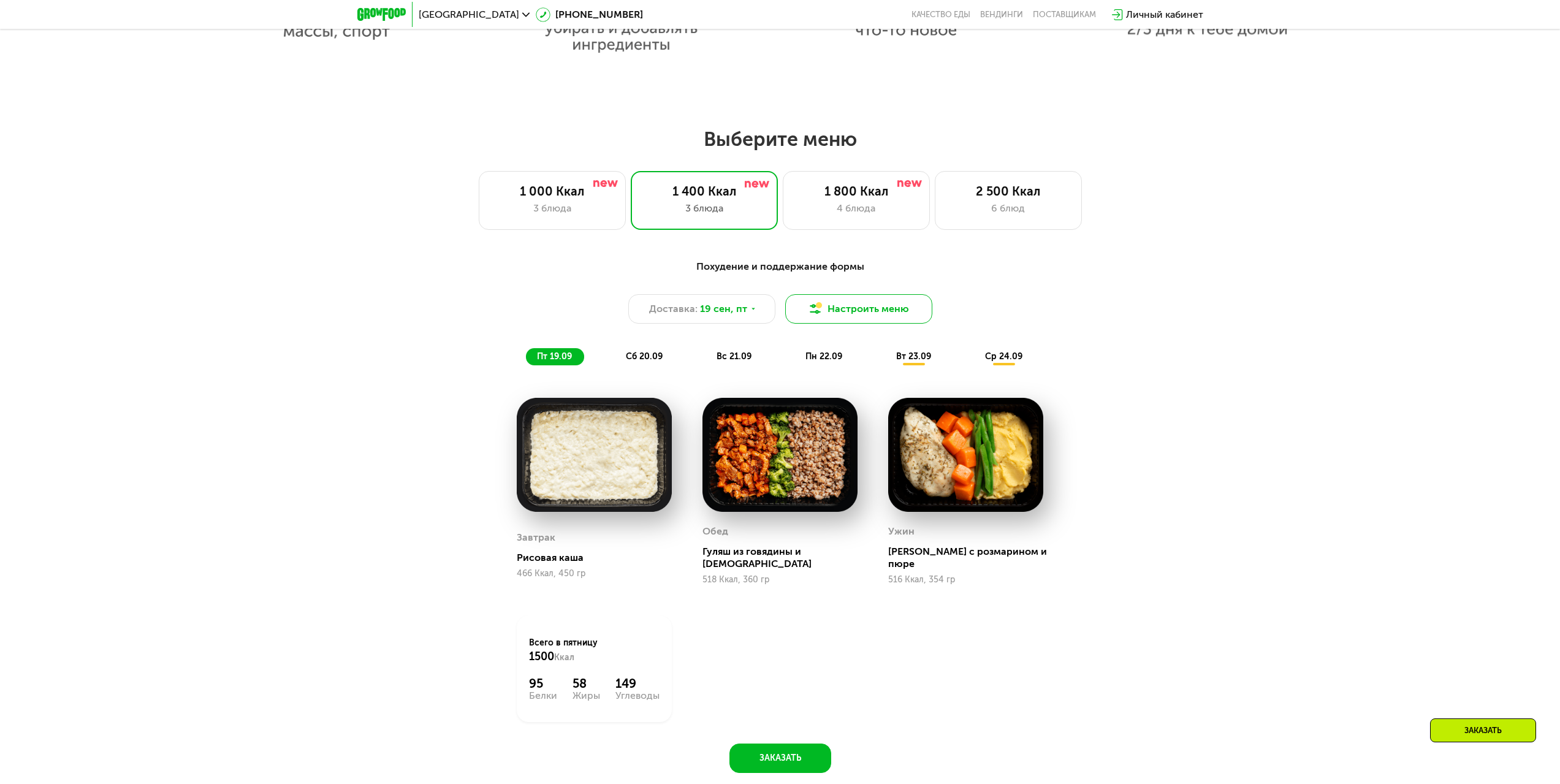
click at [832, 307] on button "Настроить меню" at bounding box center [858, 309] width 147 height 30
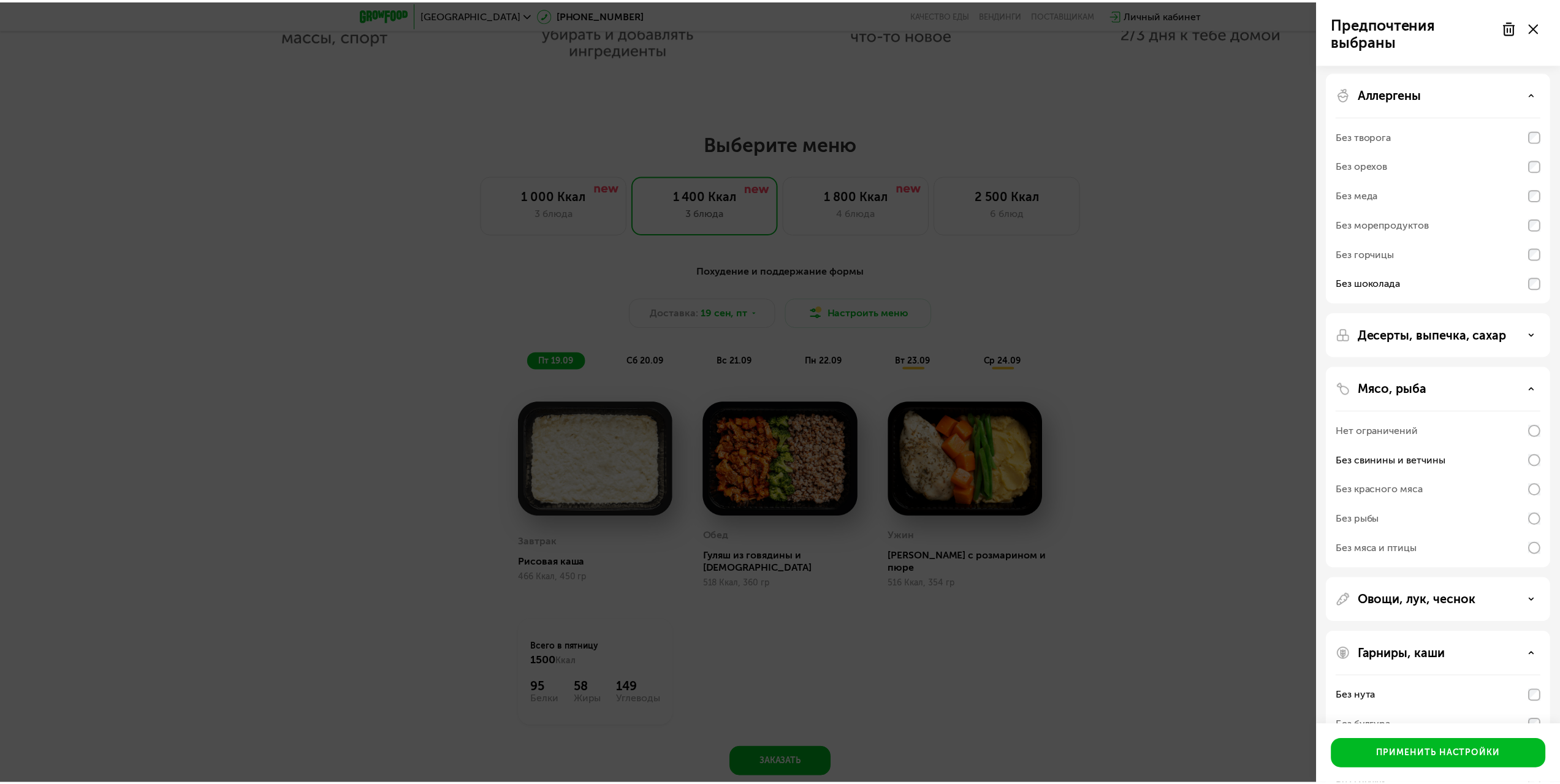
scroll to position [0, 0]
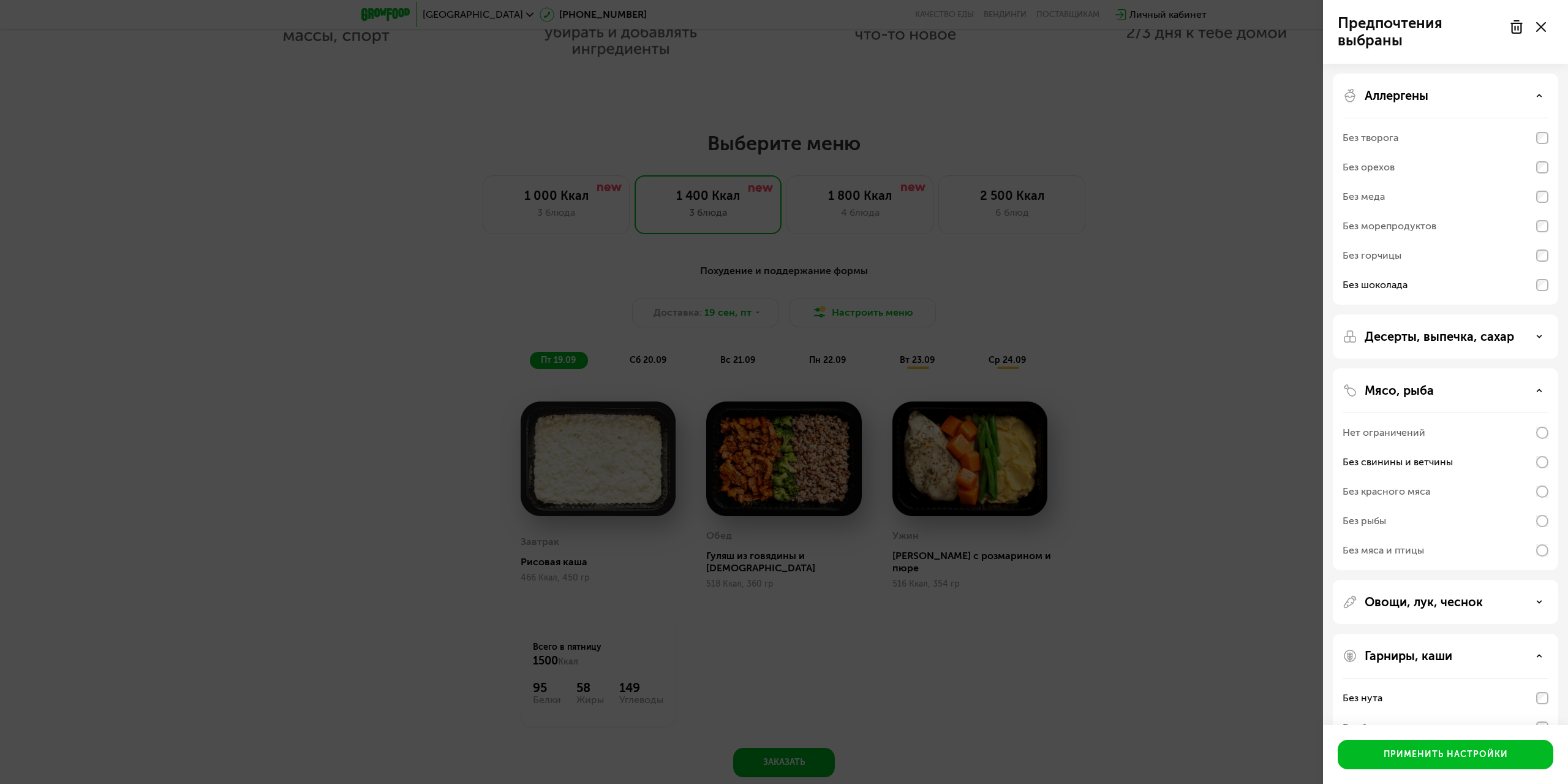
click at [1182, 373] on div "Предпочтения выбраны Аллергены Без творога Без орехов Без меда Без морепродукто…" at bounding box center [784, 392] width 1568 height 784
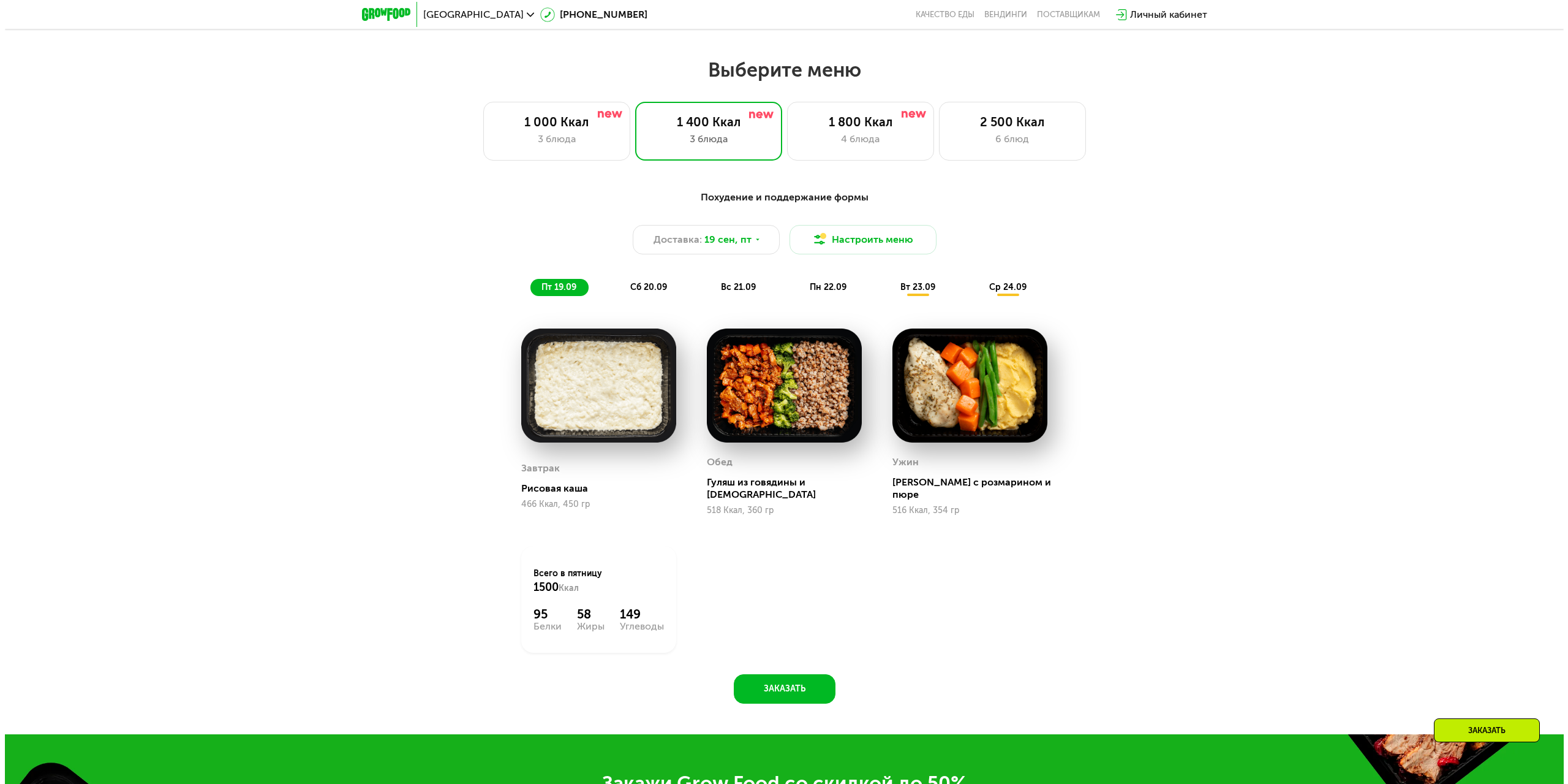
scroll to position [1235, 0]
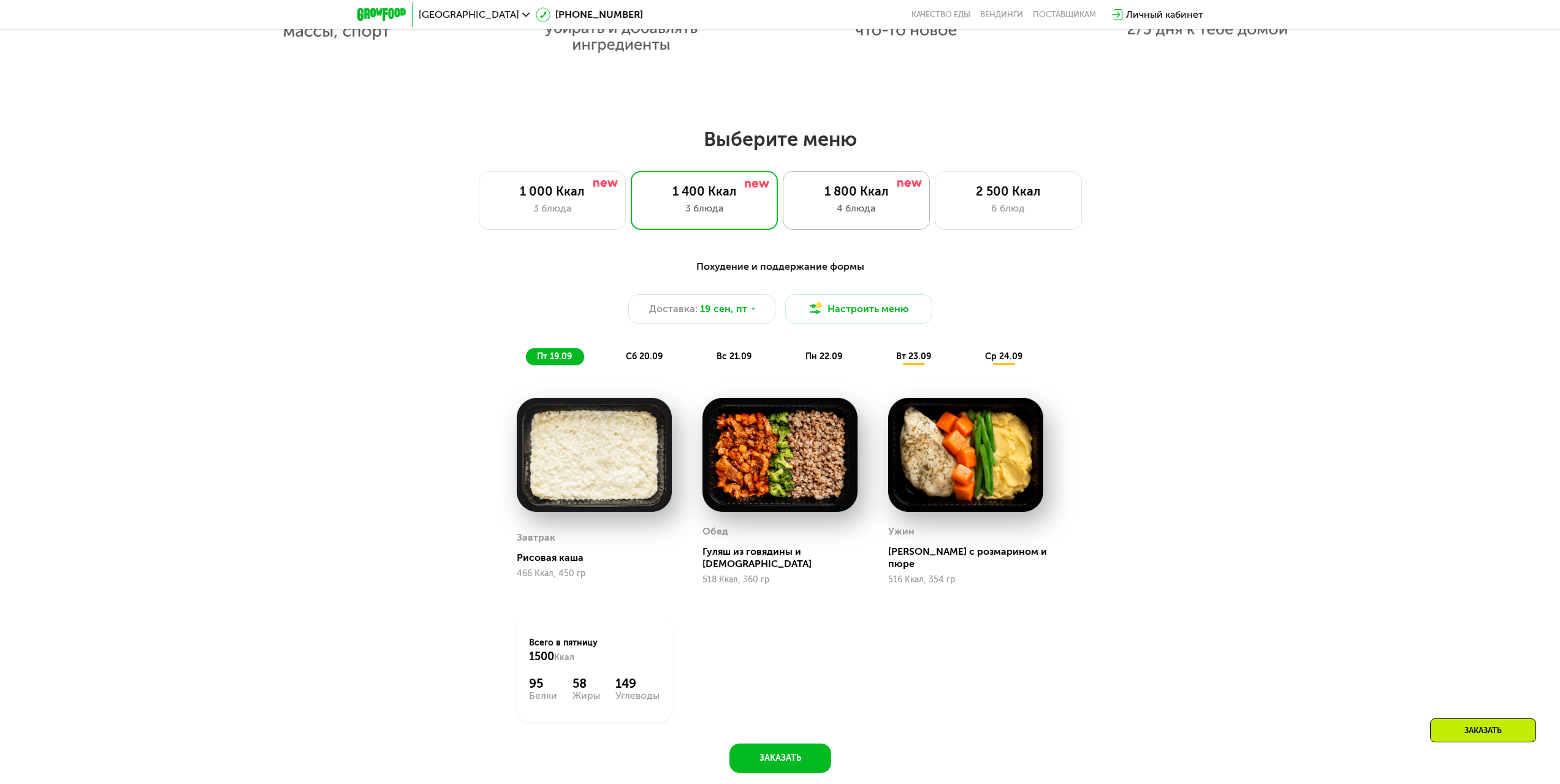
click at [817, 204] on div "1 800 Ккал 4 блюда" at bounding box center [856, 200] width 147 height 59
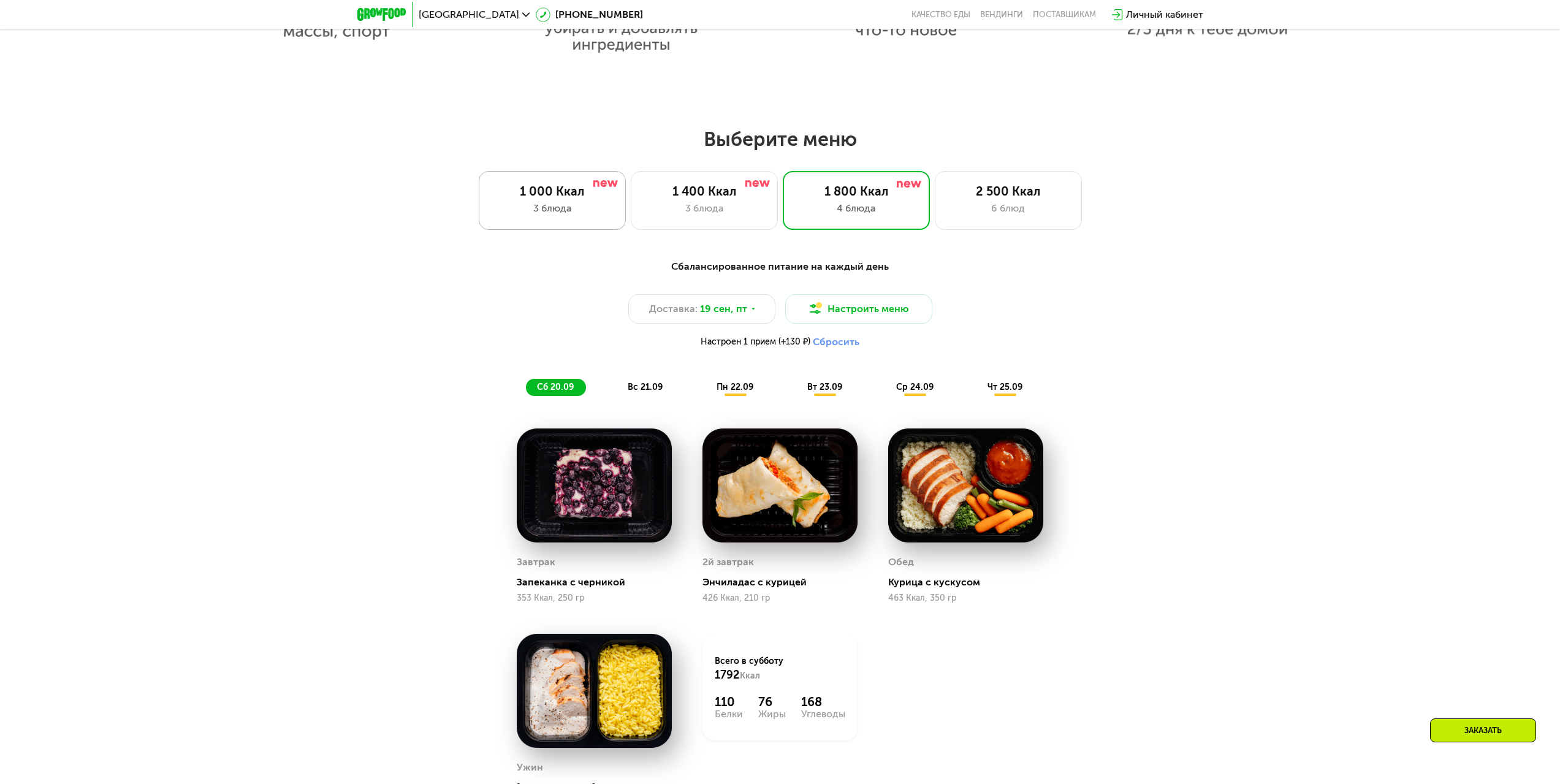
click at [556, 205] on div "3 блюда" at bounding box center [553, 208] width 122 height 15
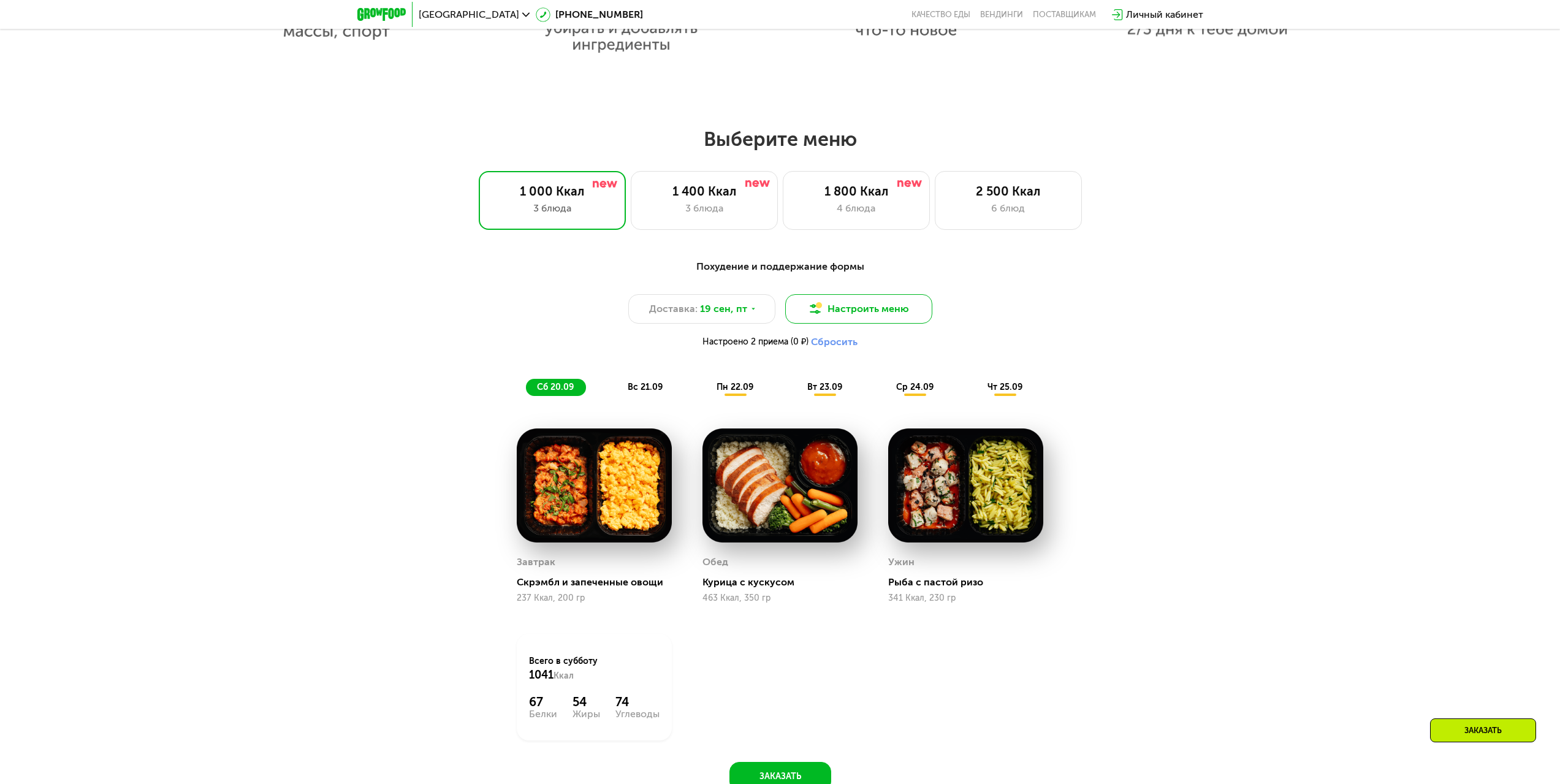
click at [878, 320] on button "Настроить меню" at bounding box center [858, 309] width 147 height 30
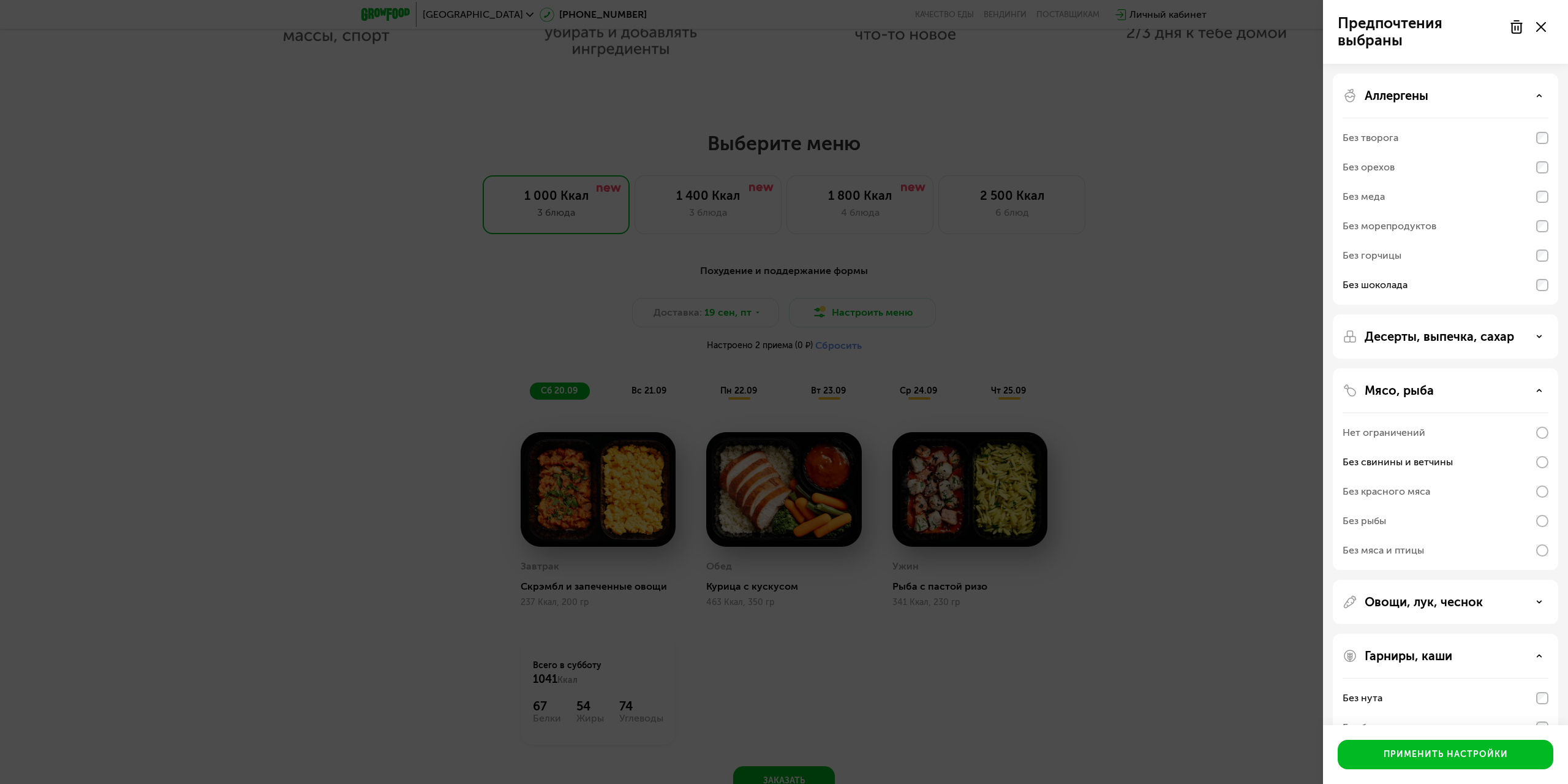
click at [1402, 284] on div "Без шоколада" at bounding box center [1375, 285] width 65 height 15
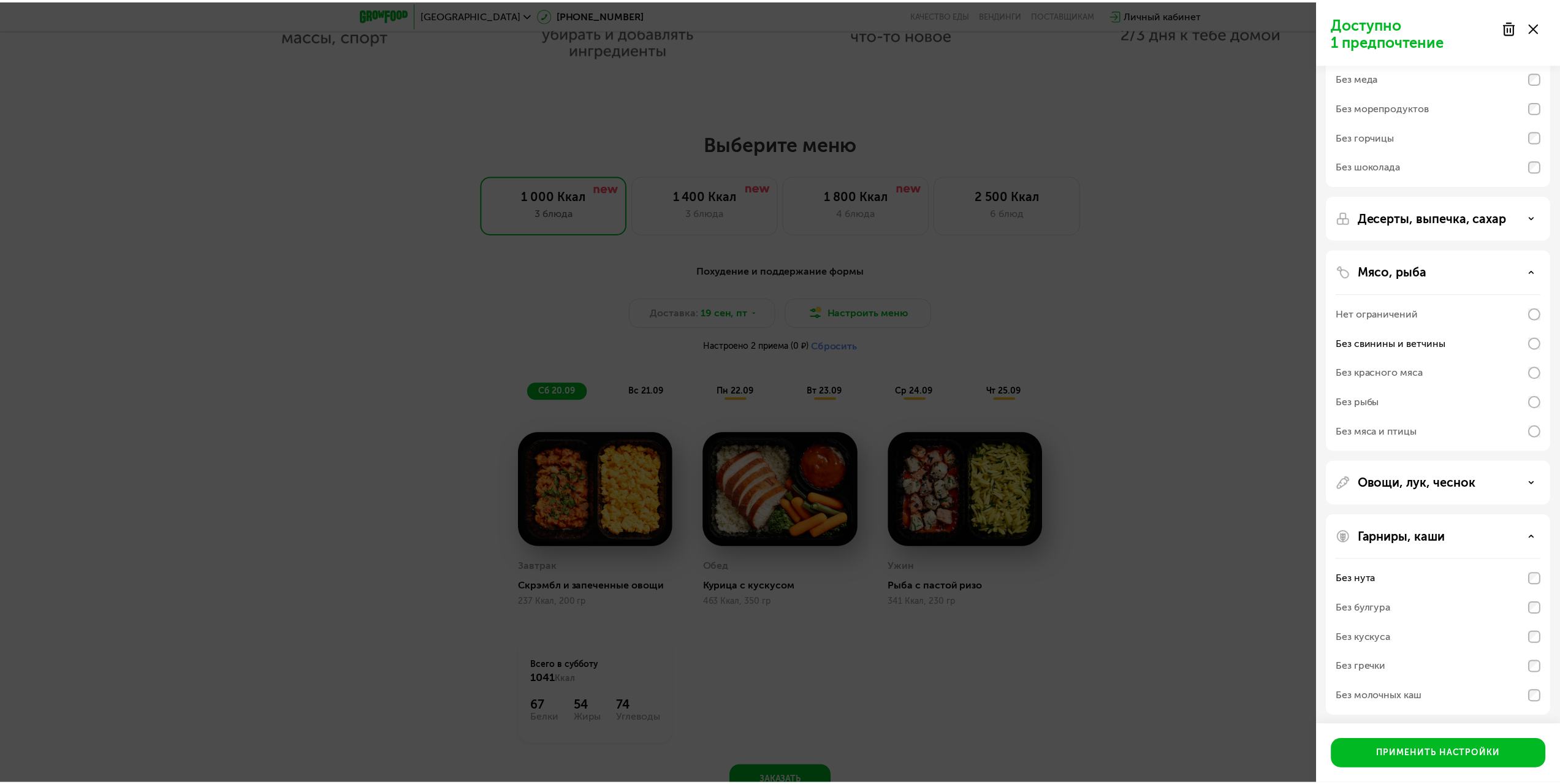
scroll to position [122, 0]
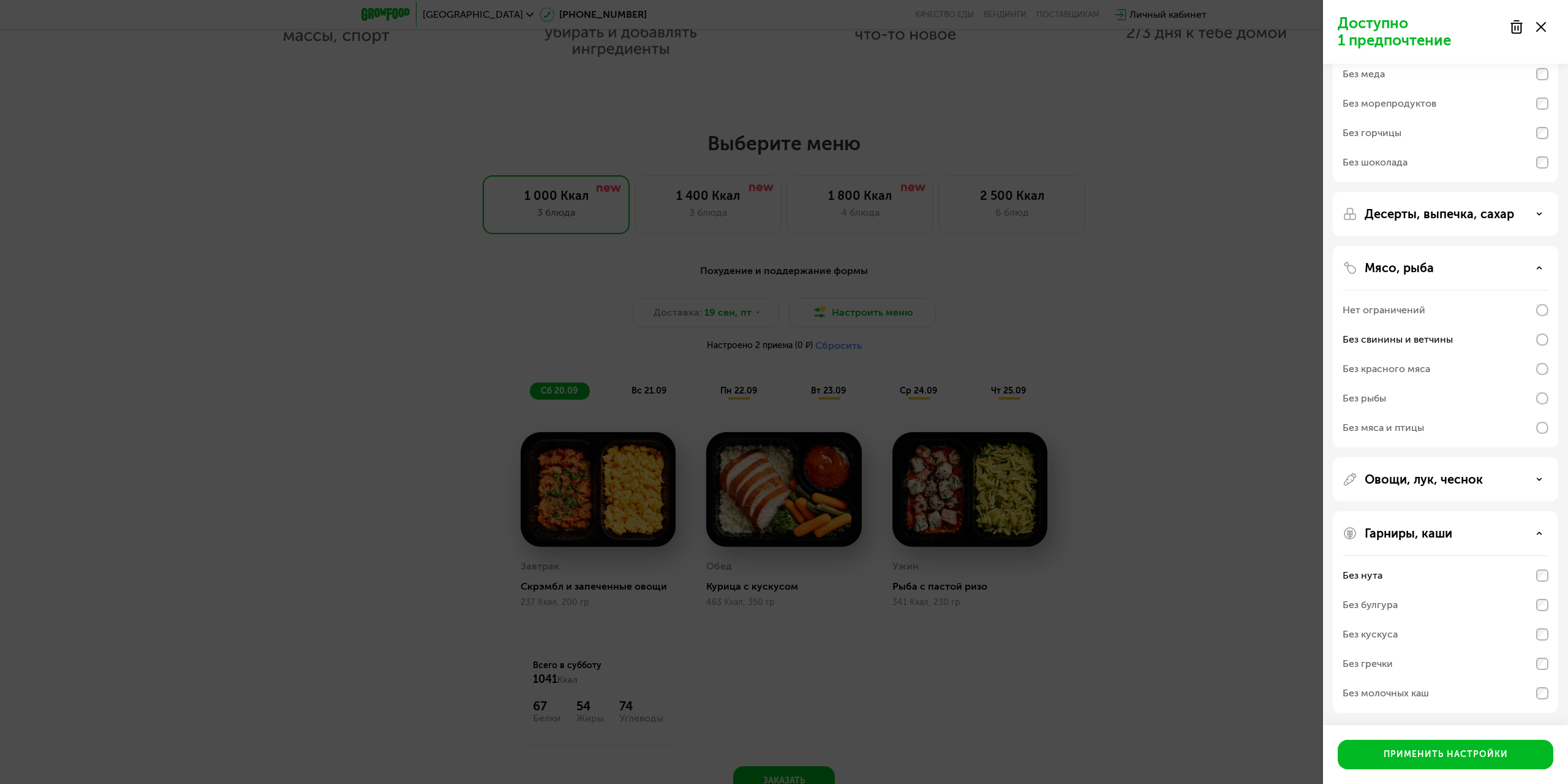
click at [1397, 629] on div "Без кускуса" at bounding box center [1370, 634] width 55 height 15
click at [1409, 755] on div "Применить настройки" at bounding box center [1446, 754] width 125 height 13
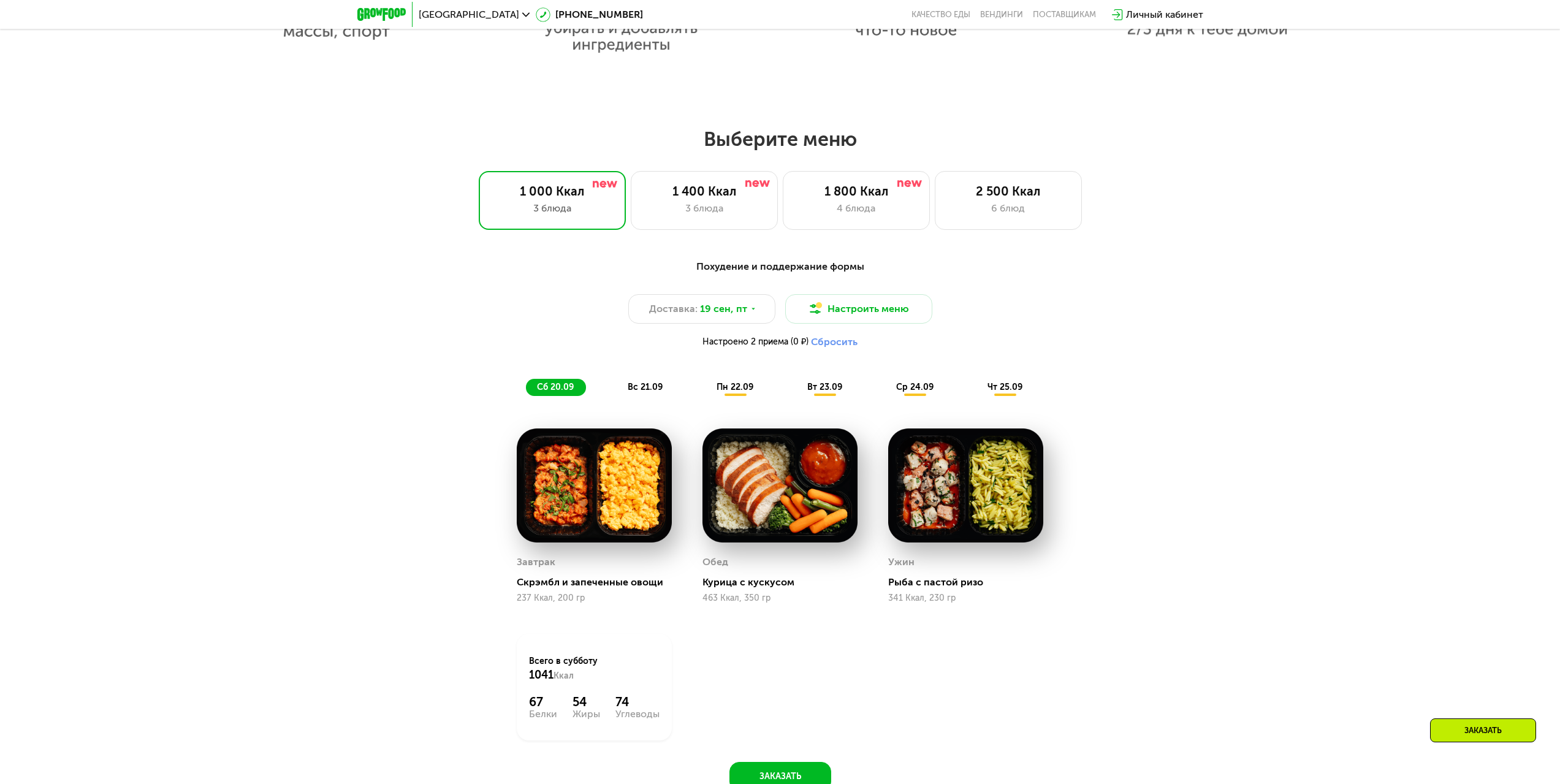
click at [649, 384] on div "вс 21.09" at bounding box center [645, 387] width 58 height 17
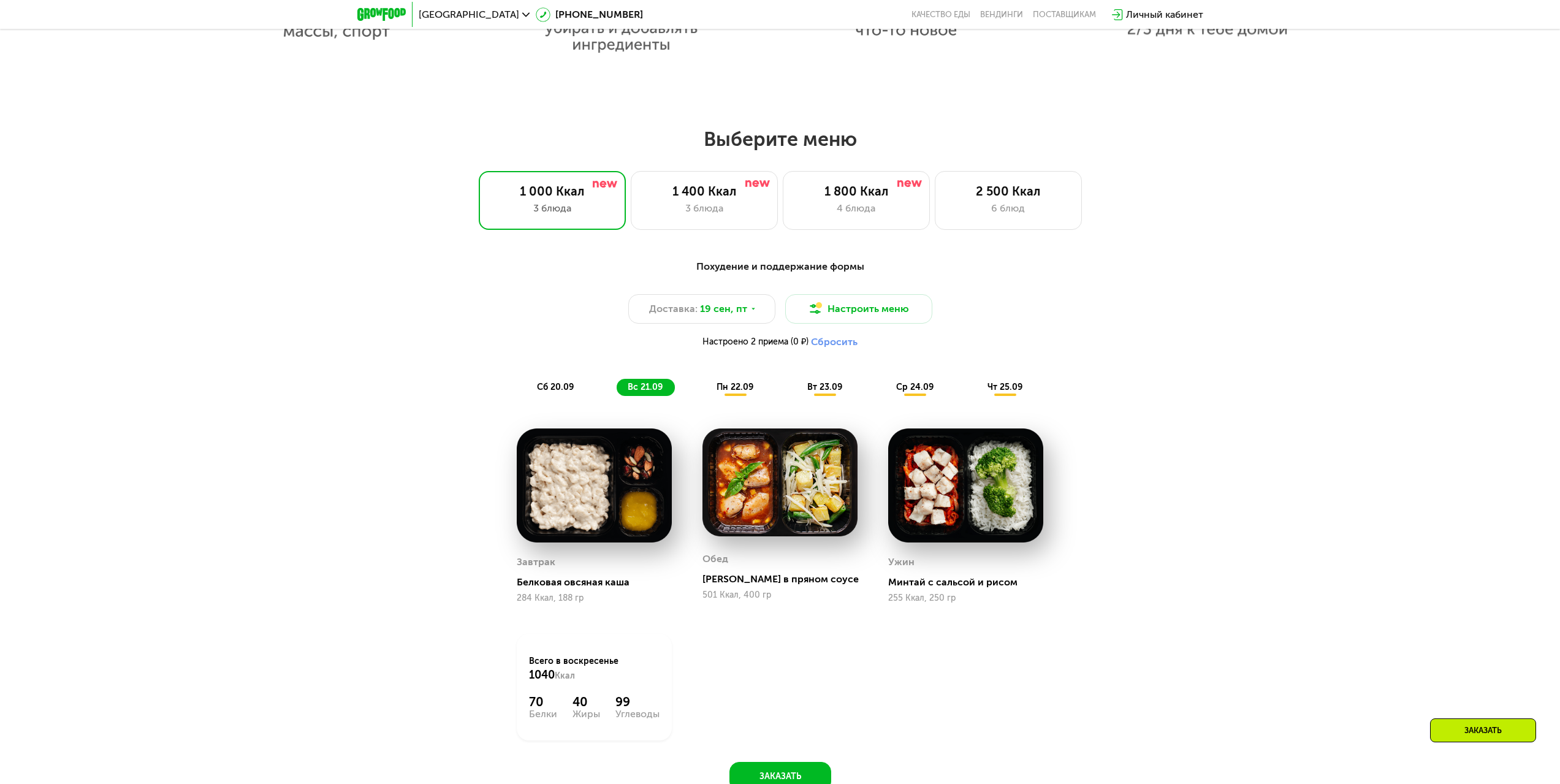
click at [737, 389] on span "пн 22.09" at bounding box center [735, 387] width 37 height 10
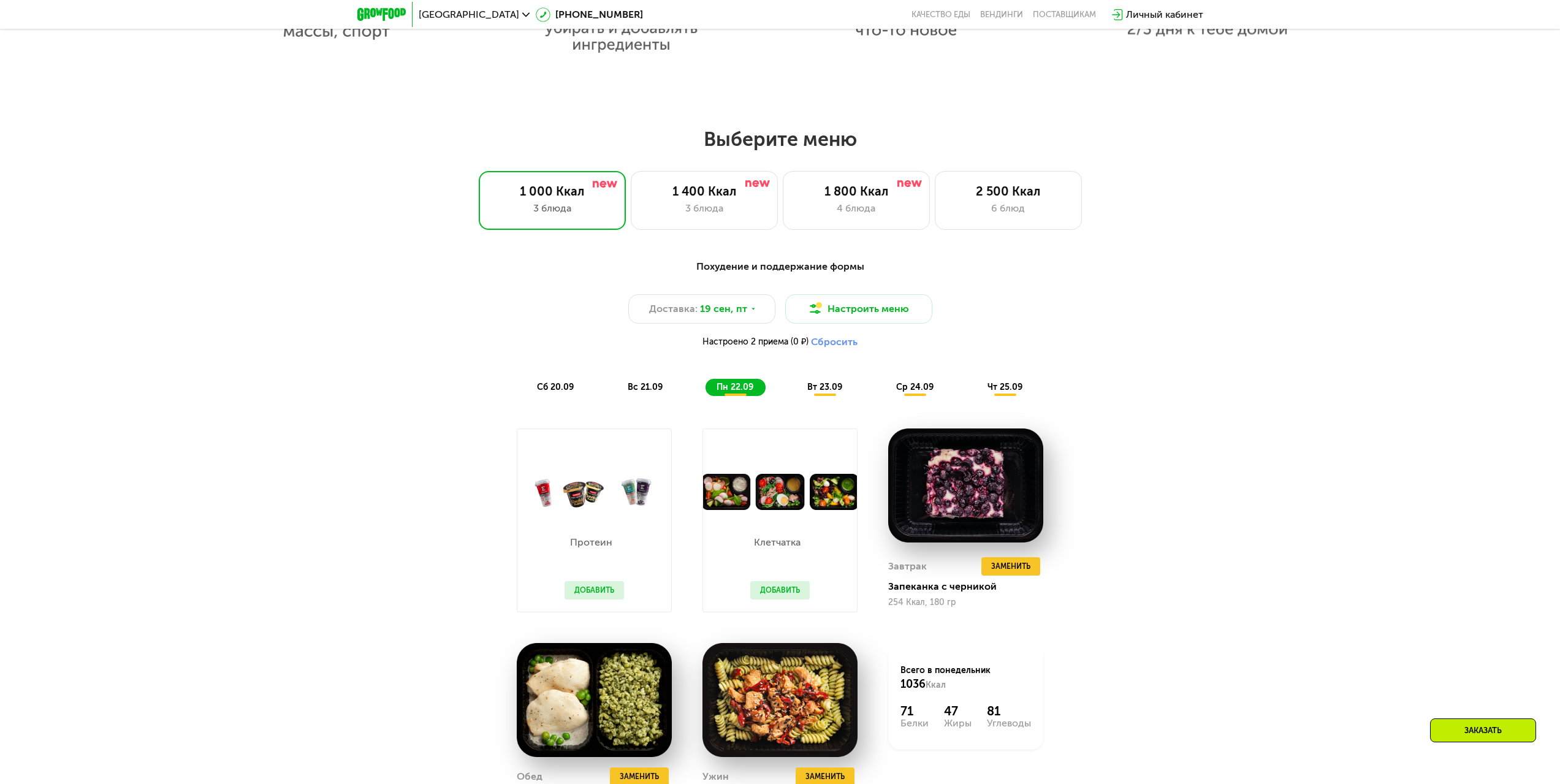
click at [570, 392] on span "сб 20.09" at bounding box center [556, 387] width 37 height 10
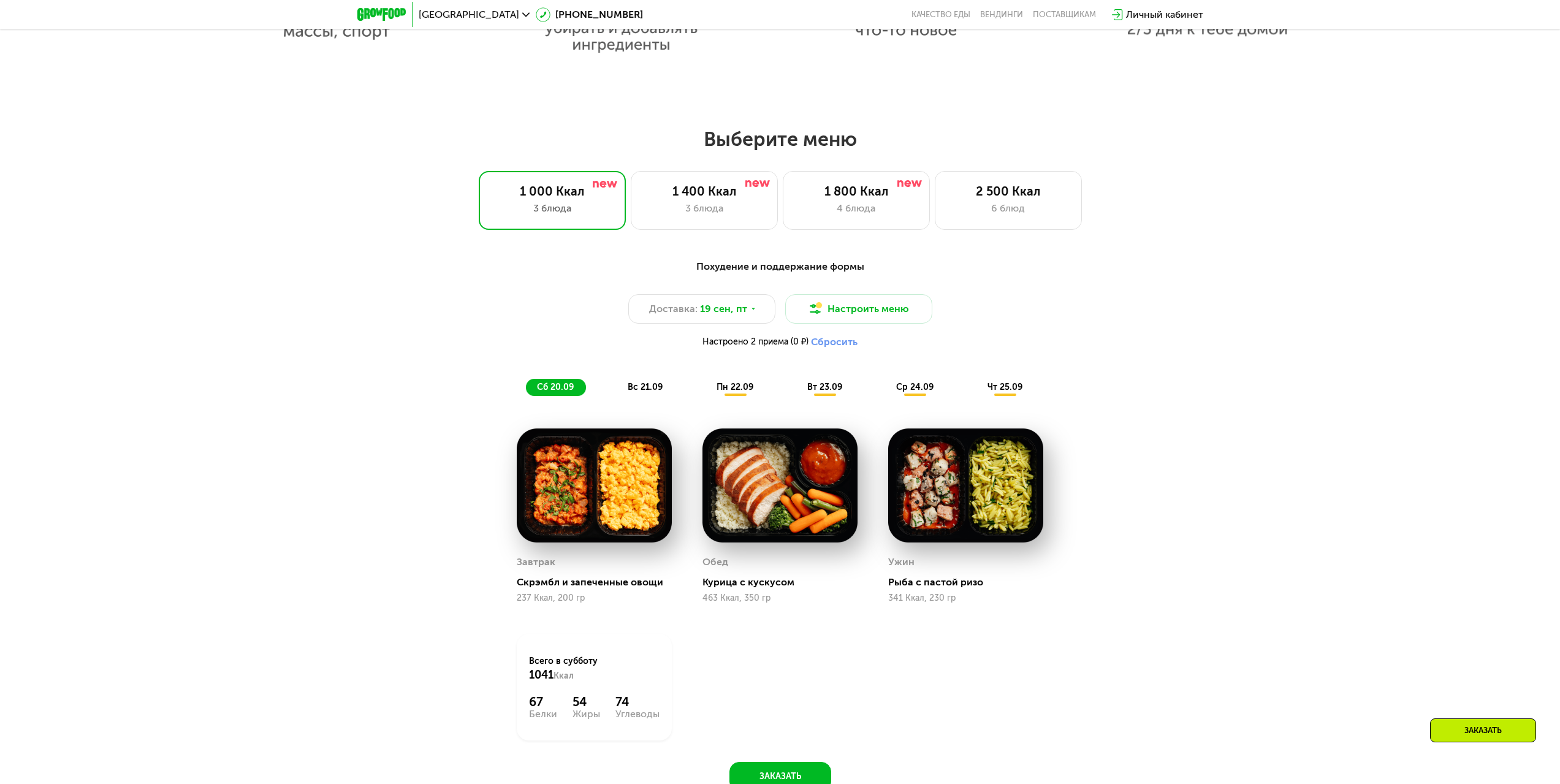
click at [647, 392] on span "вс 21.09" at bounding box center [645, 387] width 35 height 10
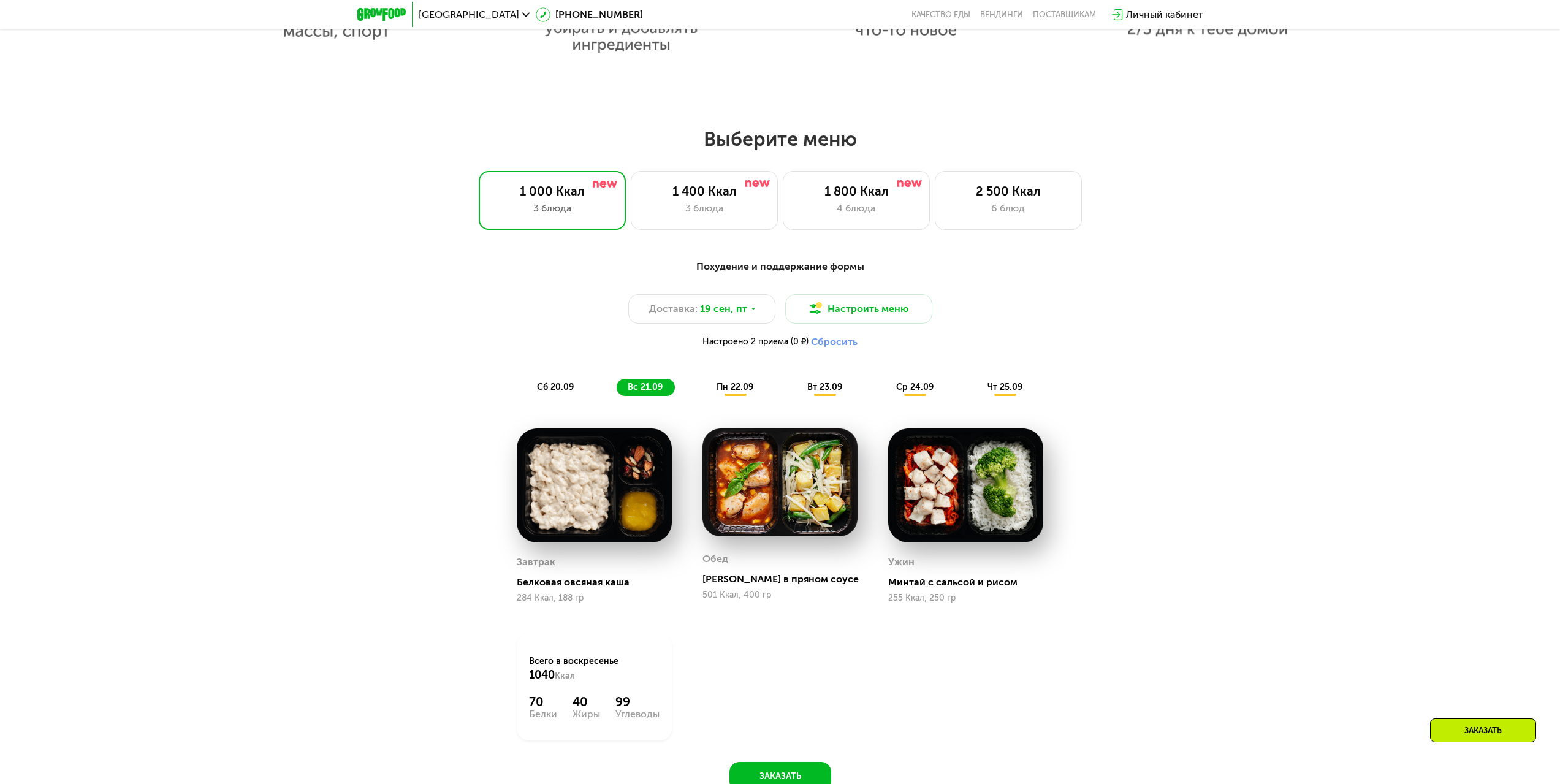
click at [735, 389] on span "пн 22.09" at bounding box center [735, 387] width 37 height 10
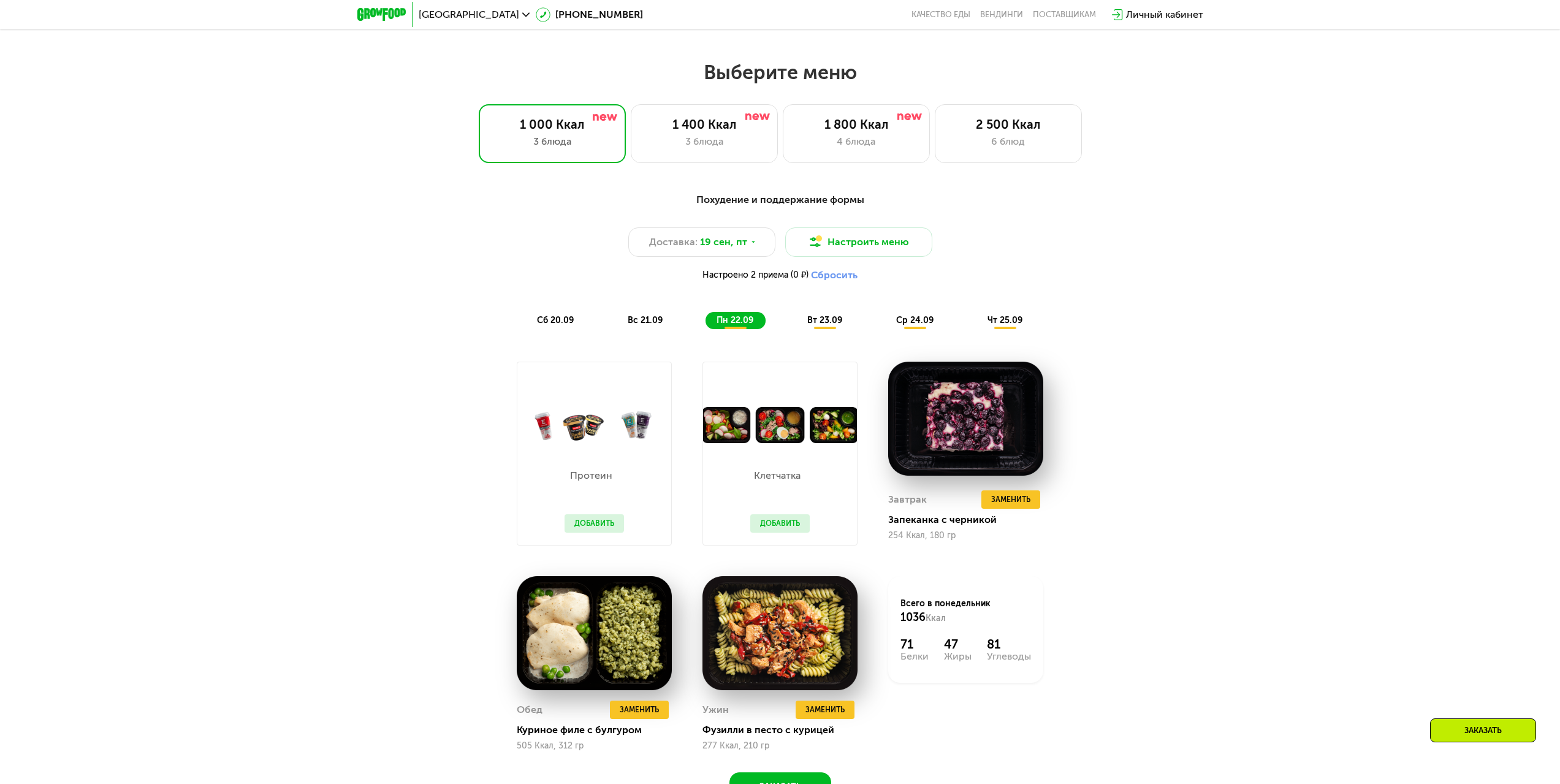
scroll to position [1235, 0]
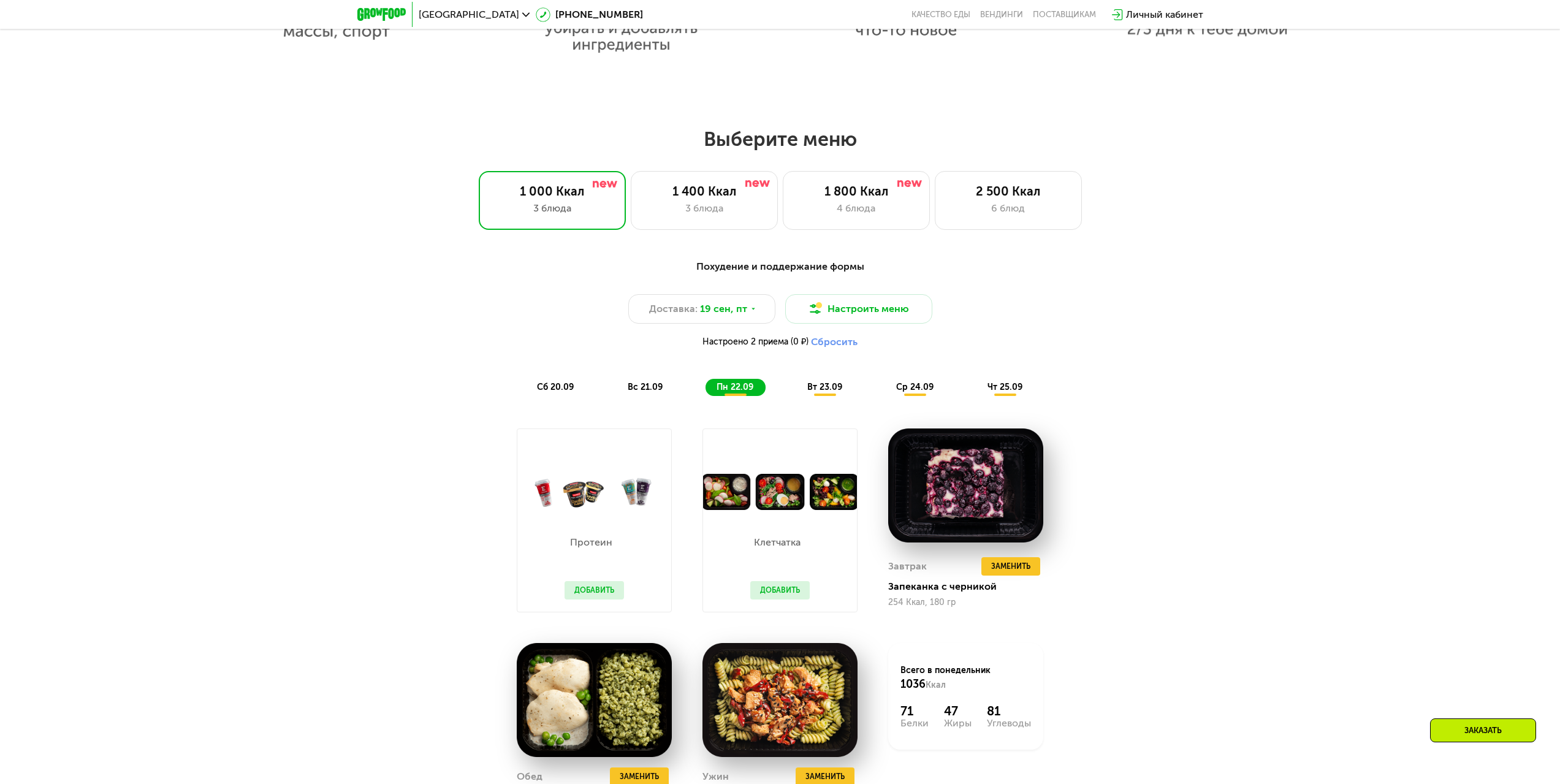
click at [830, 388] on span "вт 23.09" at bounding box center [824, 387] width 35 height 10
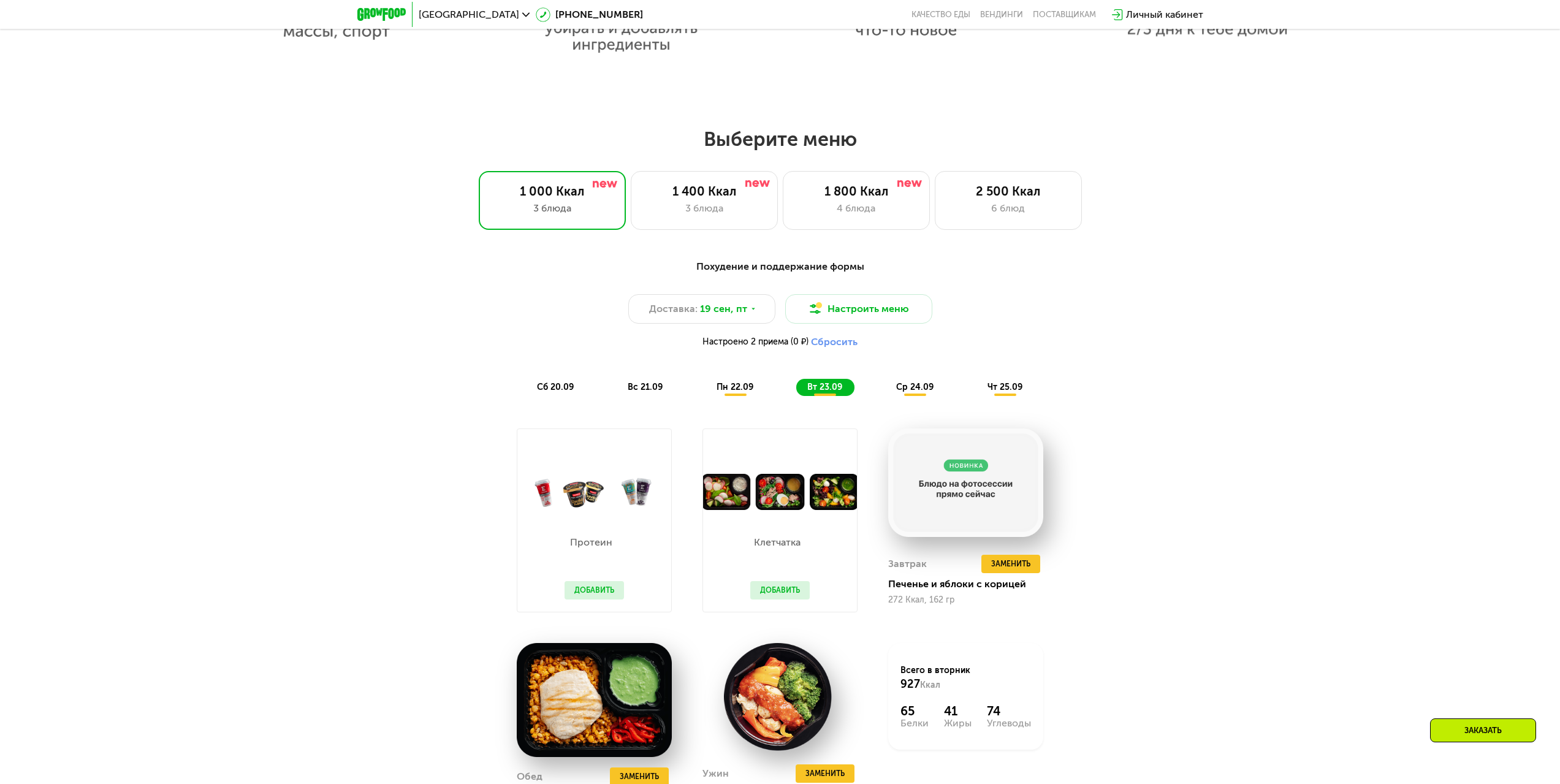
scroll to position [1440, 0]
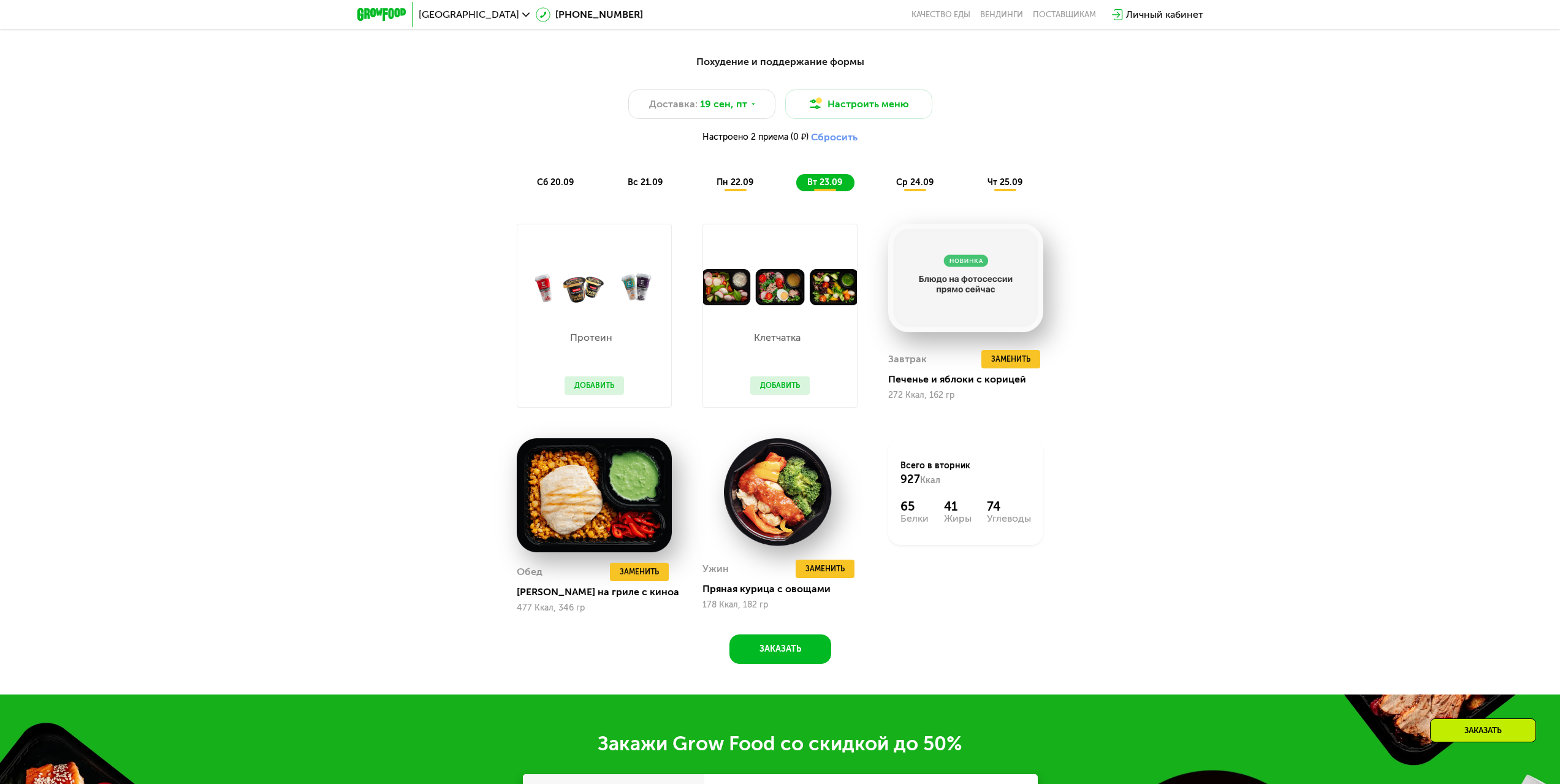
click at [913, 185] on span "ср 24.09" at bounding box center [915, 182] width 37 height 10
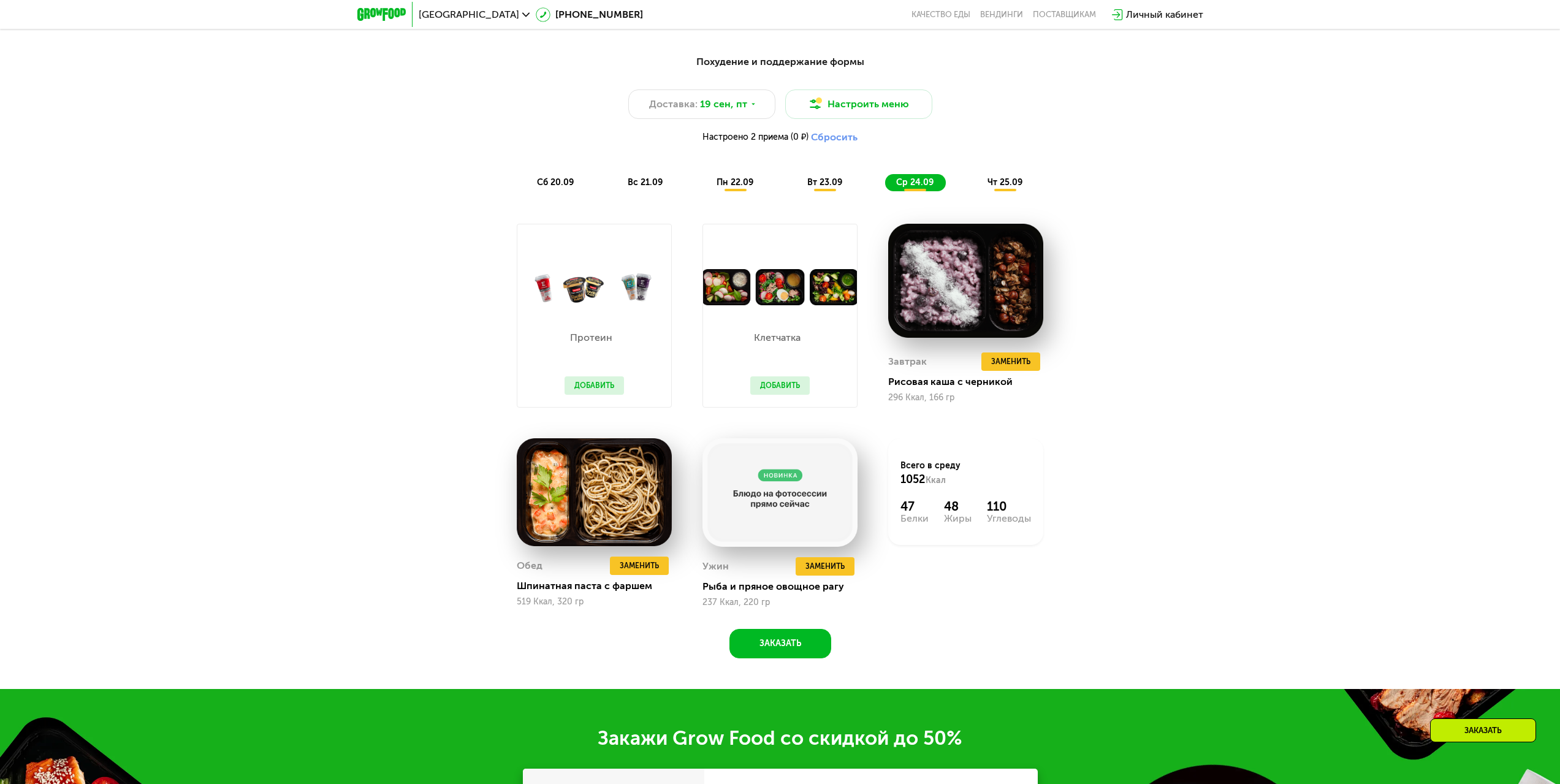
click at [1007, 182] on span "чт 25.09" at bounding box center [1004, 182] width 35 height 10
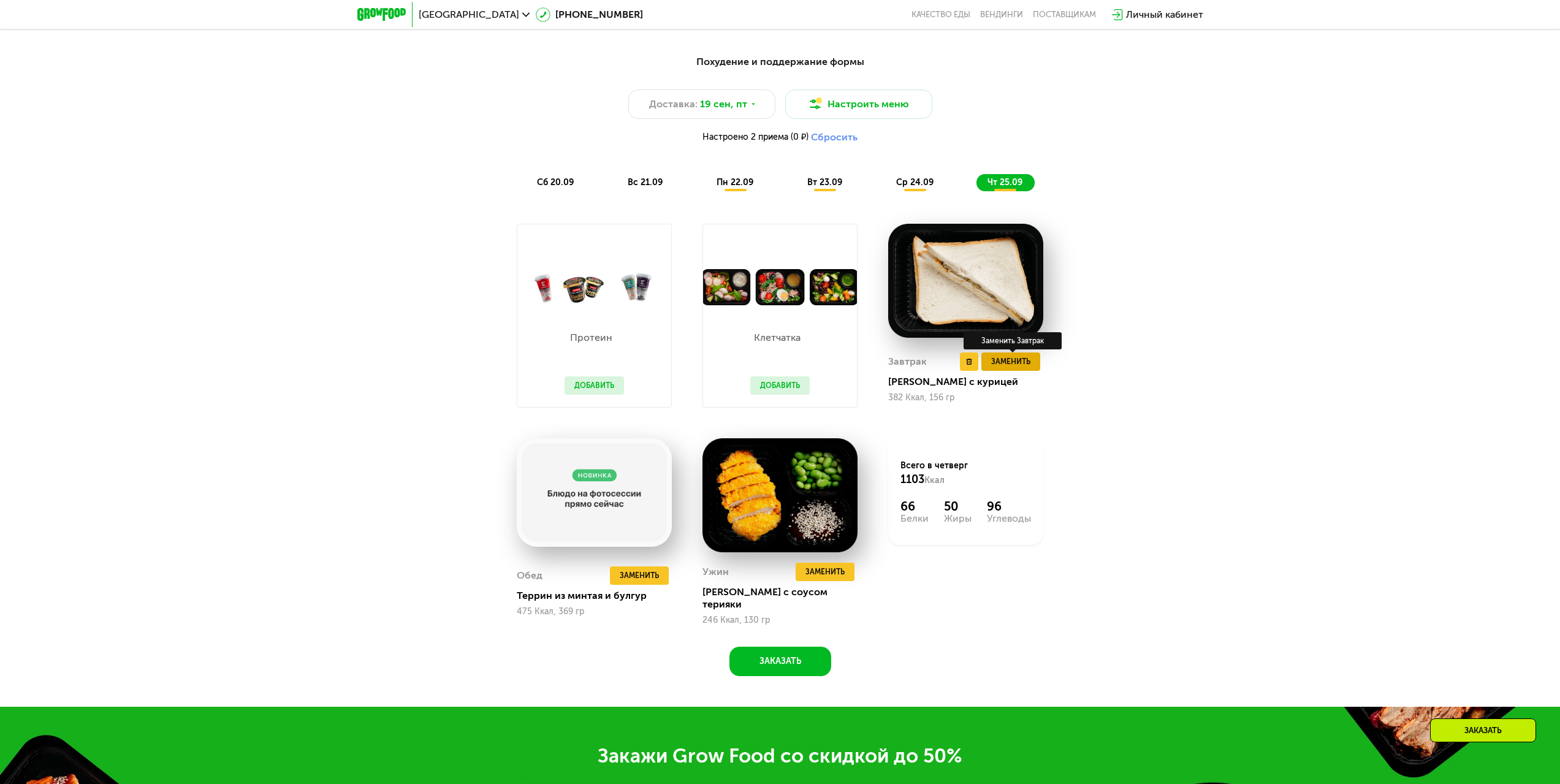
click at [1013, 365] on span "Заменить" at bounding box center [1010, 361] width 39 height 13
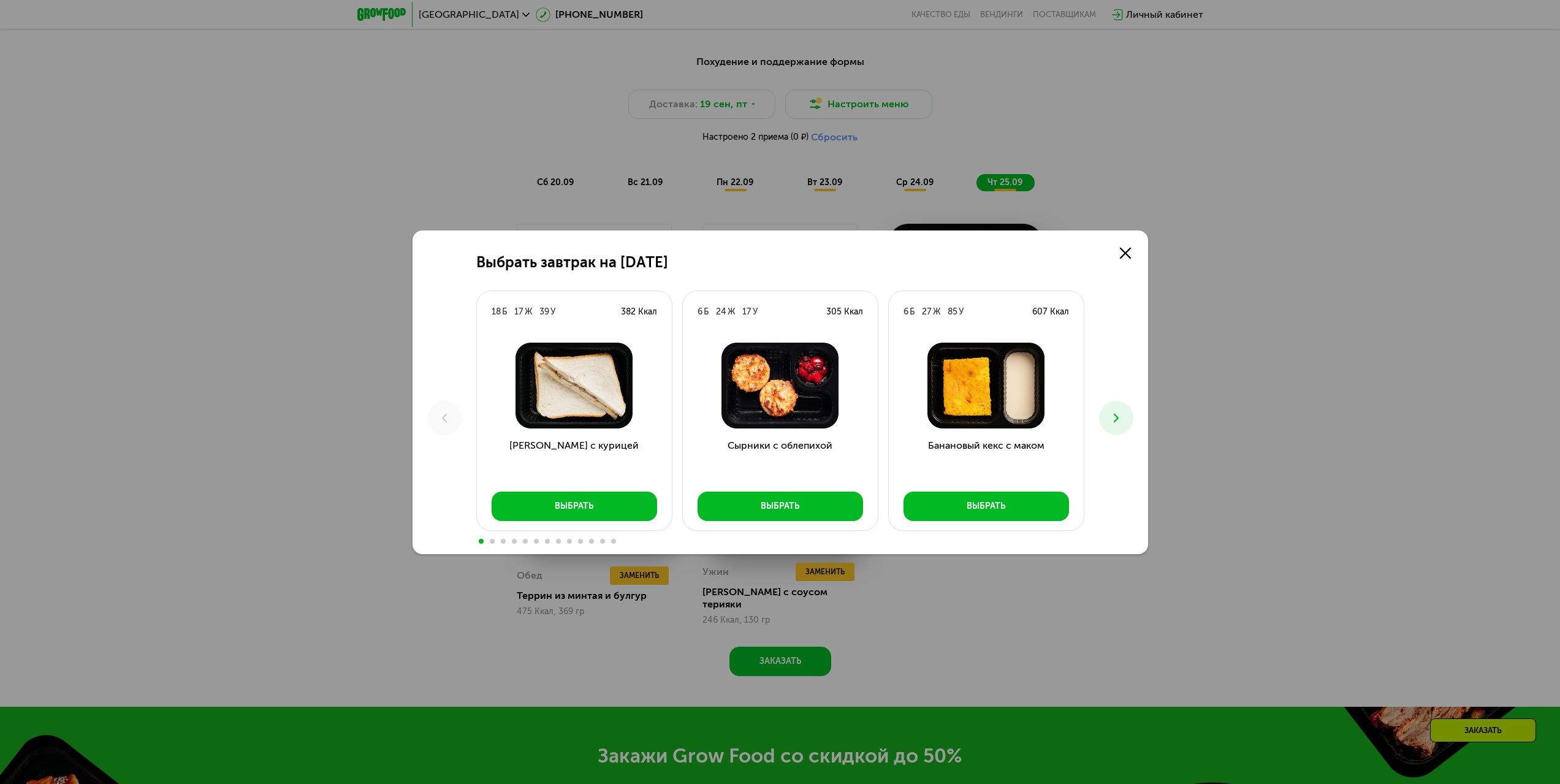
click at [1111, 421] on icon at bounding box center [1116, 418] width 15 height 15
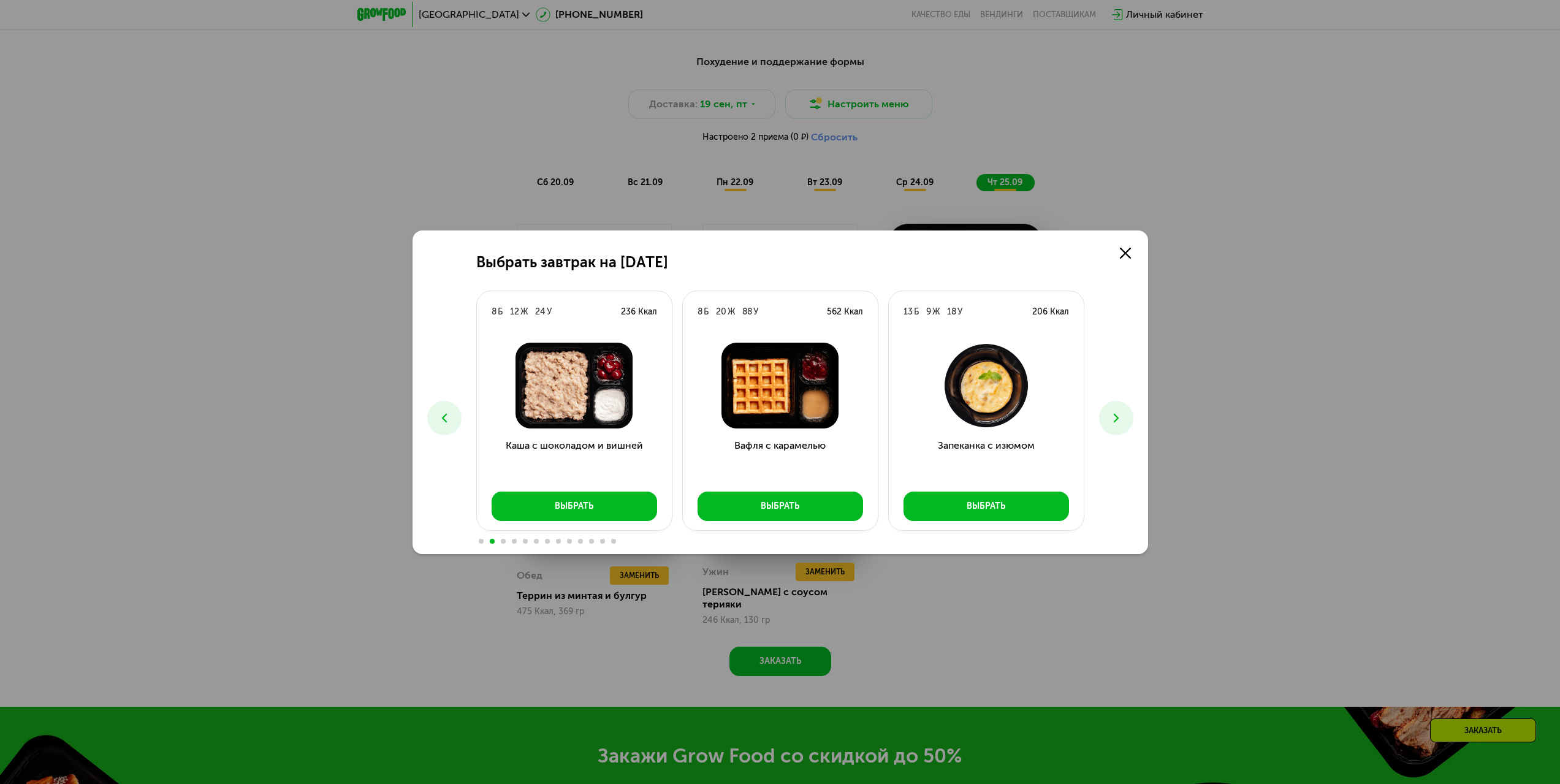
click at [1111, 421] on icon at bounding box center [1116, 418] width 15 height 15
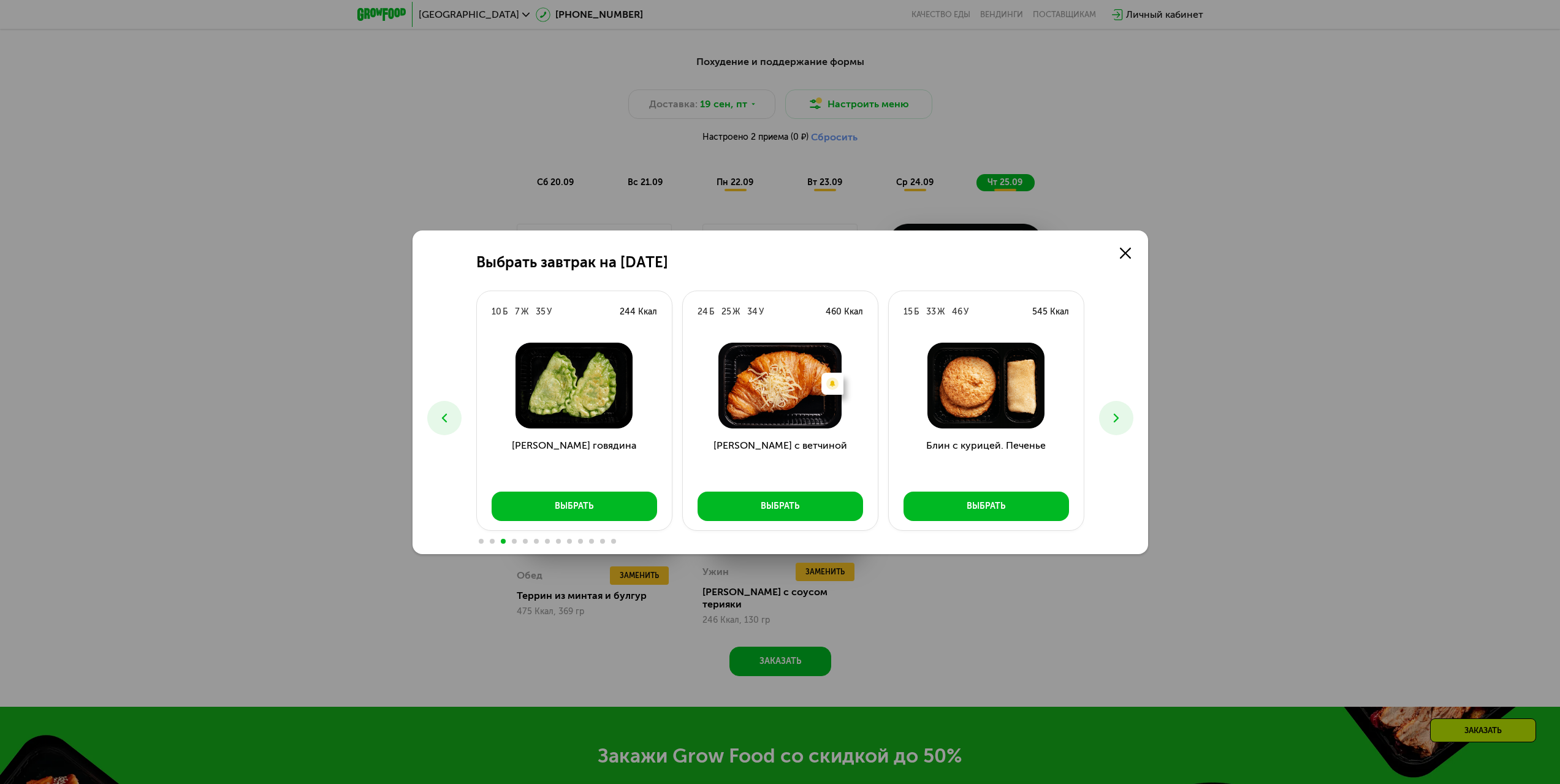
click at [1112, 417] on icon at bounding box center [1116, 418] width 15 height 15
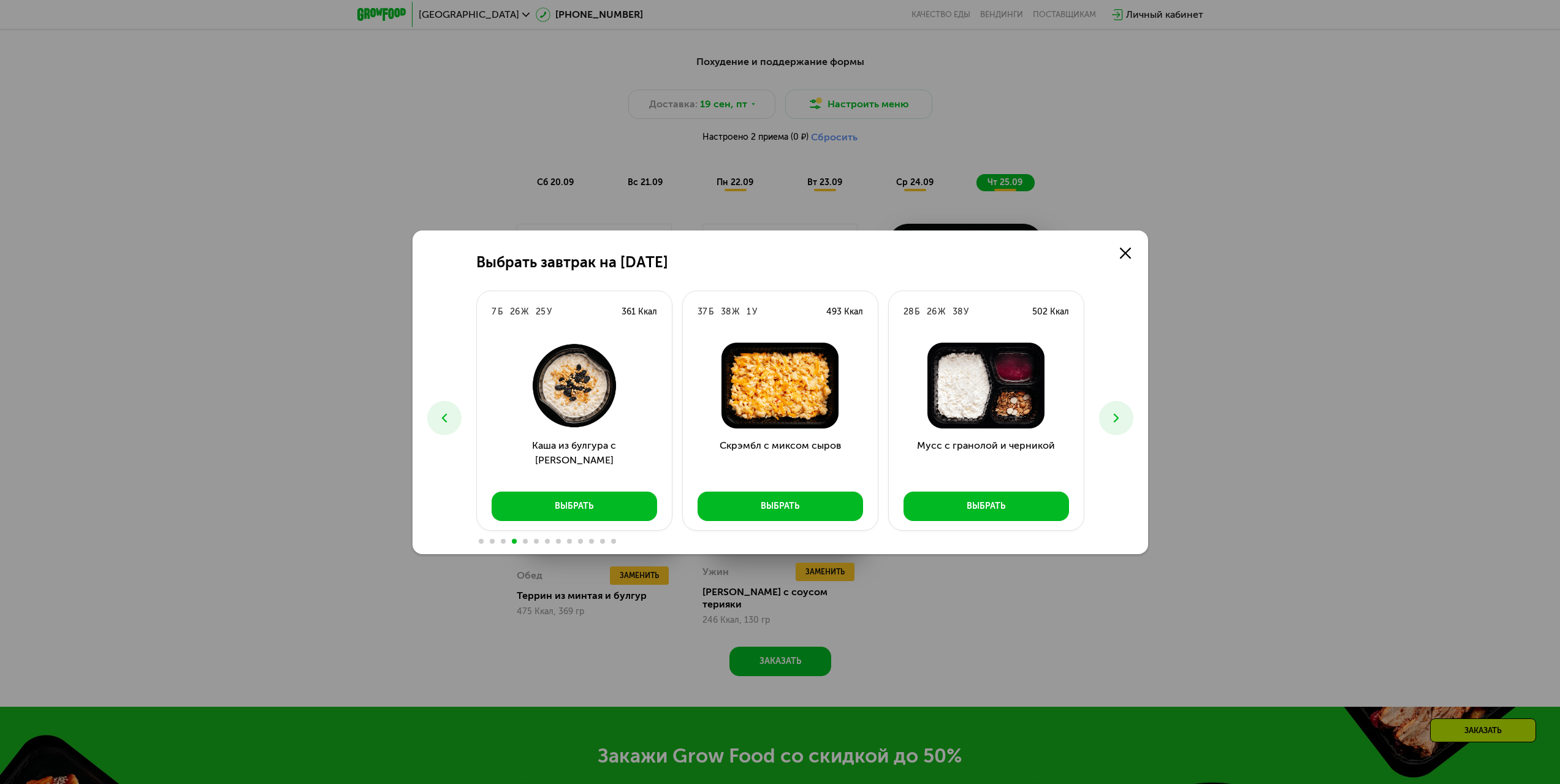
click at [1109, 412] on icon at bounding box center [1116, 418] width 15 height 15
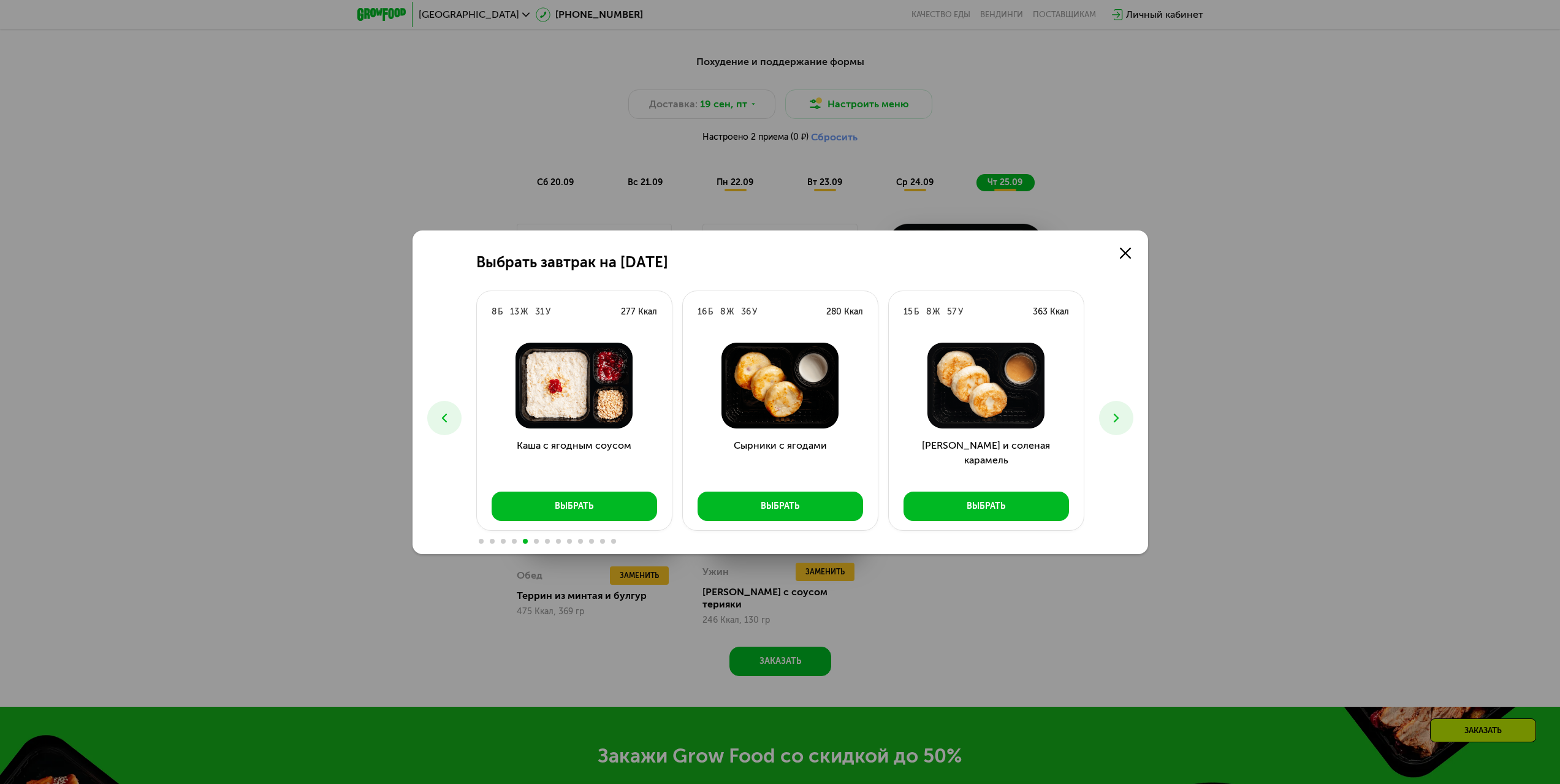
click at [1116, 415] on icon at bounding box center [1116, 418] width 15 height 15
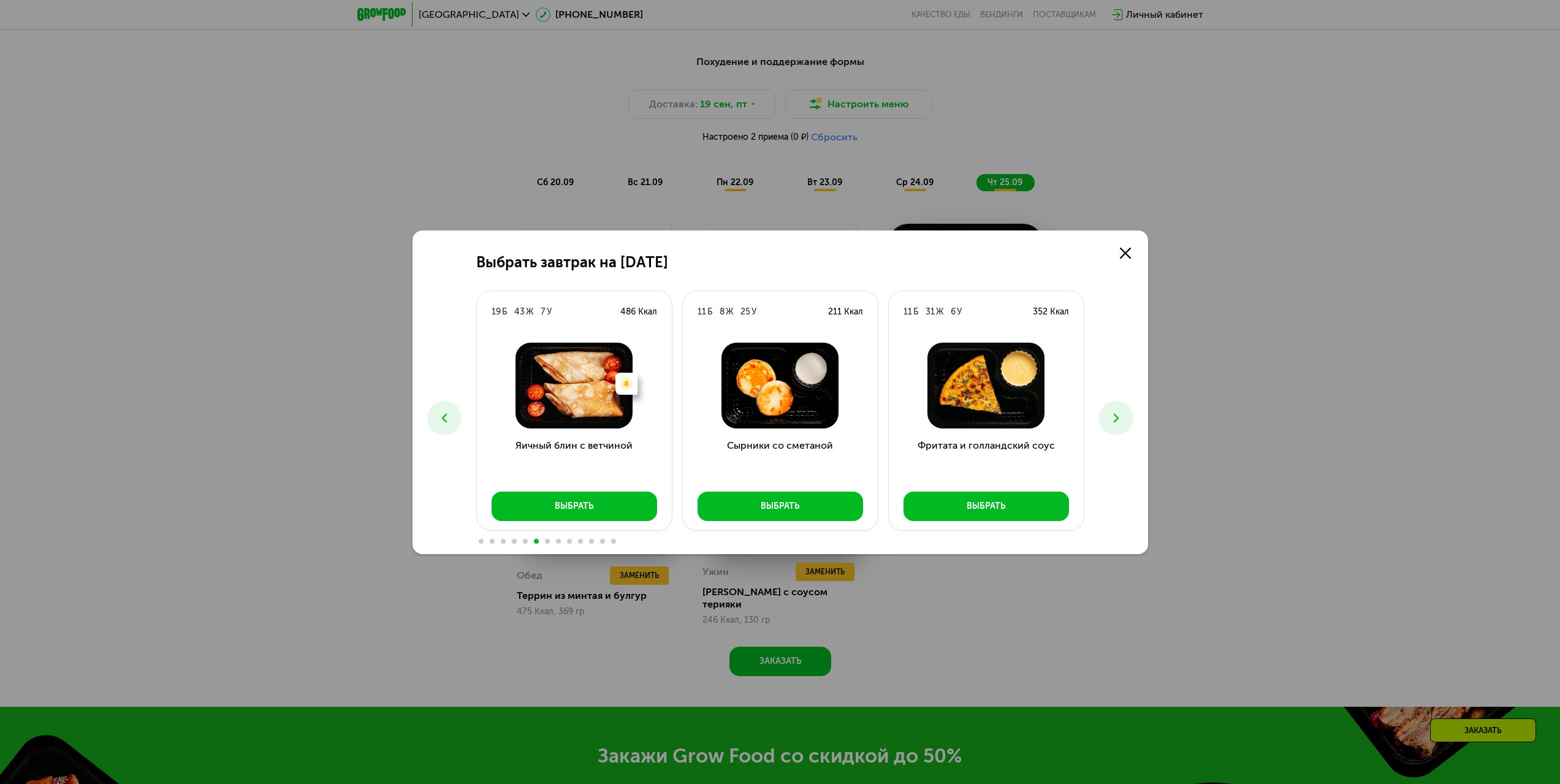
click at [1116, 415] on icon at bounding box center [1116, 418] width 15 height 15
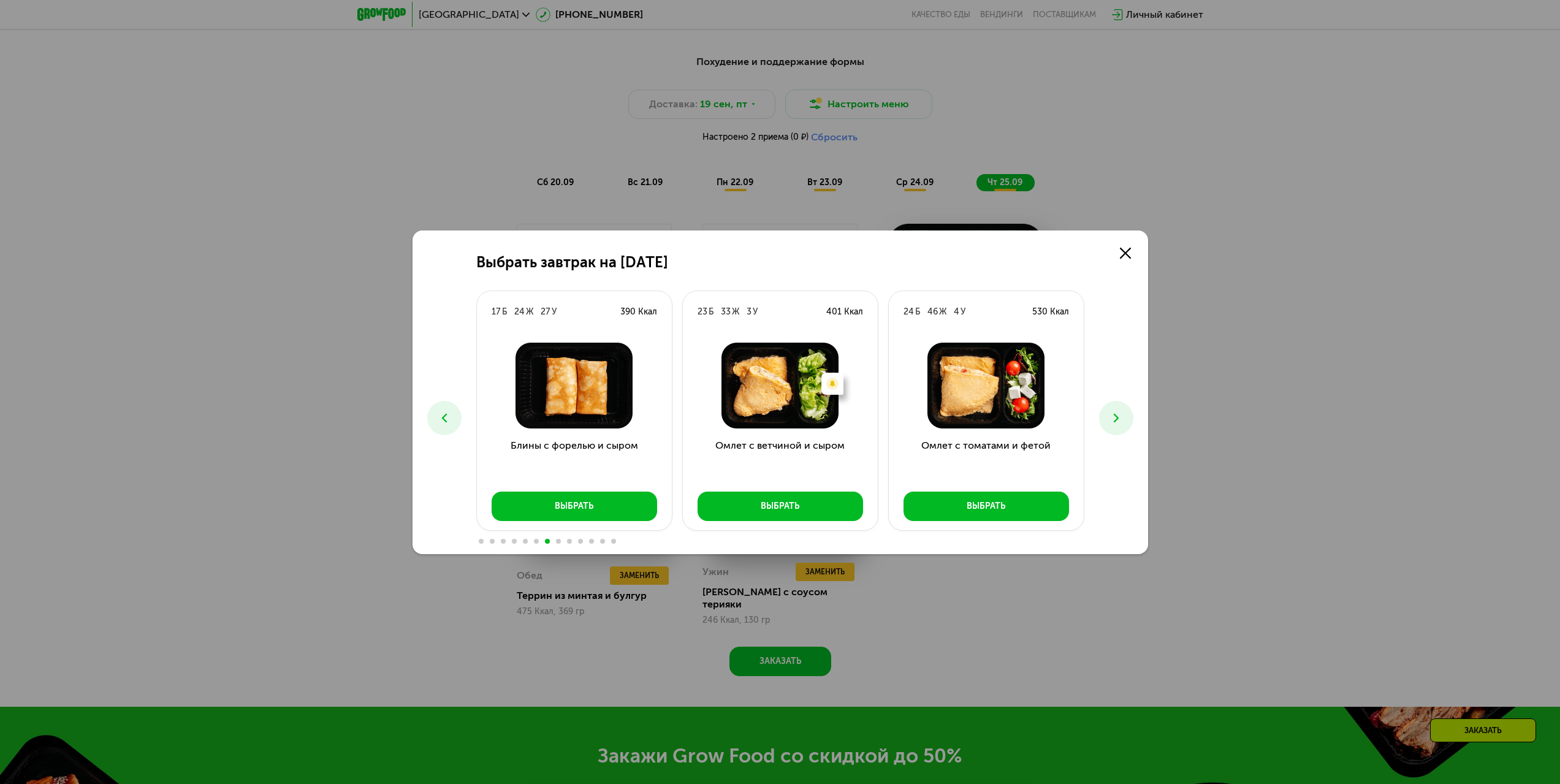
click at [1113, 418] on icon at bounding box center [1116, 418] width 15 height 15
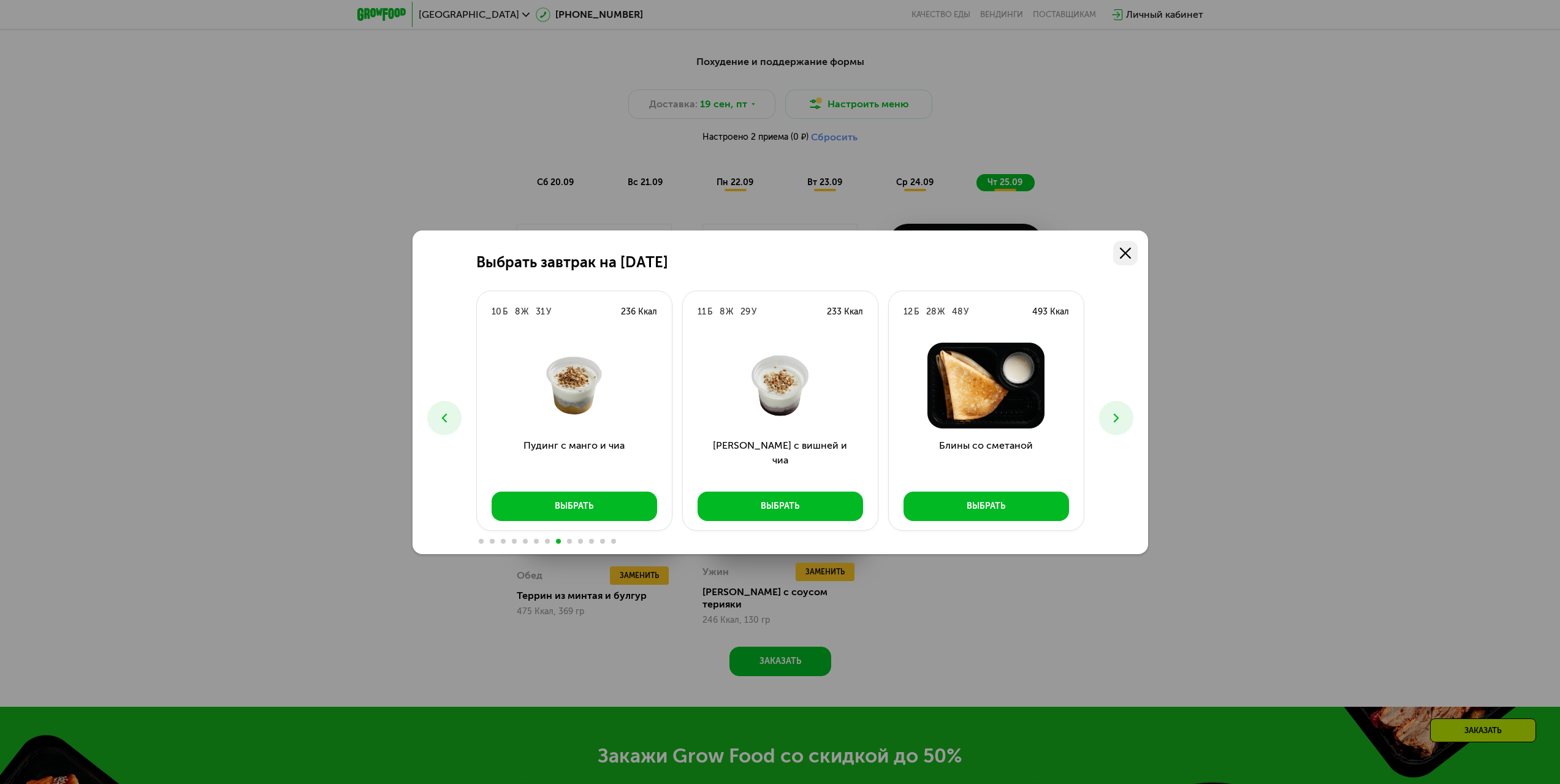
click at [1130, 253] on link at bounding box center [1125, 253] width 24 height 24
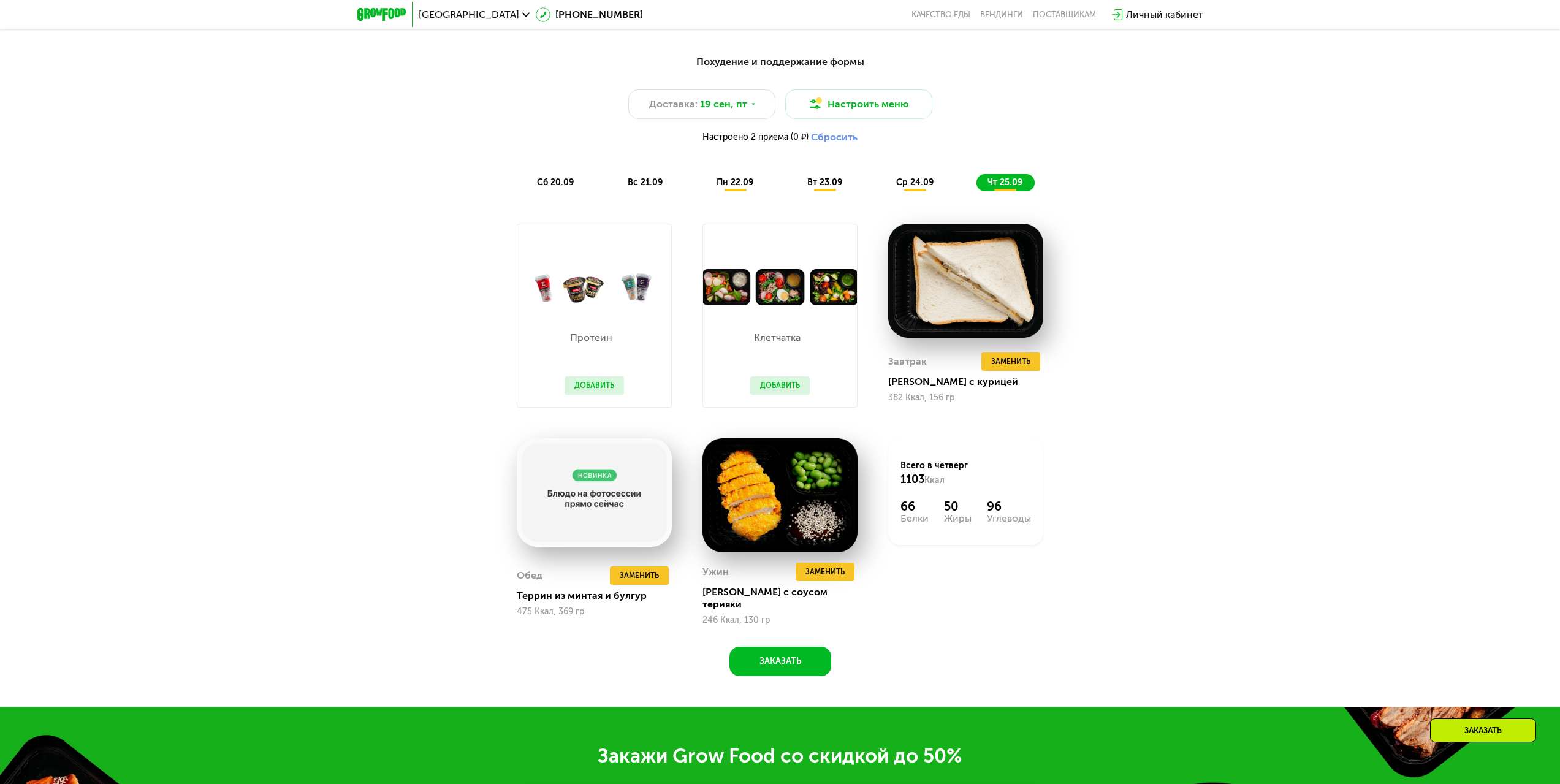
click at [728, 178] on div "пн 22.09" at bounding box center [735, 182] width 60 height 17
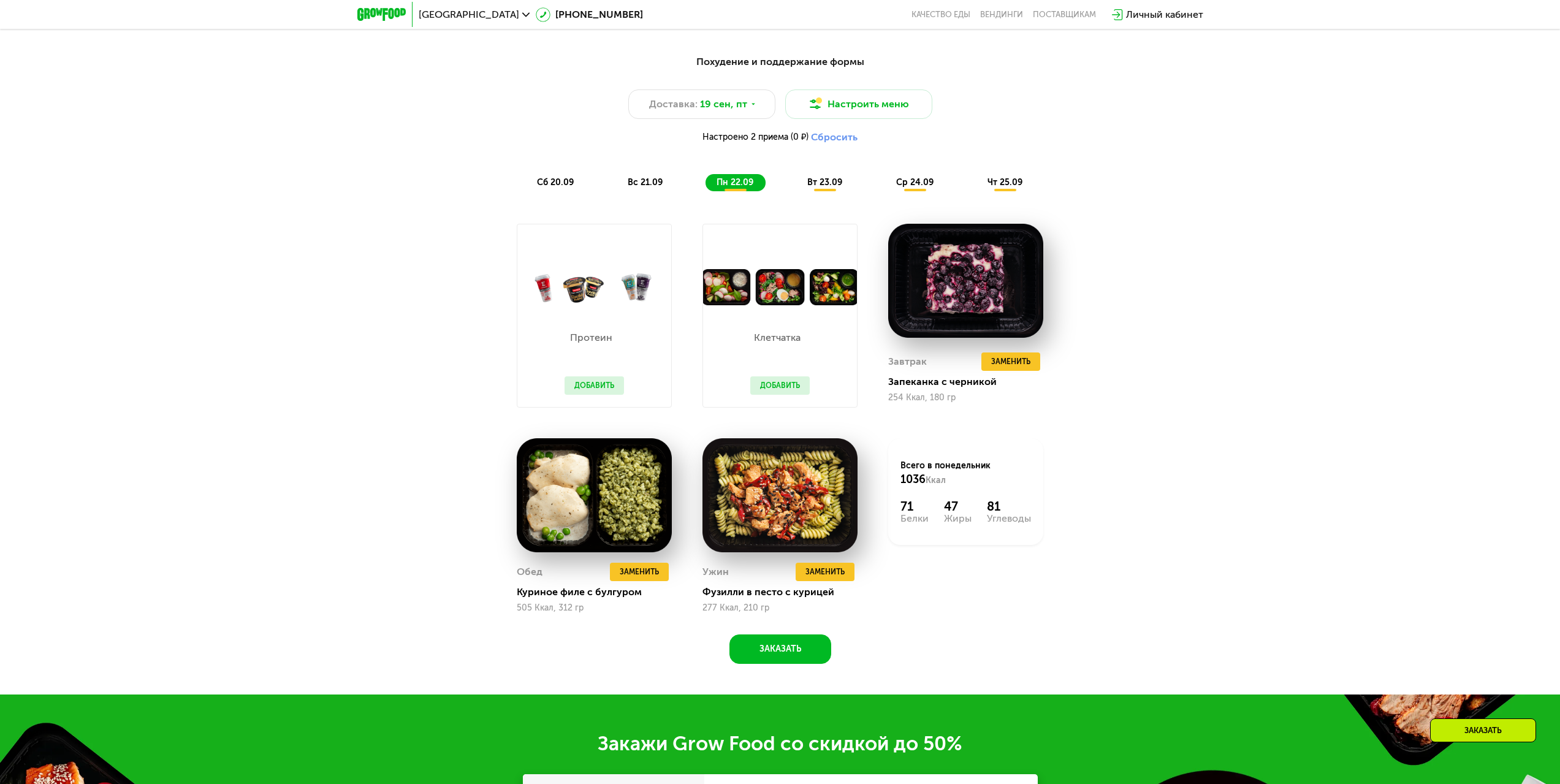
click at [832, 188] on span "вт 23.09" at bounding box center [824, 182] width 35 height 10
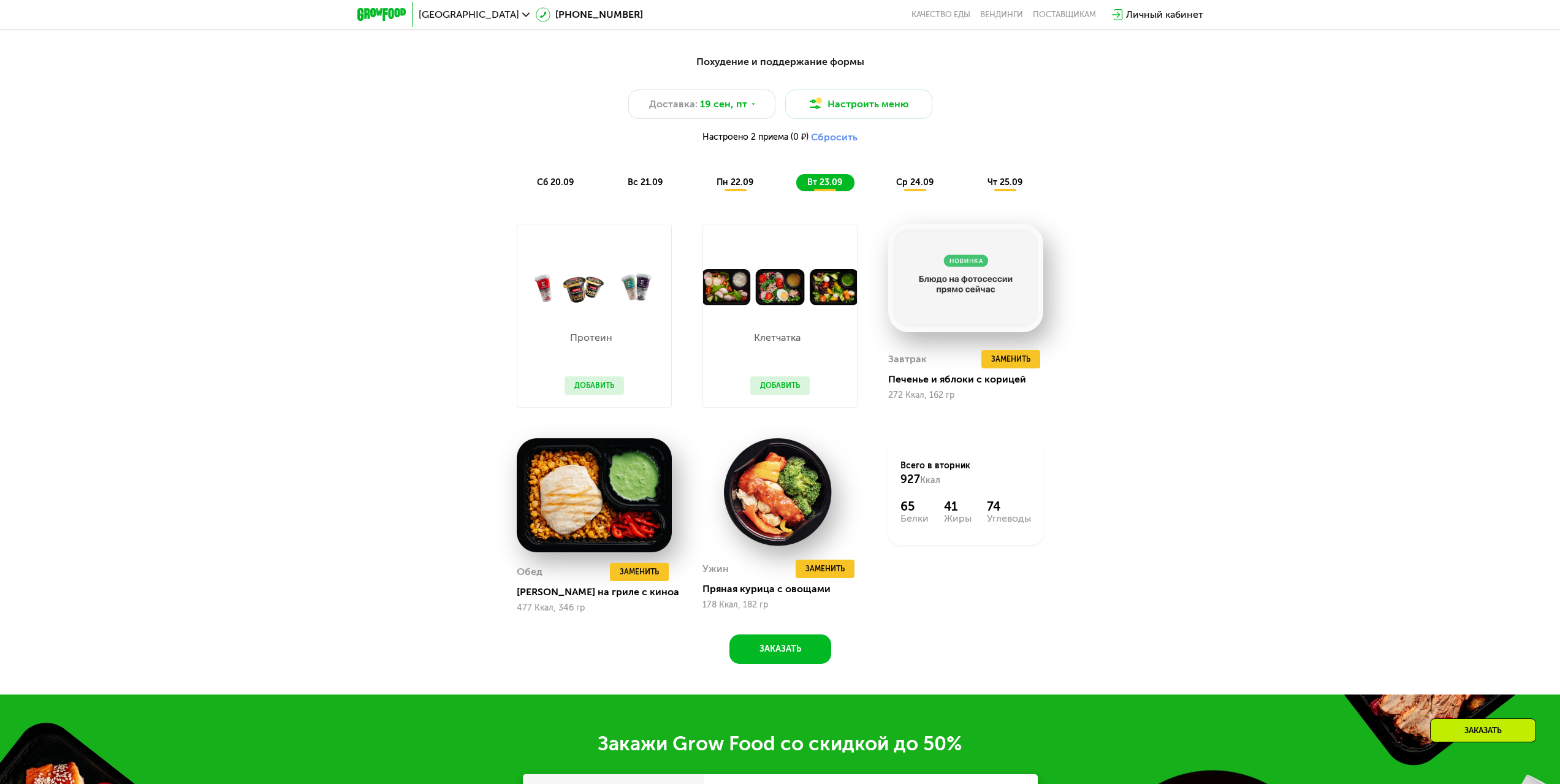
click at [769, 291] on img at bounding box center [780, 287] width 154 height 36
click at [760, 389] on button "Добавить" at bounding box center [780, 385] width 59 height 19
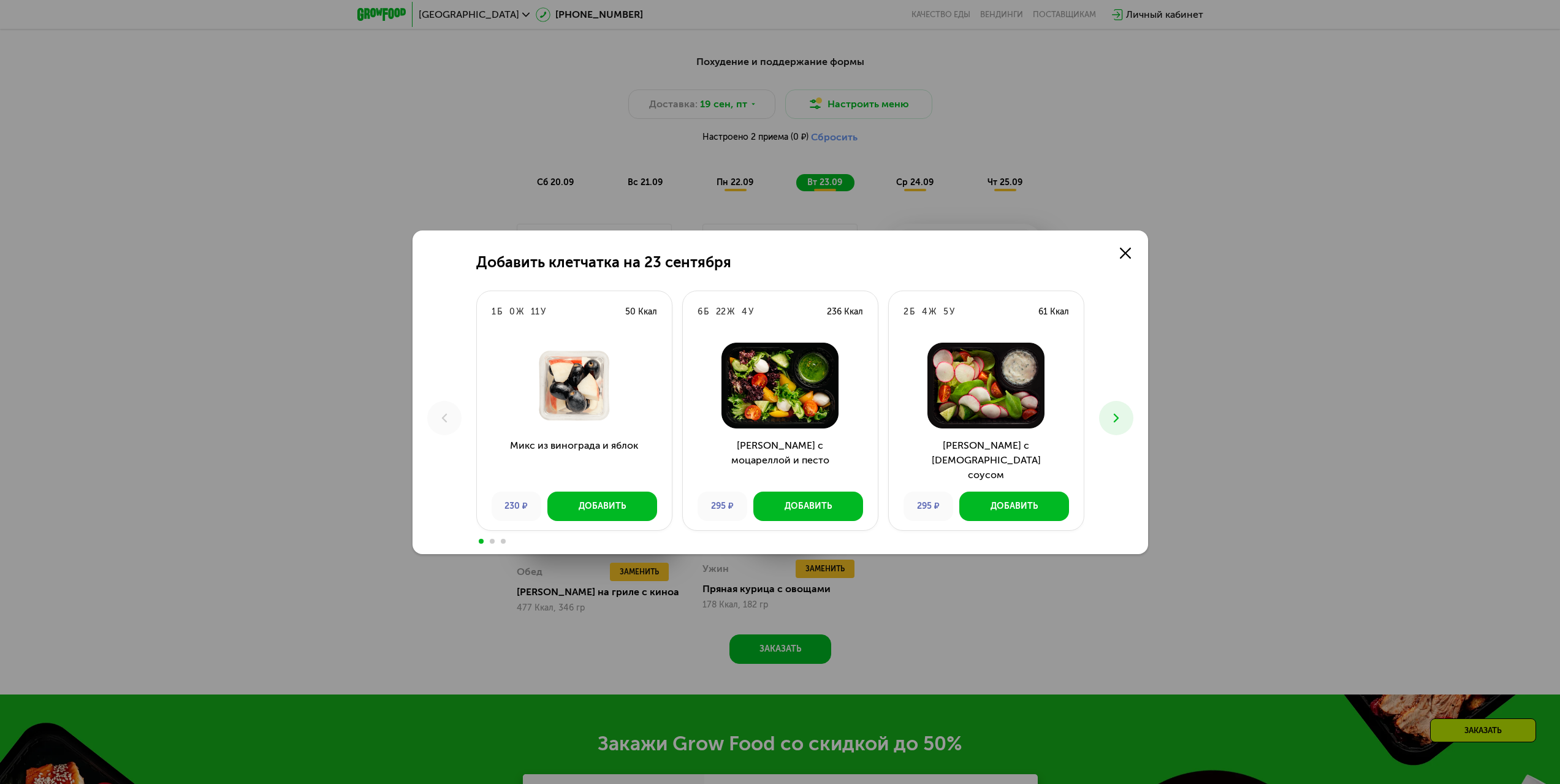
click at [1119, 419] on icon at bounding box center [1116, 418] width 15 height 15
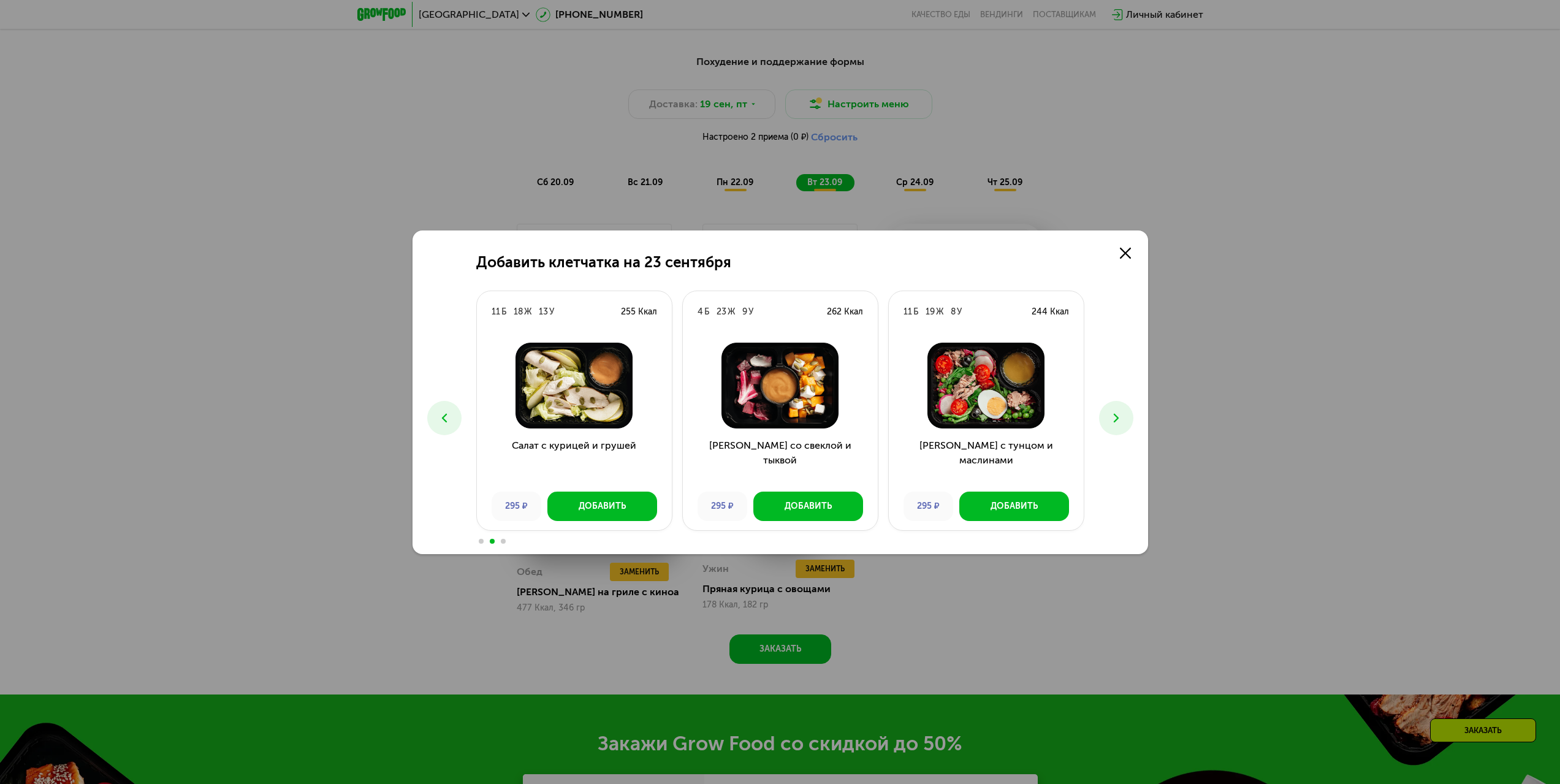
click at [1111, 423] on icon at bounding box center [1116, 418] width 15 height 15
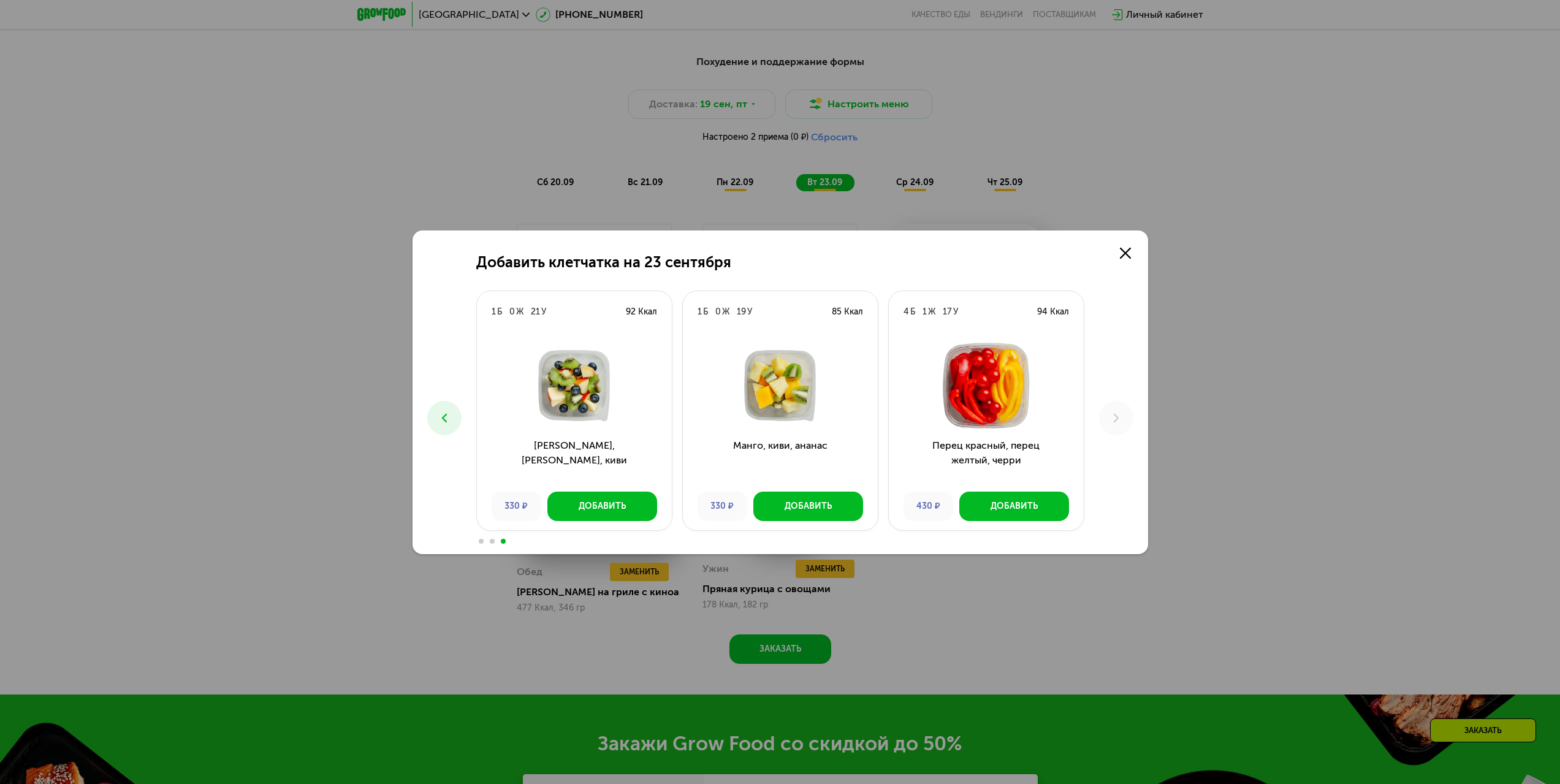
click at [1292, 353] on div "Добавить клетчатка на [DATE] 1 Б 0 Ж 11 У 50 Ккал Микс из винограда и яблок 230…" at bounding box center [780, 392] width 1560 height 784
click at [1125, 251] on icon at bounding box center [1125, 253] width 11 height 11
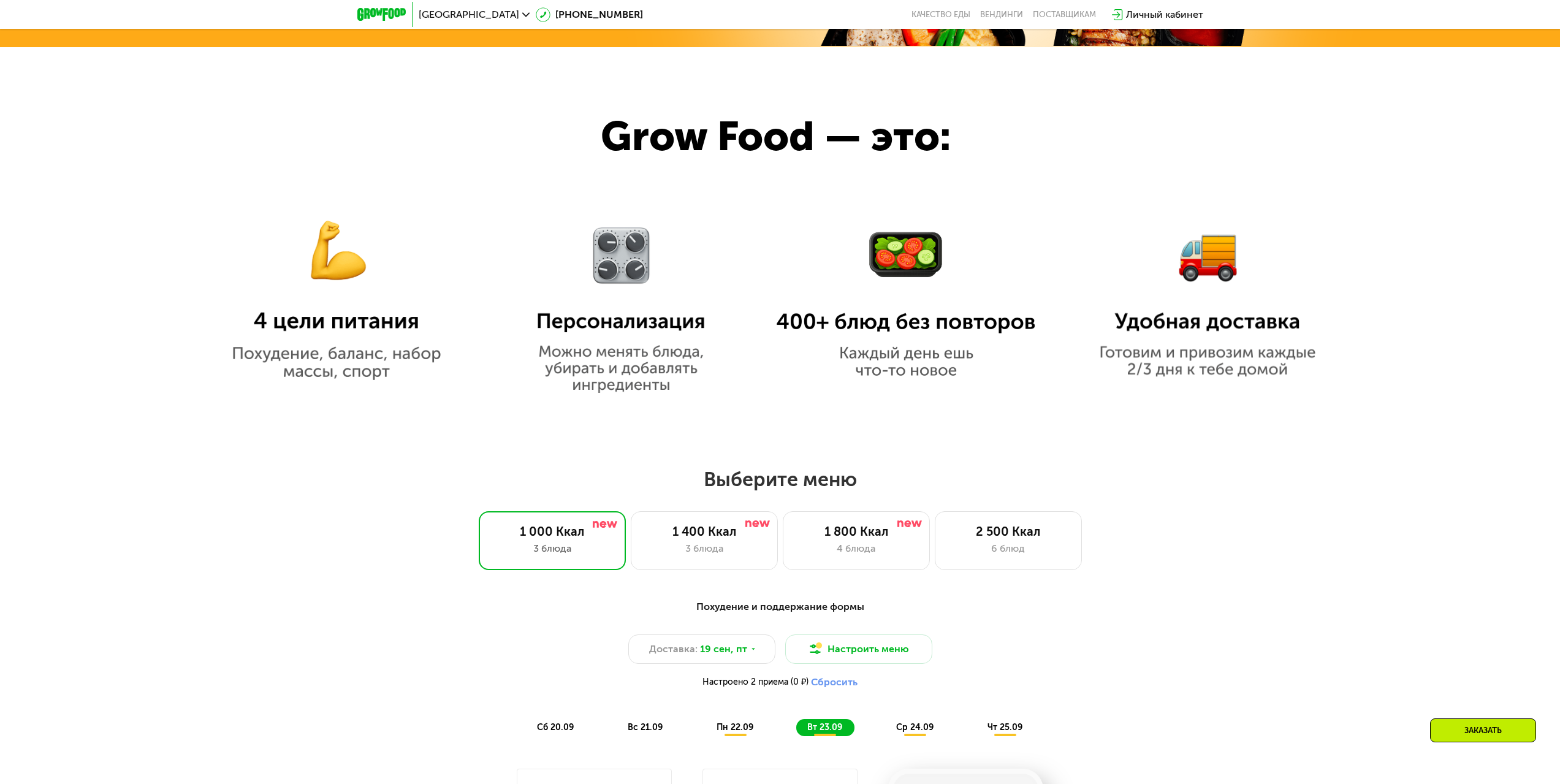
scroll to position [827, 0]
